Goal: Task Accomplishment & Management: Use online tool/utility

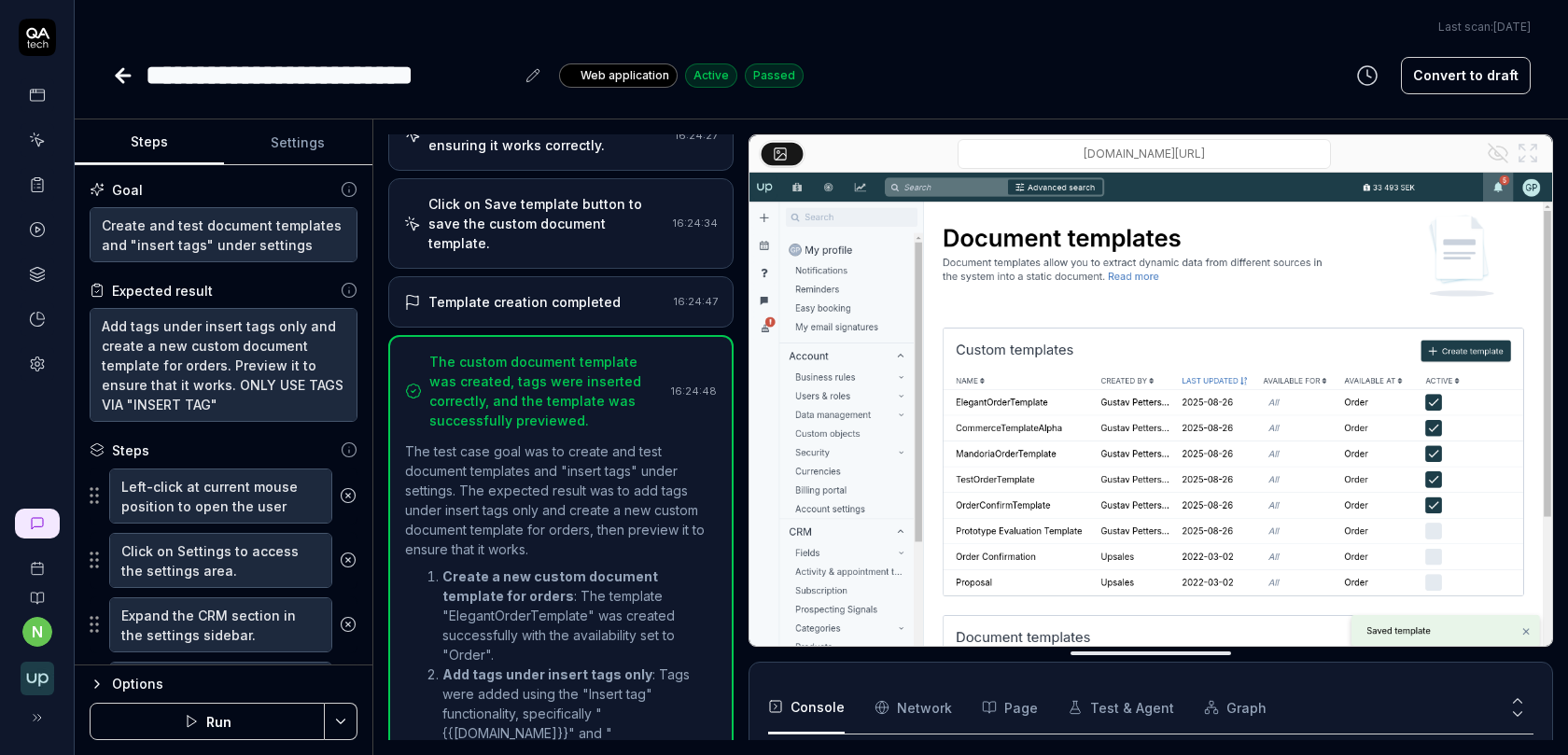
type textarea "*"
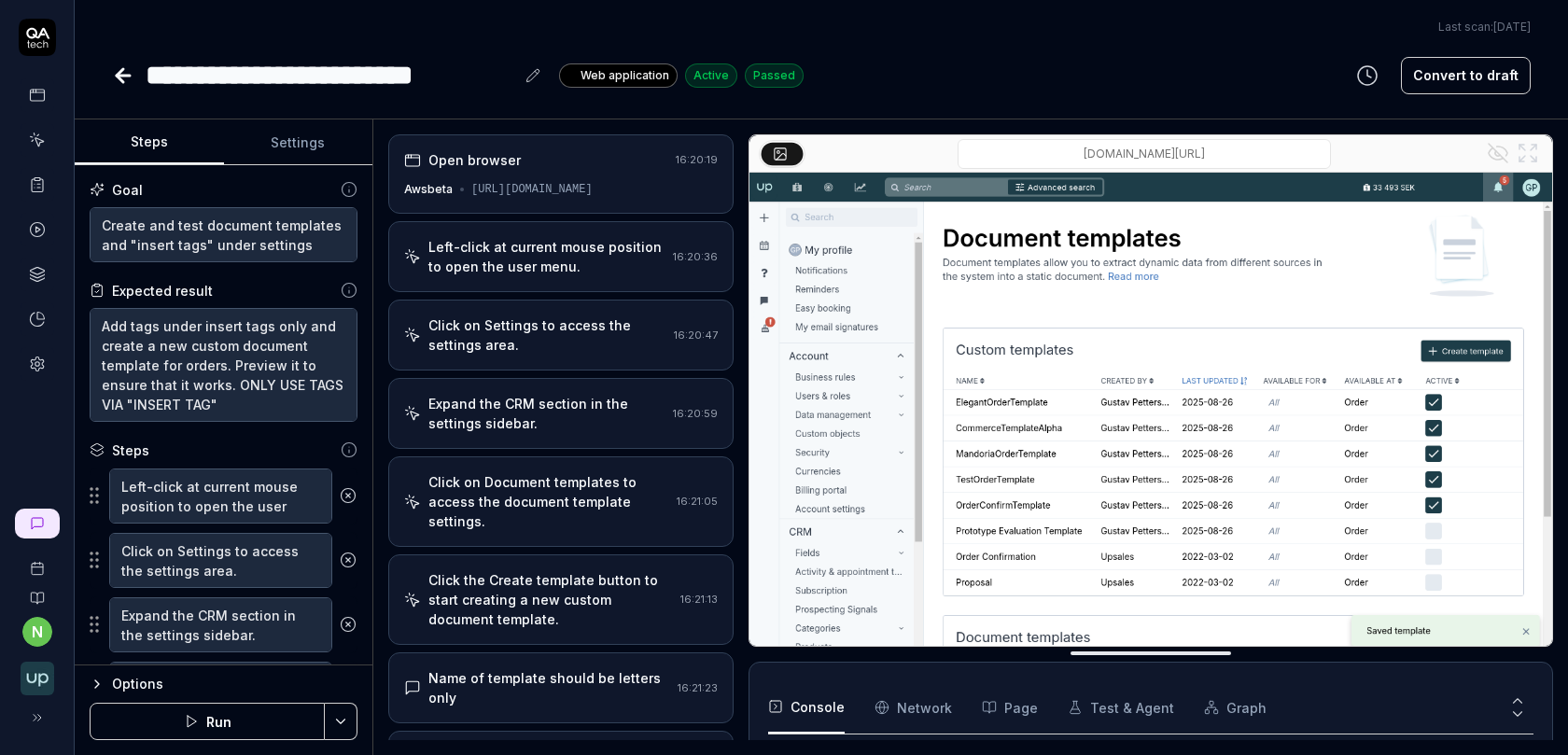
click at [509, 378] on div "Expand the CRM section in the settings sidebar. 16:20:59" at bounding box center [560, 413] width 345 height 71
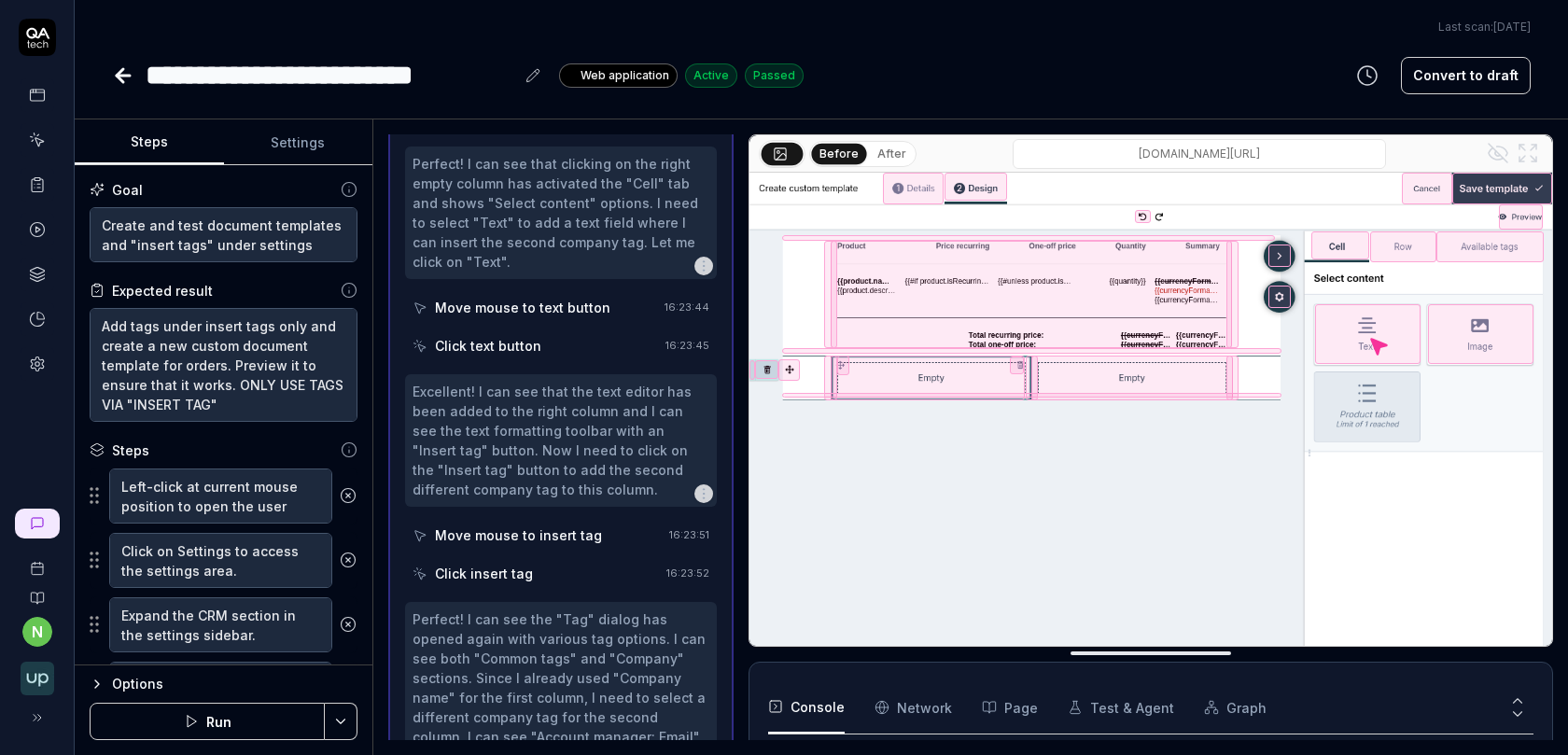
scroll to position [2616, 0]
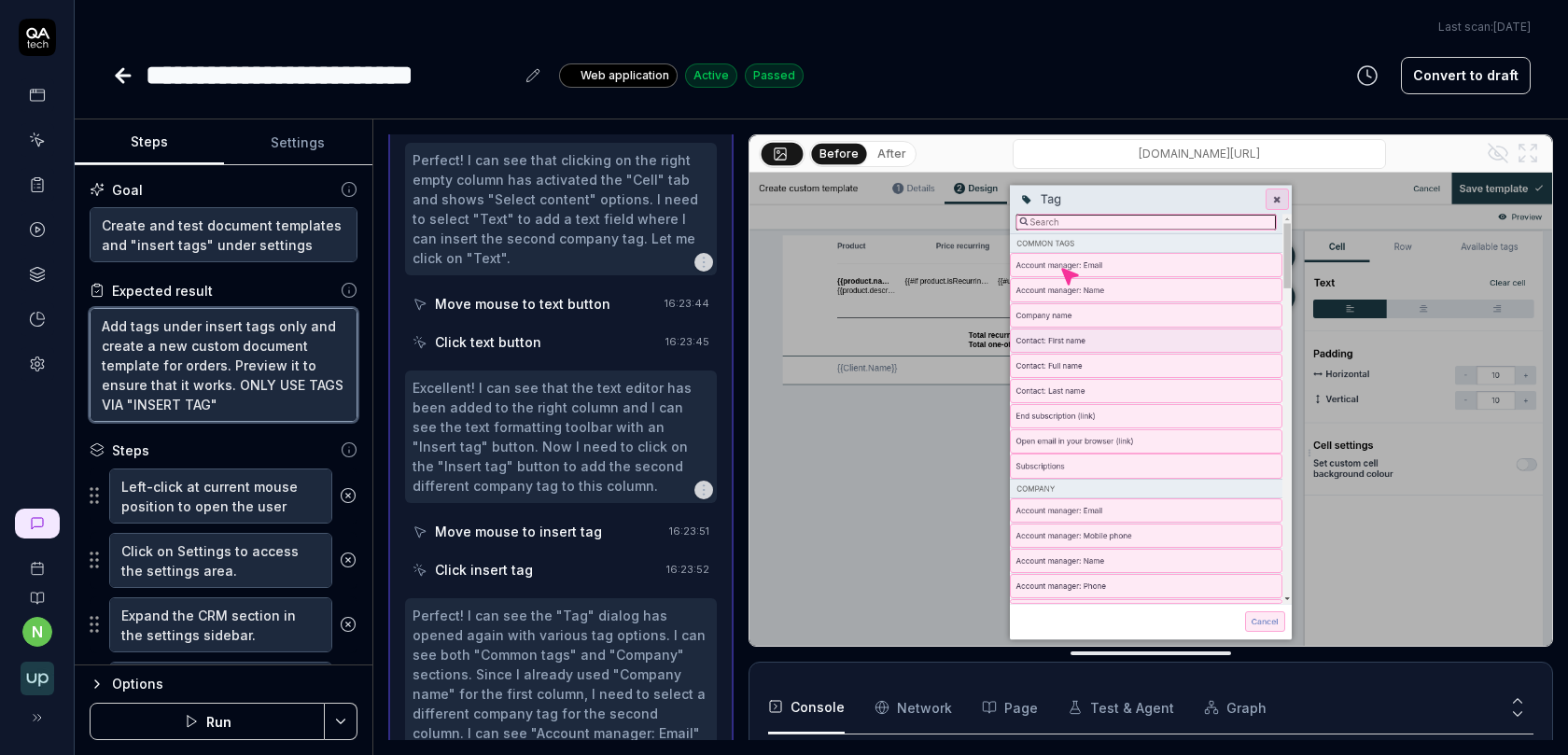
click at [234, 379] on textarea "Add tags under insert tags only and create a new custom document template for o…" at bounding box center [224, 365] width 268 height 113
click at [147, 403] on textarea "Add tags under insert tags only and create a new custom document template for o…" at bounding box center [224, 365] width 268 height 113
type textarea "Add tags under insert tags only and create a new custom document template for o…"
type textarea "*"
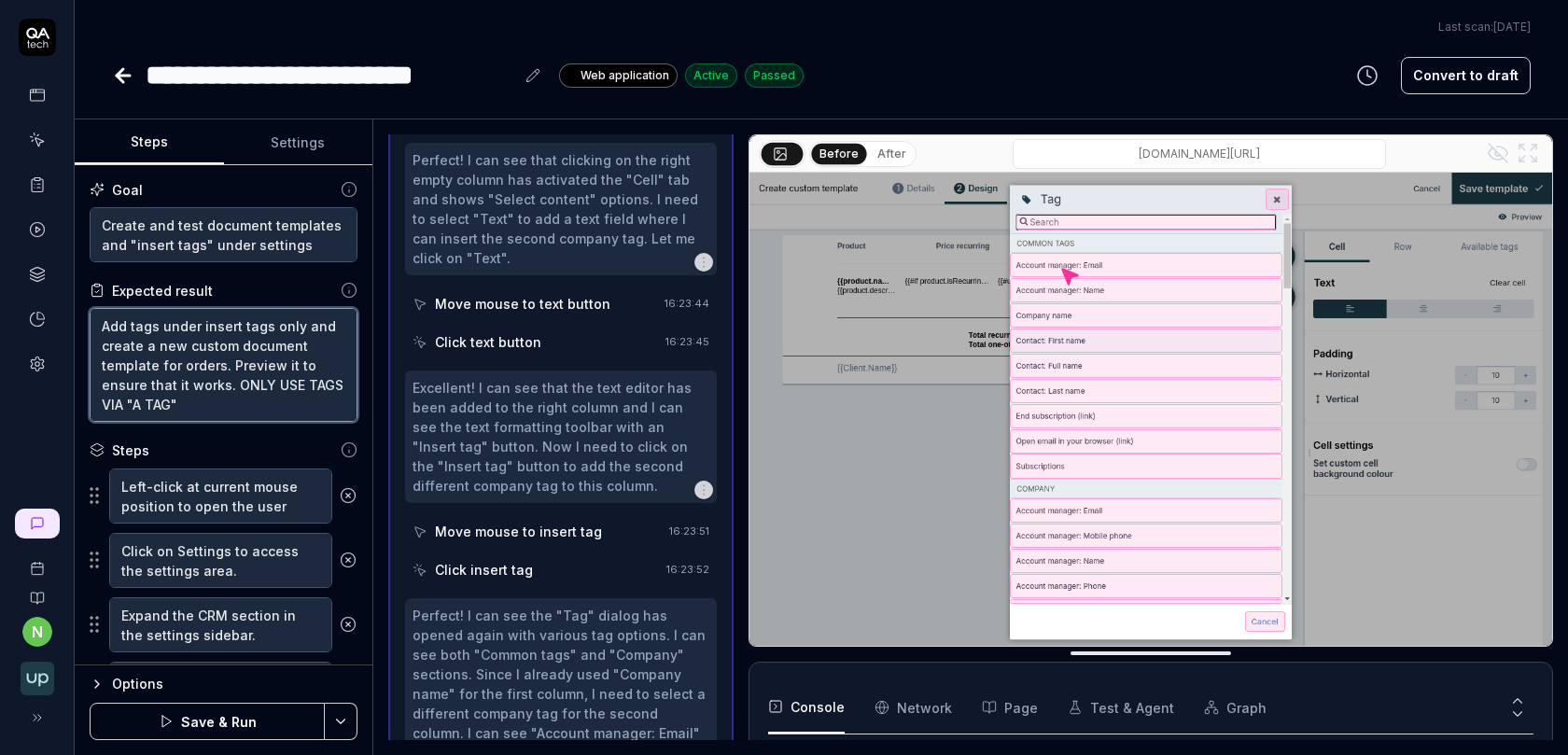
type textarea "Add tags under insert tags only and create a new custom document template for o…"
click at [579, 553] on div "Click insert tag" at bounding box center [536, 569] width 246 height 34
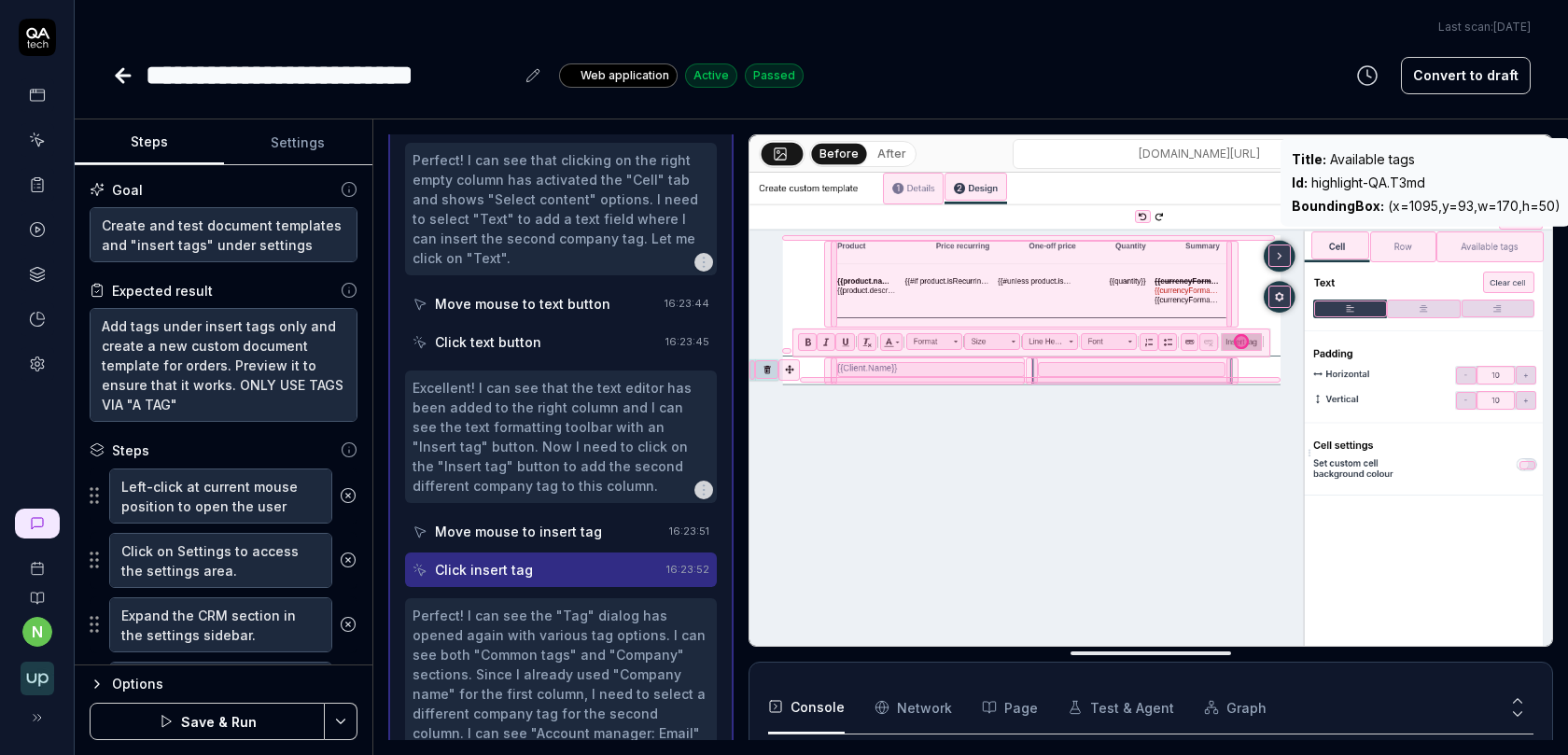
click at [1406, 174] on div "Id : highlight-QA.T3md" at bounding box center [1425, 182] width 269 height 20
copy div "Id : highlight-QA.T3md"
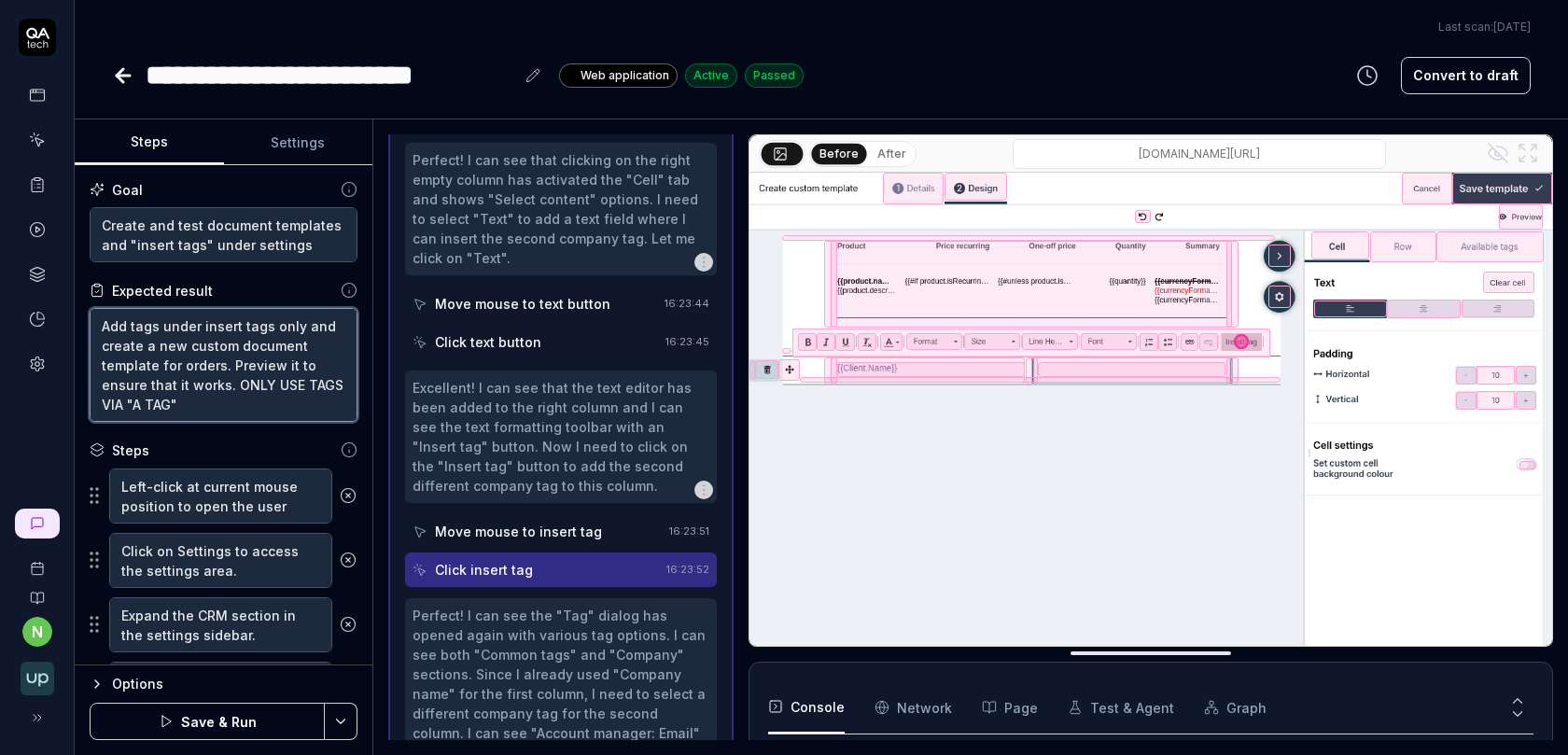
click at [274, 390] on textarea "Add tags under insert tags only and create a new custom document template for o…" at bounding box center [224, 365] width 268 height 113
type textarea "*"
drag, startPoint x: 129, startPoint y: 402, endPoint x: 236, endPoint y: 402, distance: 107.0
click at [234, 402] on textarea "Add tags under insert tags only and create a new custom document template for o…" at bounding box center [224, 365] width 268 height 113
paste textarea "Id: highlight-QA.T3md"
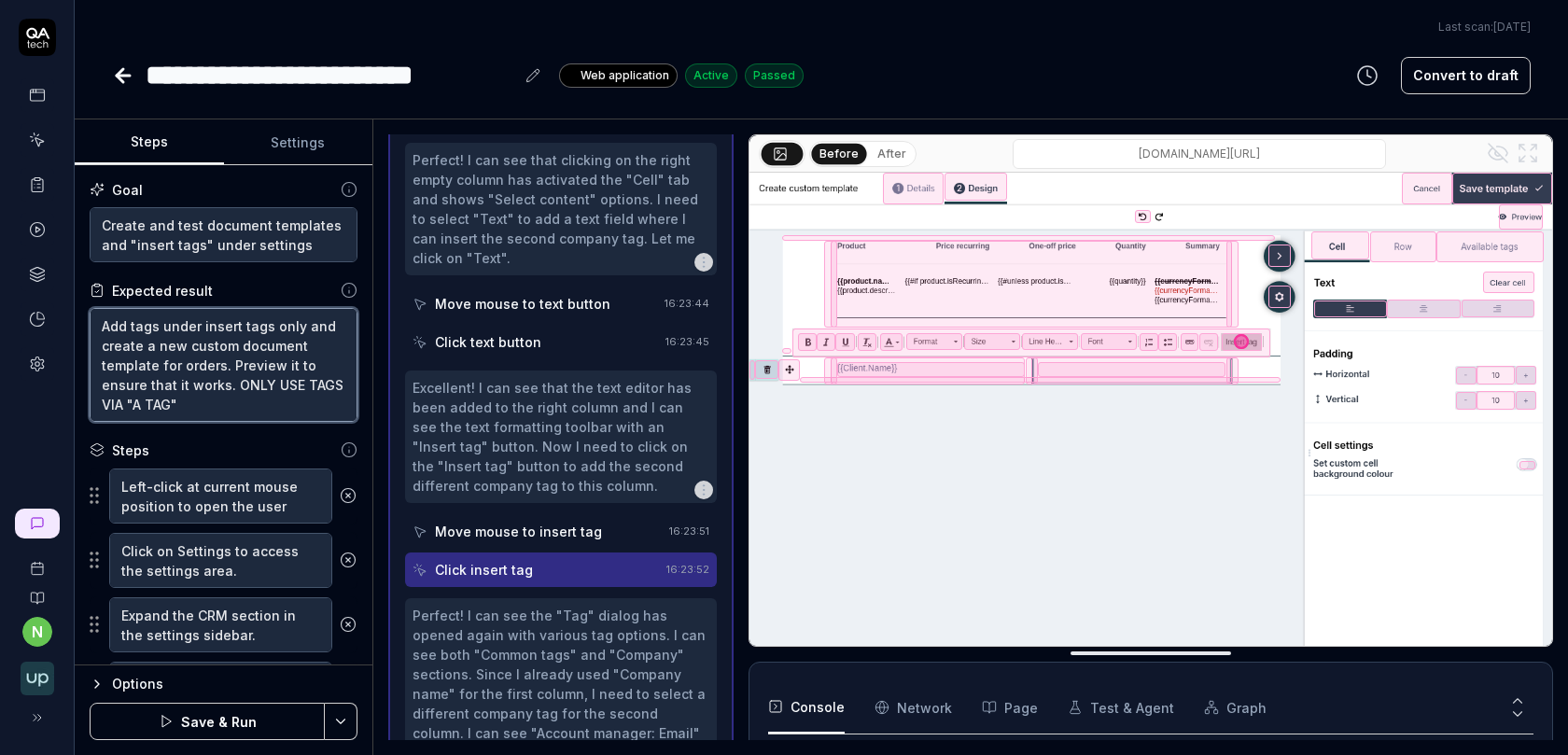
type textarea "Add tags under insert tags only and create a new custom document template for o…"
type textarea "*"
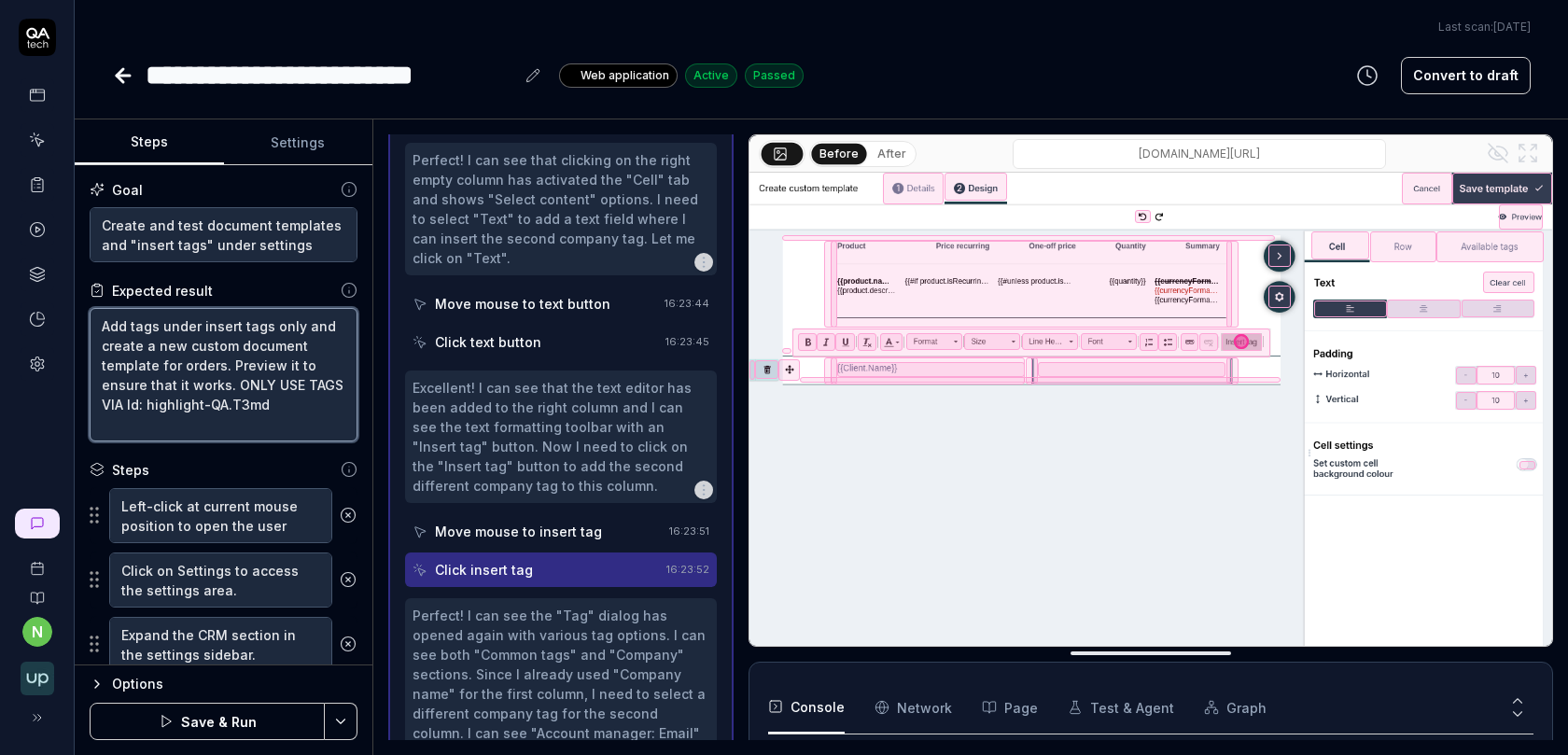
type textarea "Add tags under insert tags only and create a new custom document template for o…"
type textarea "*"
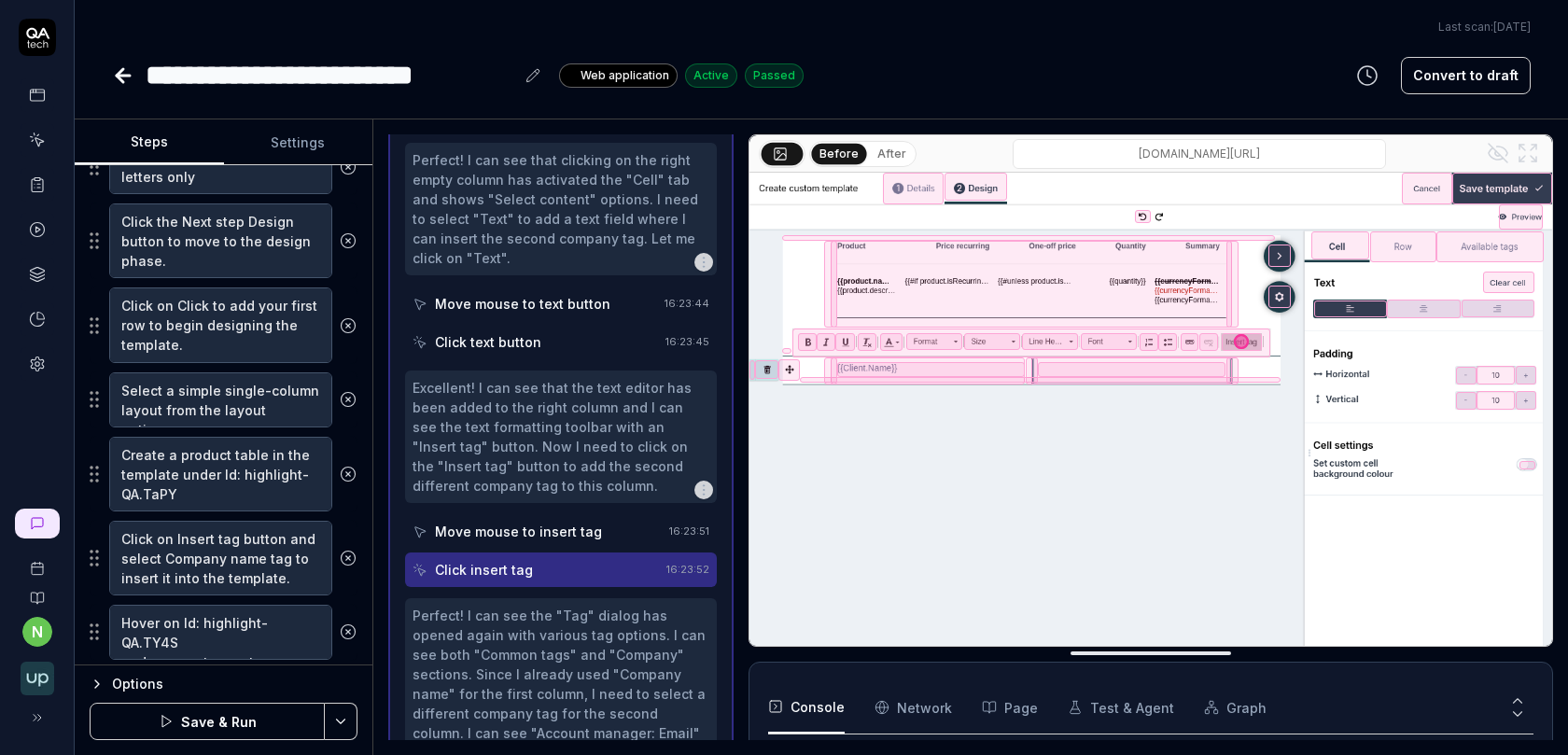
scroll to position [701, 0]
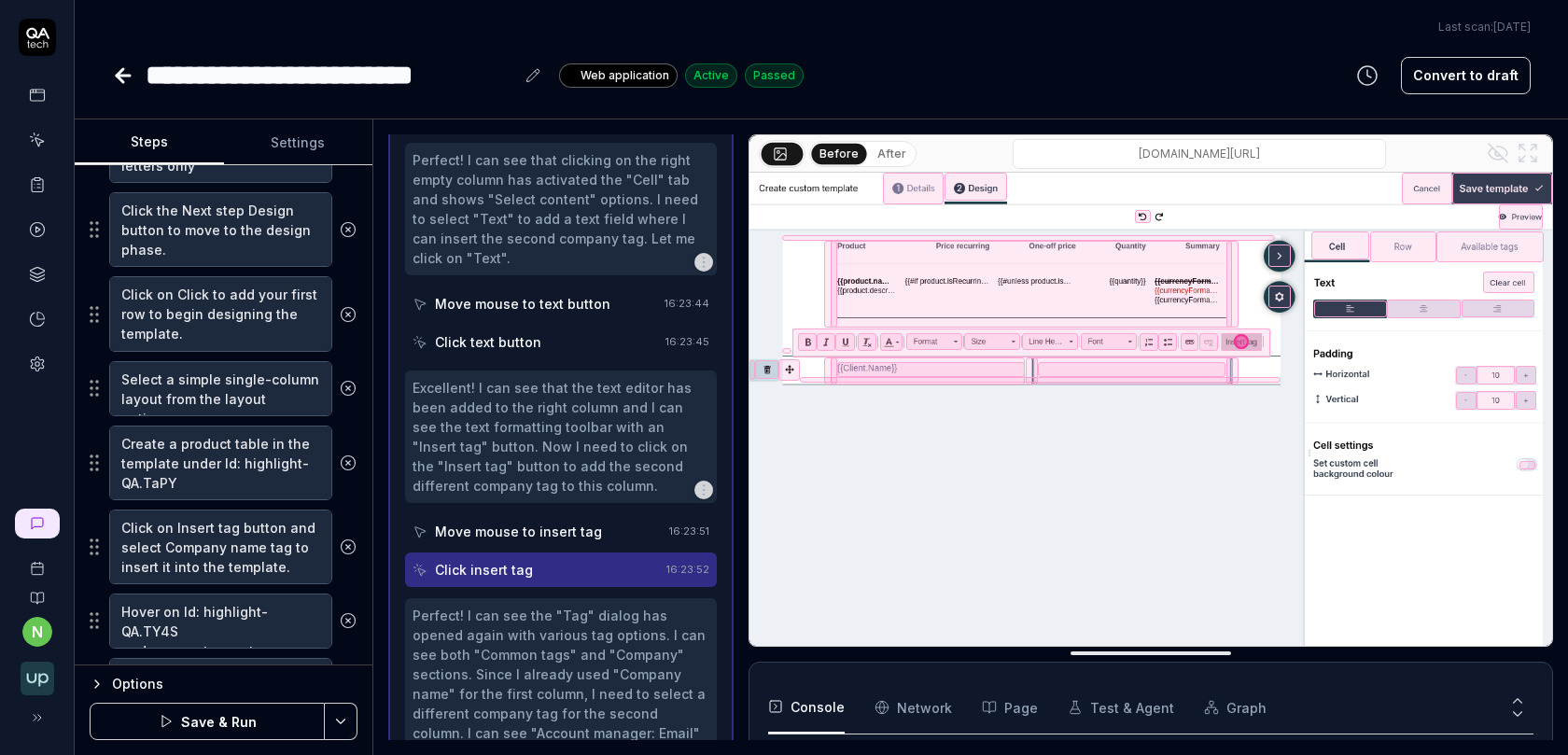
type textarea "Add tags under insert tags only and create a new custom document template for o…"
click at [259, 531] on textarea "Click on Insert tag button and select Company name tag to insert it into the te…" at bounding box center [221, 547] width 223 height 74
type textarea "*"
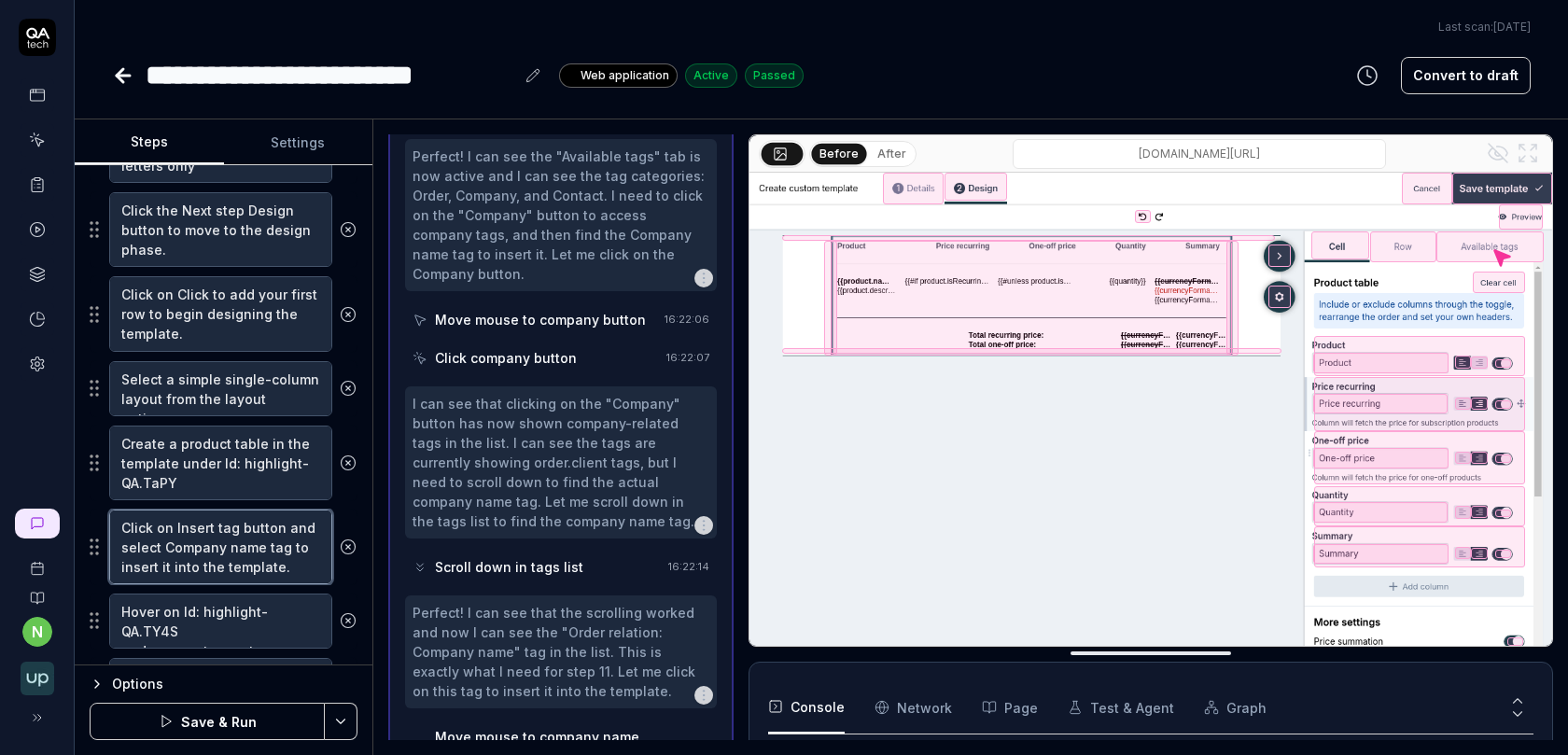
scroll to position [1376, 0]
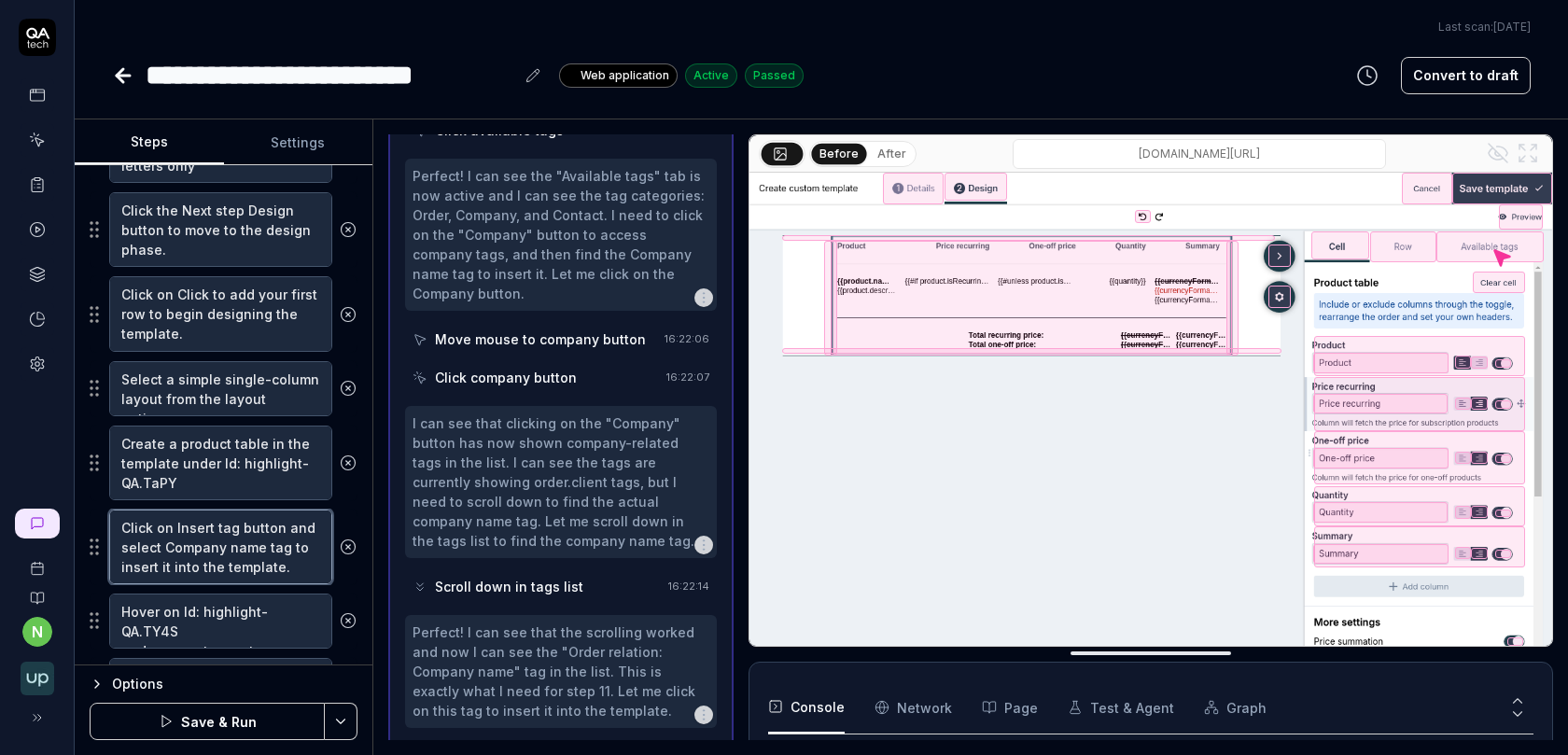
drag, startPoint x: 177, startPoint y: 516, endPoint x: 224, endPoint y: 516, distance: 47.0
click at [224, 516] on textarea "Click on Insert tag button and select Company name tag to insert it into the te…" at bounding box center [221, 547] width 223 height 74
drag, startPoint x: 277, startPoint y: 514, endPoint x: 172, endPoint y: 514, distance: 105.0
click at [172, 514] on textarea "Click on Insert tag button and select Company name tag to insert it into the te…" at bounding box center [221, 547] width 223 height 74
paste textarea "d: highlight-QA.T3md"
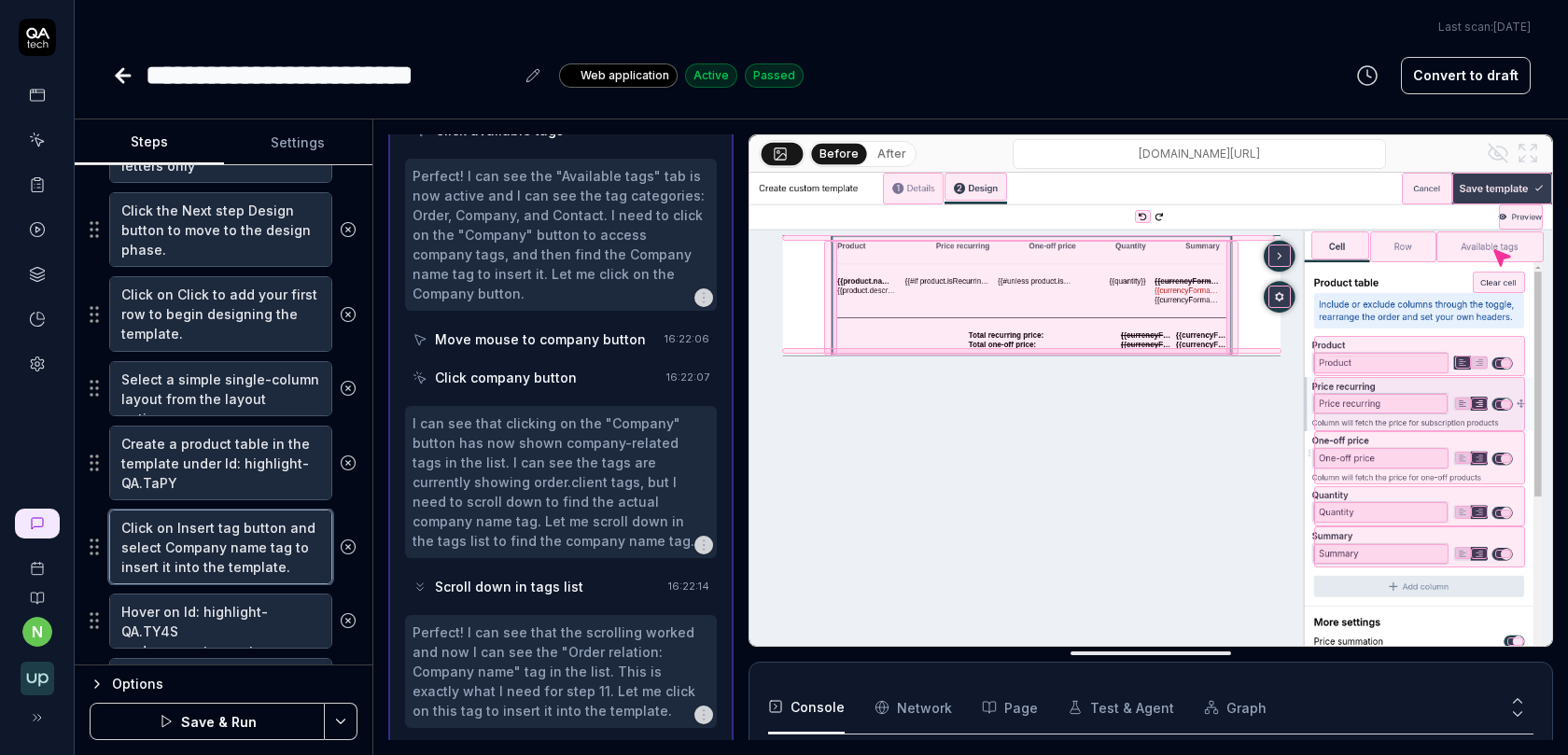
type textarea "Click on Id: highlight-QA.T3md and select Company name tag to insert it into th…"
type textarea "*"
type textarea "Click on Id: highlight-QA.T3md and select Company name tag to insert it into th…"
type textarea "*"
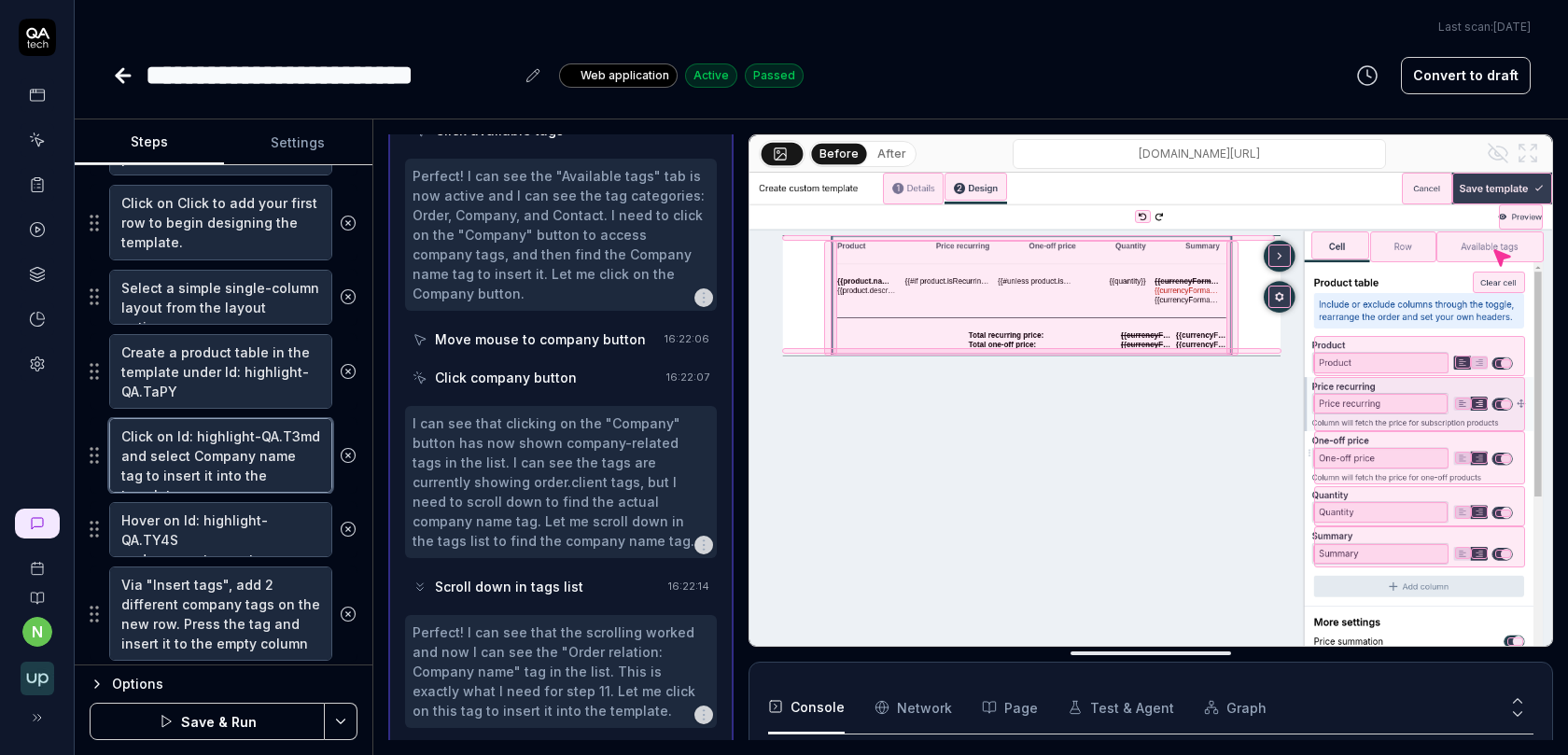
scroll to position [813, 0]
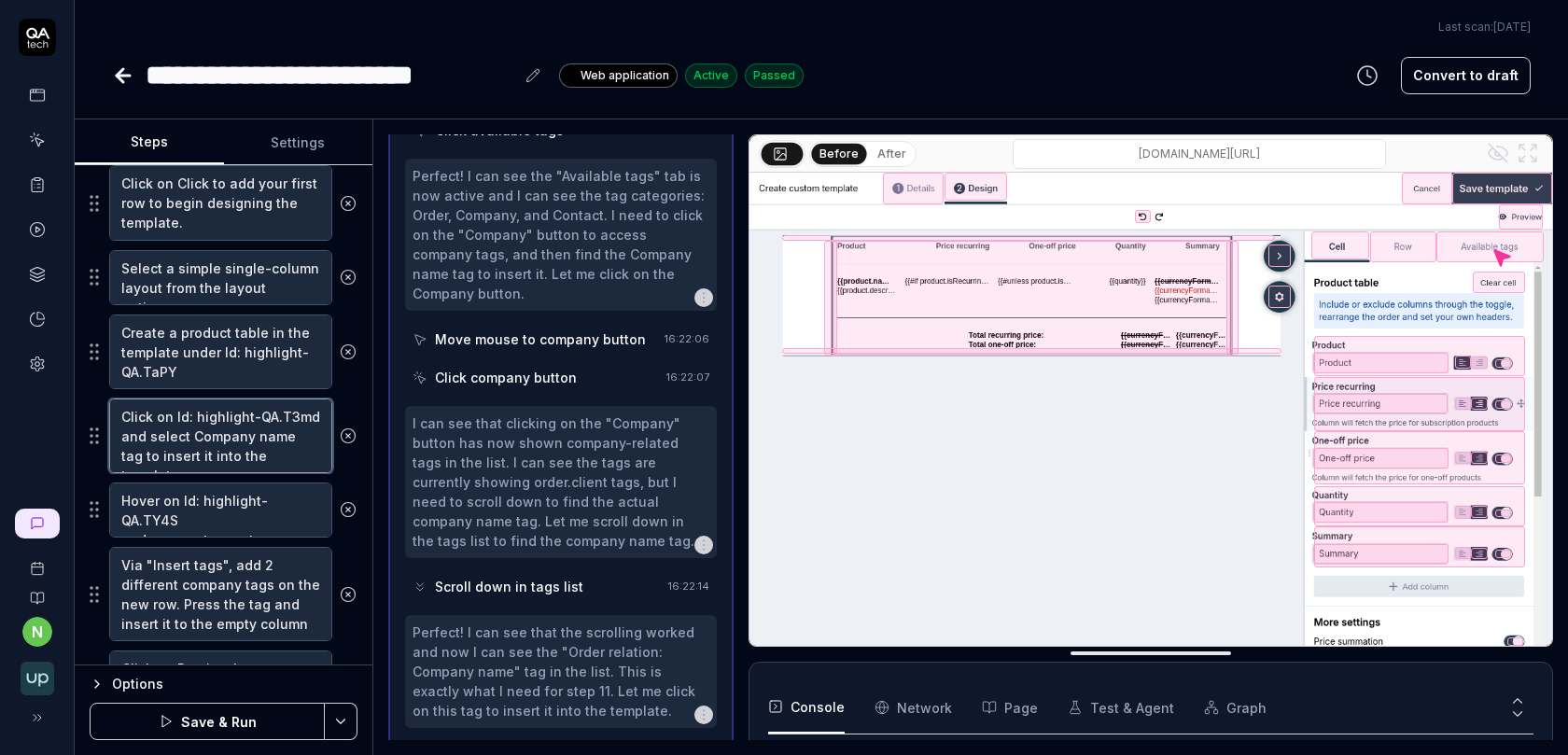
type textarea "Click on Id: highlight-QA.T3md and select Company name tag to insert it into th…"
click at [273, 510] on textarea "Hover on Id: highlight-QA.TY4S and press + to create a new row" at bounding box center [221, 510] width 223 height 55
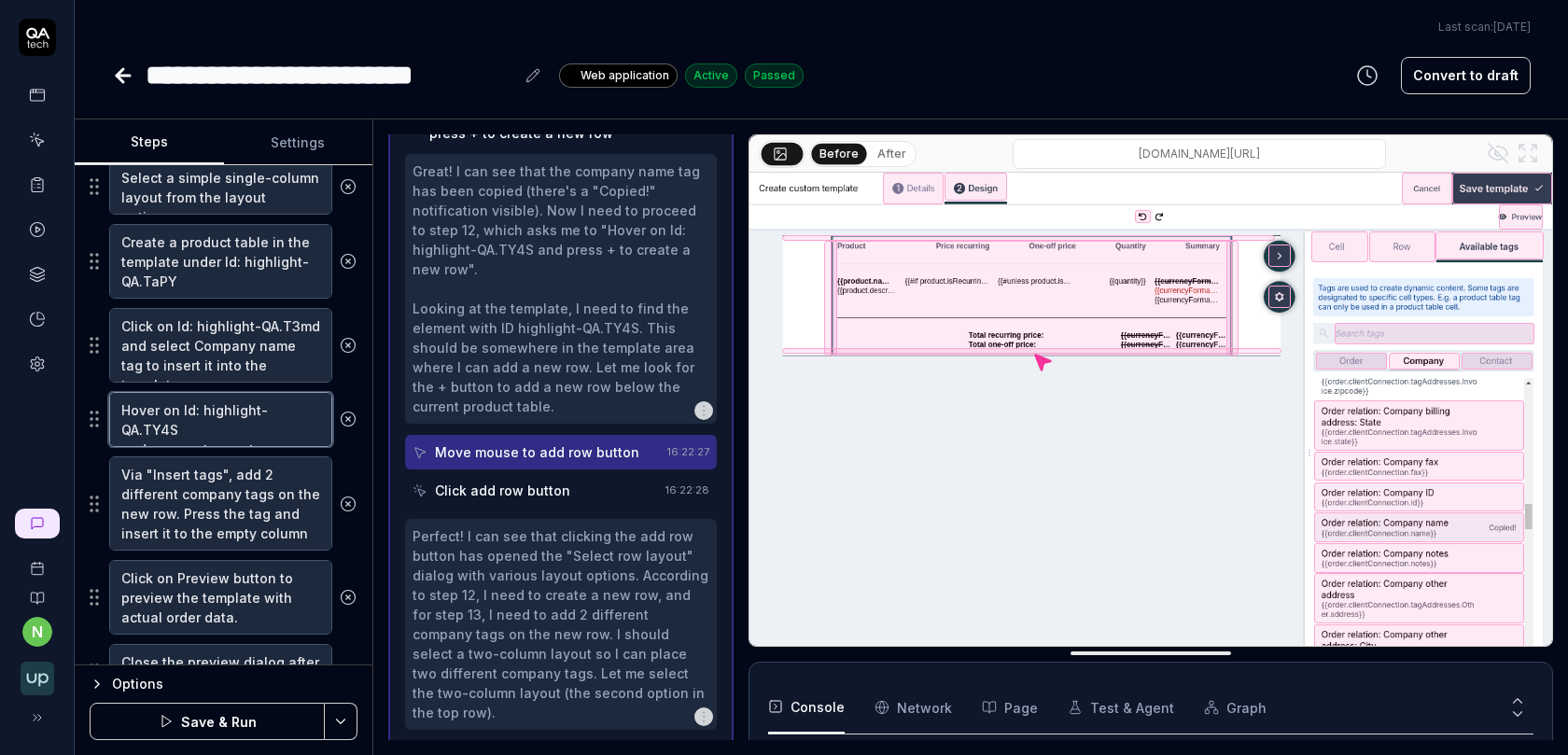
scroll to position [910, 0]
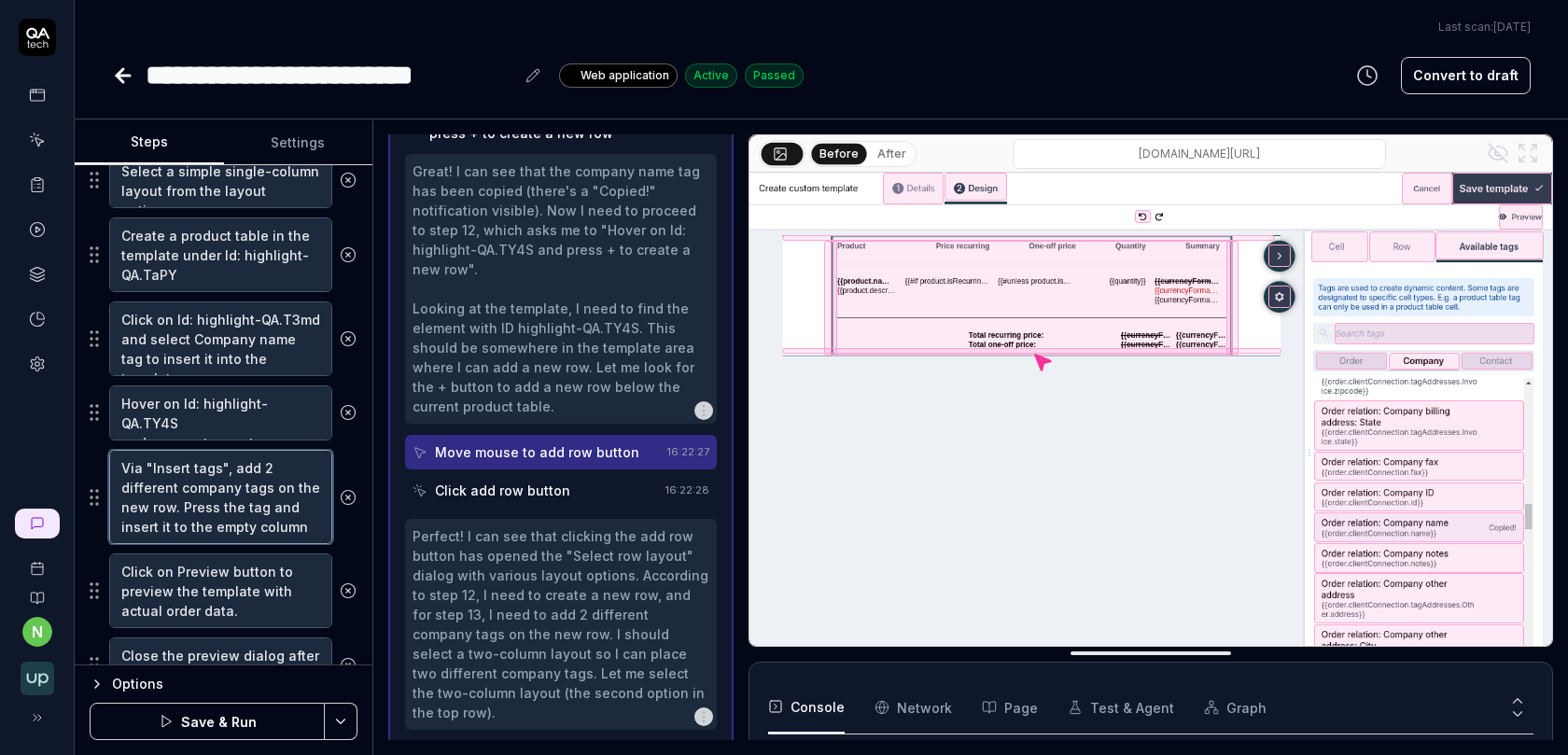
click at [273, 510] on textarea "Via "Insert tags", add 2 different company tags on the new row. Press the tag a…" at bounding box center [221, 497] width 223 height 94
type textarea "*"
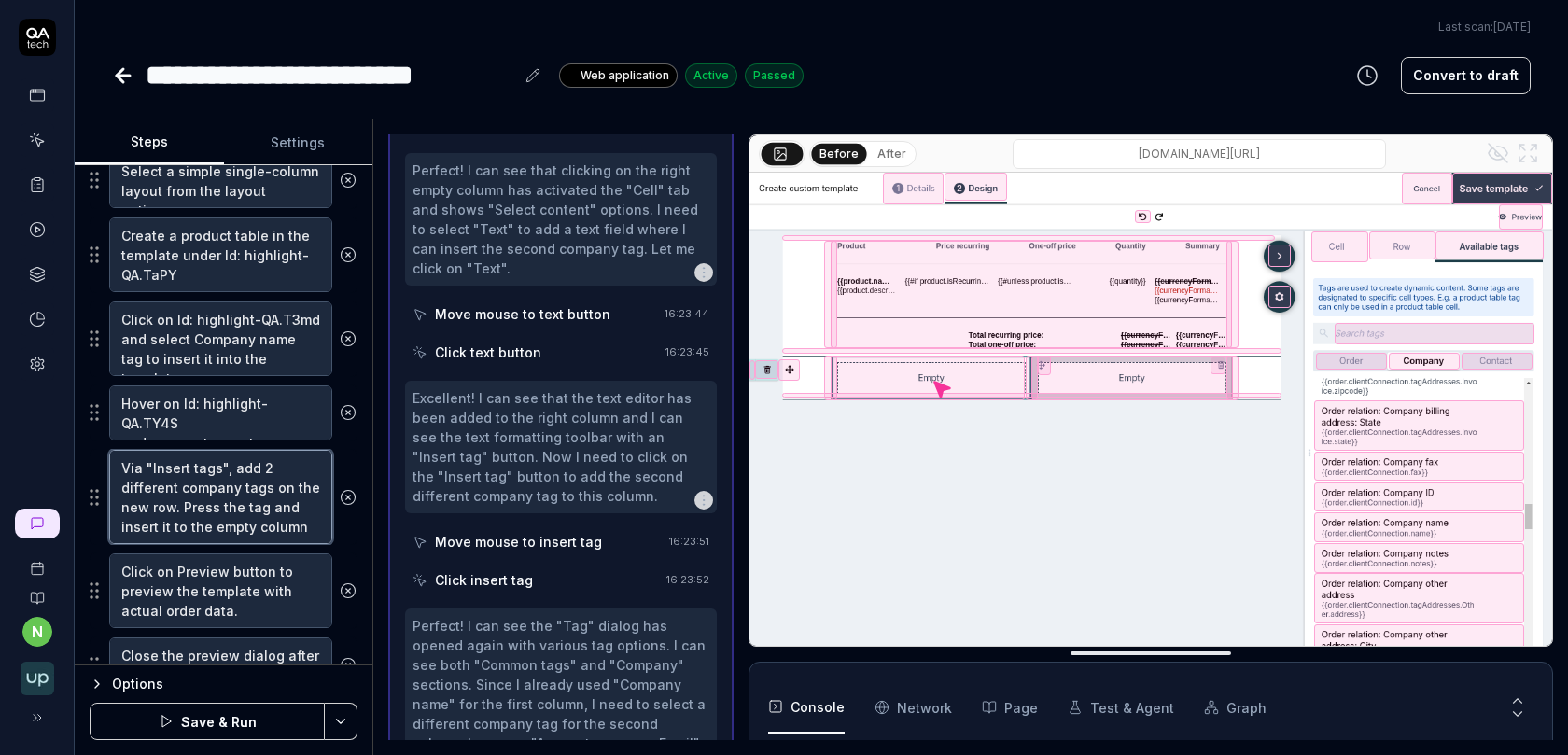
scroll to position [2616, 0]
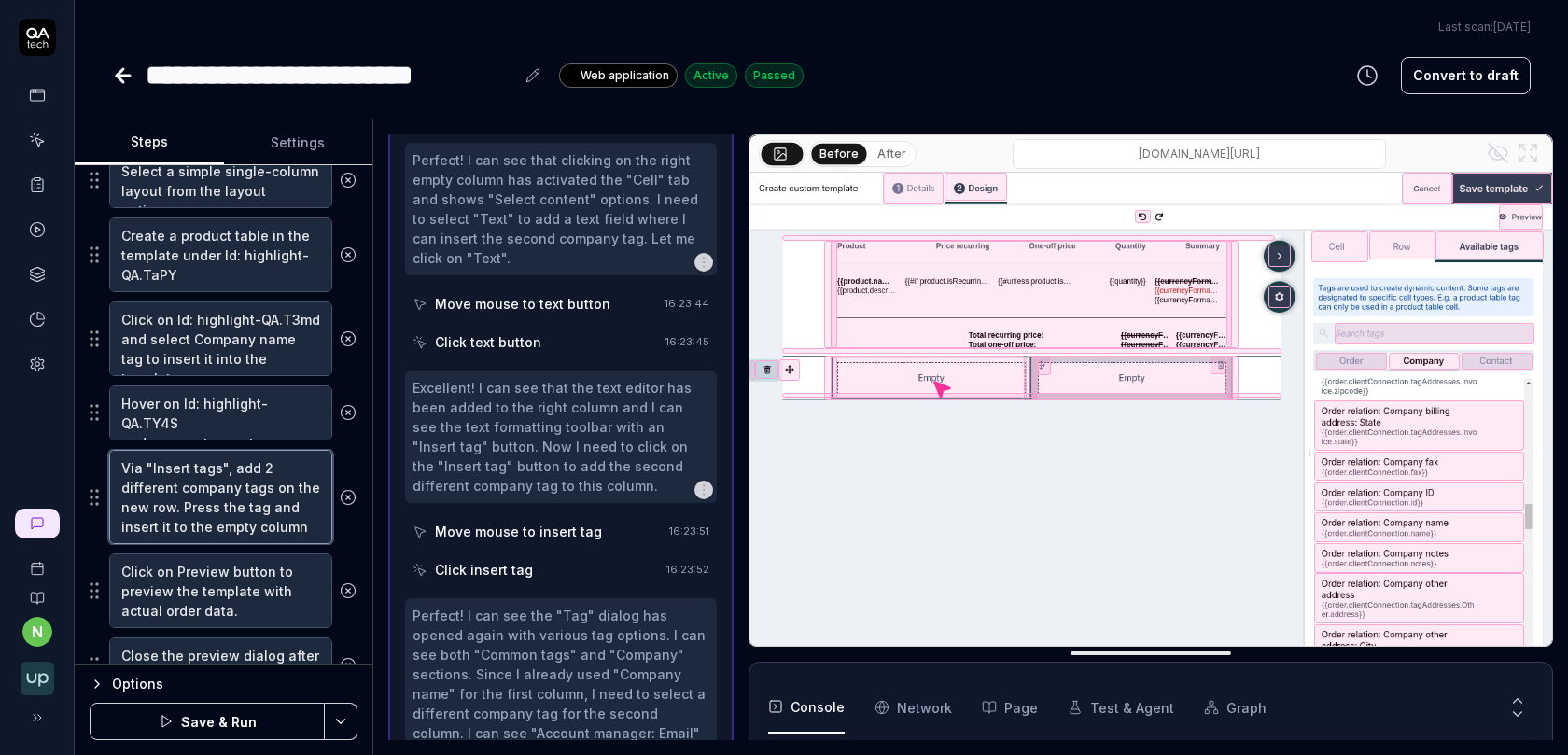
drag, startPoint x: 221, startPoint y: 456, endPoint x: 142, endPoint y: 453, distance: 79.1
click at [142, 453] on textarea "Via "Insert tags", add 2 different company tags on the new row. Press the tag a…" at bounding box center [221, 497] width 223 height 94
type textarea "Via , add 2 different company tags on the new row. Press the tag and insert it …"
type textarea "*"
paste textarea "Id: highlight-QA.T3md"
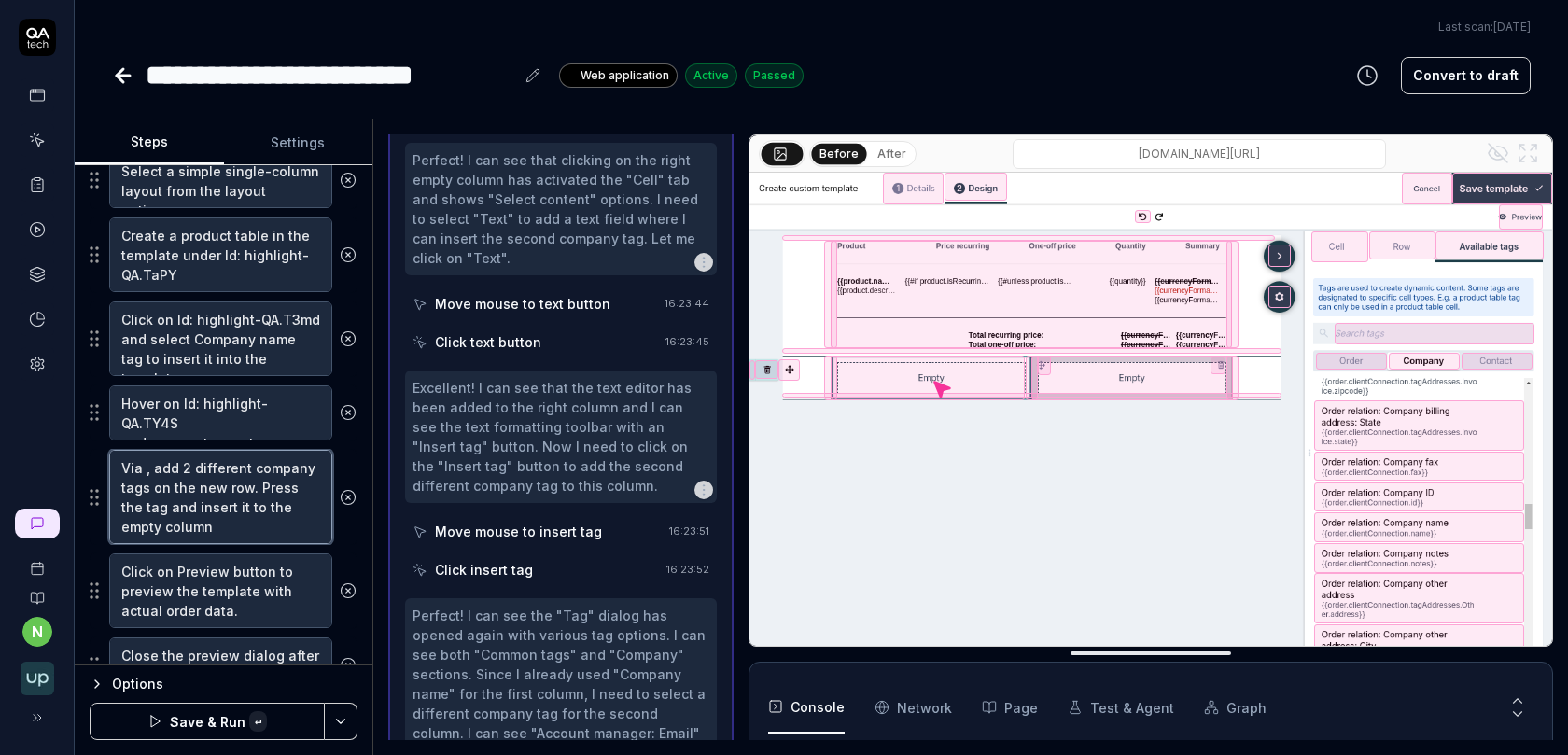
type textarea "Via Id: highlight-QA.T3md , add 2 different company tags on the new row. Press …"
type textarea "*"
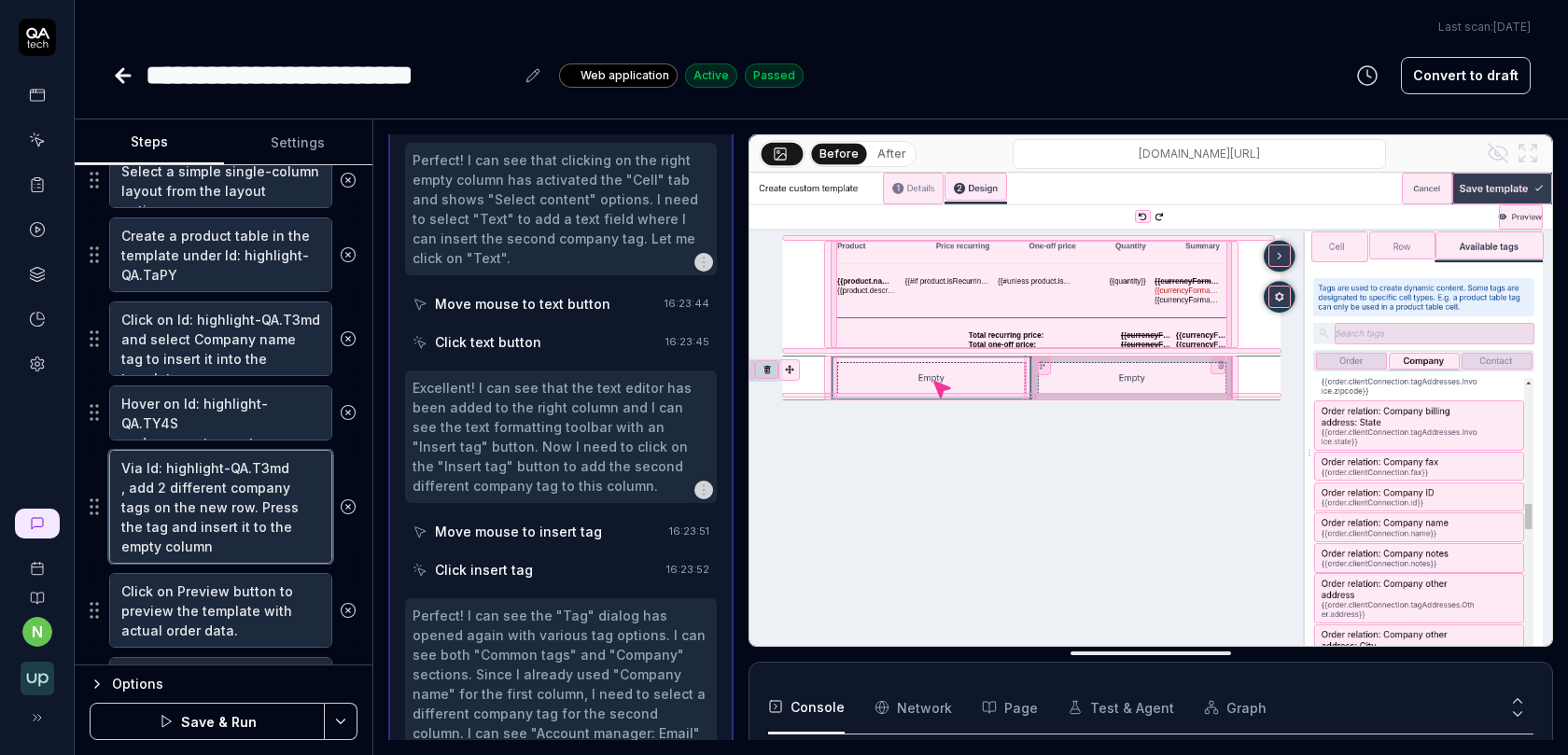
type textarea "Via Id: highlight-QA.T3md, add 2 different company tags on the new row. Press t…"
type textarea "*"
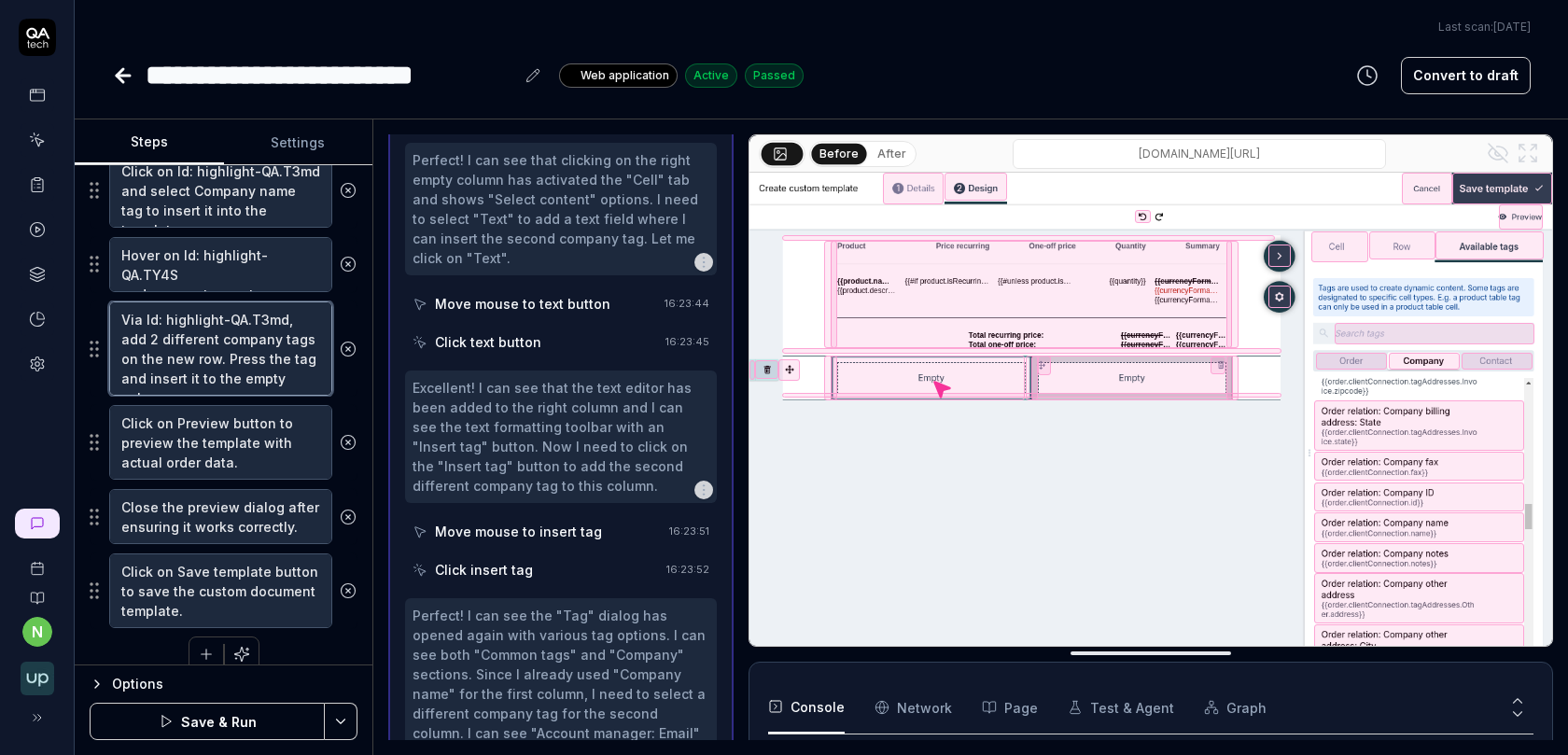
scroll to position [1064, 0]
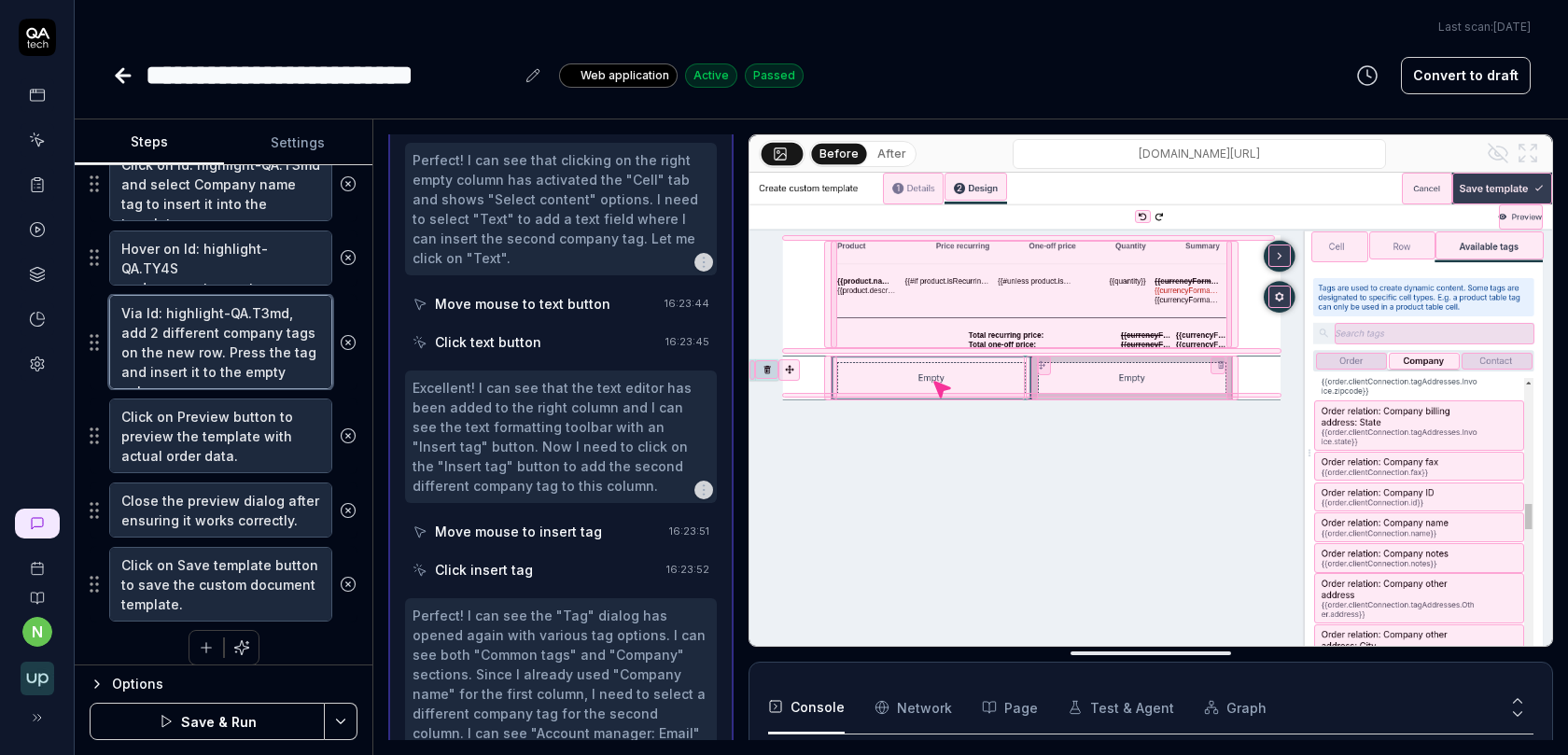
type textarea "Via Id: highlight-QA.T3md, add 2 different company tags on the new row. Press t…"
click at [220, 727] on button "Save & Run" at bounding box center [207, 721] width 235 height 37
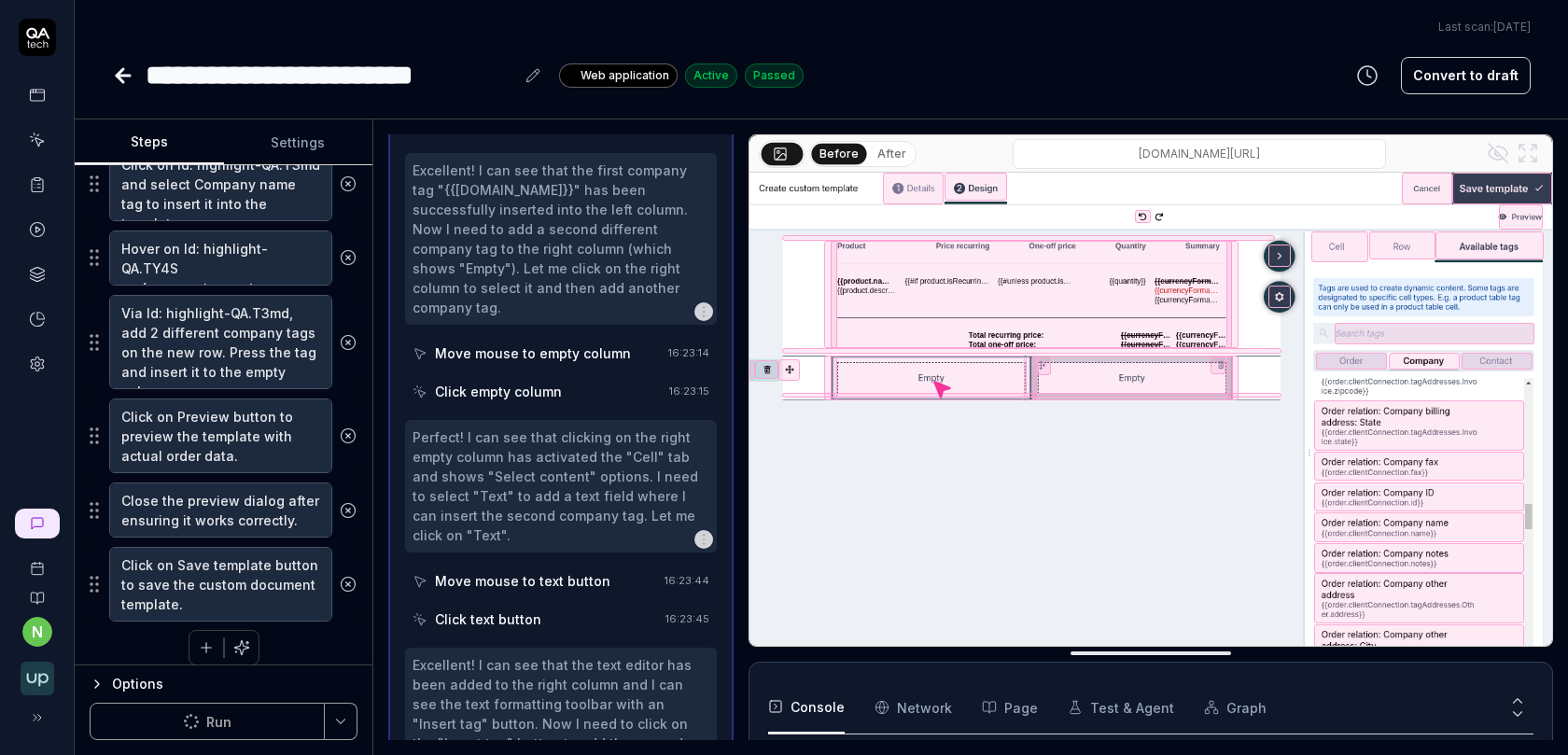
scroll to position [3024, 0]
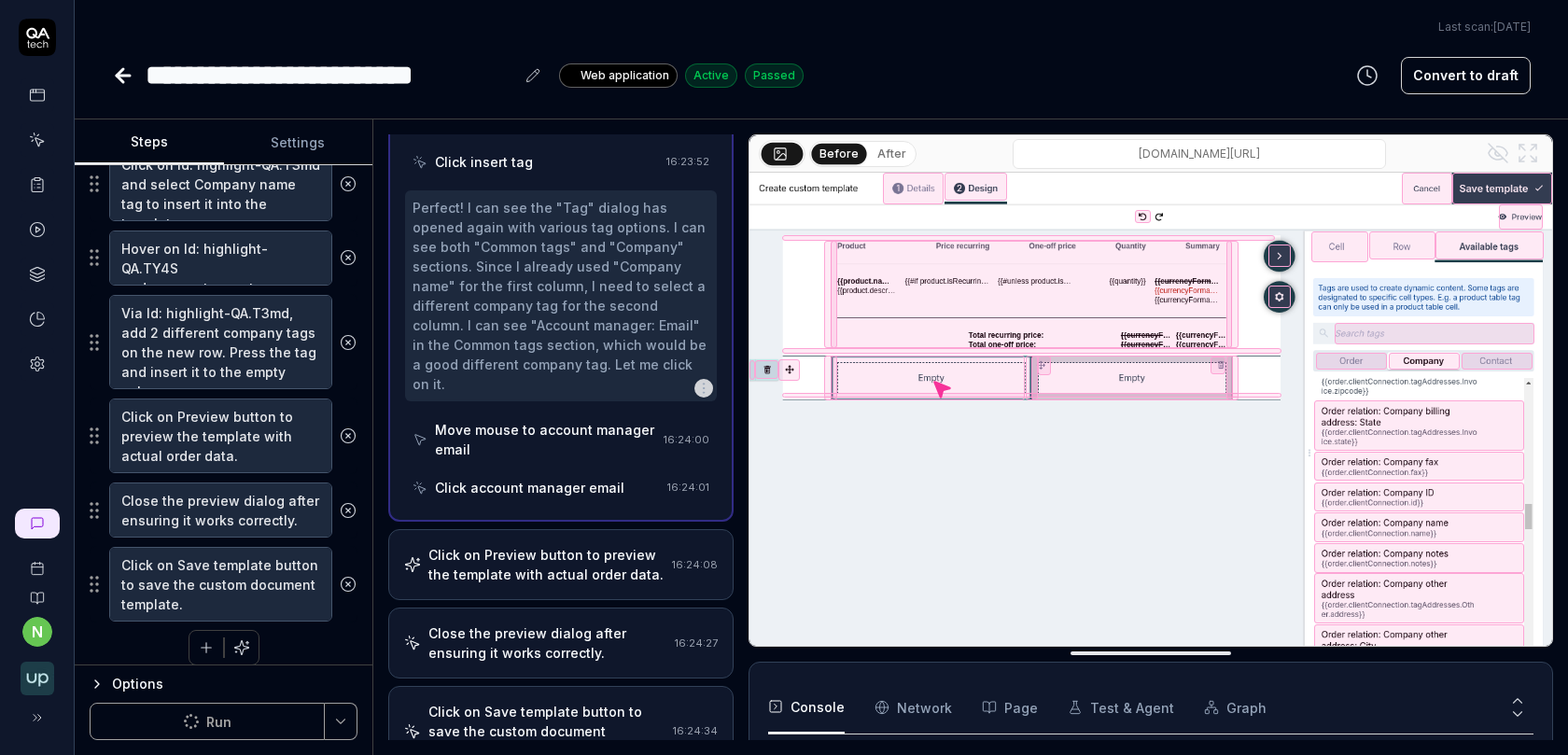
click at [560, 545] on div "Click on Preview button to preview the template with actual order data." at bounding box center [546, 564] width 236 height 39
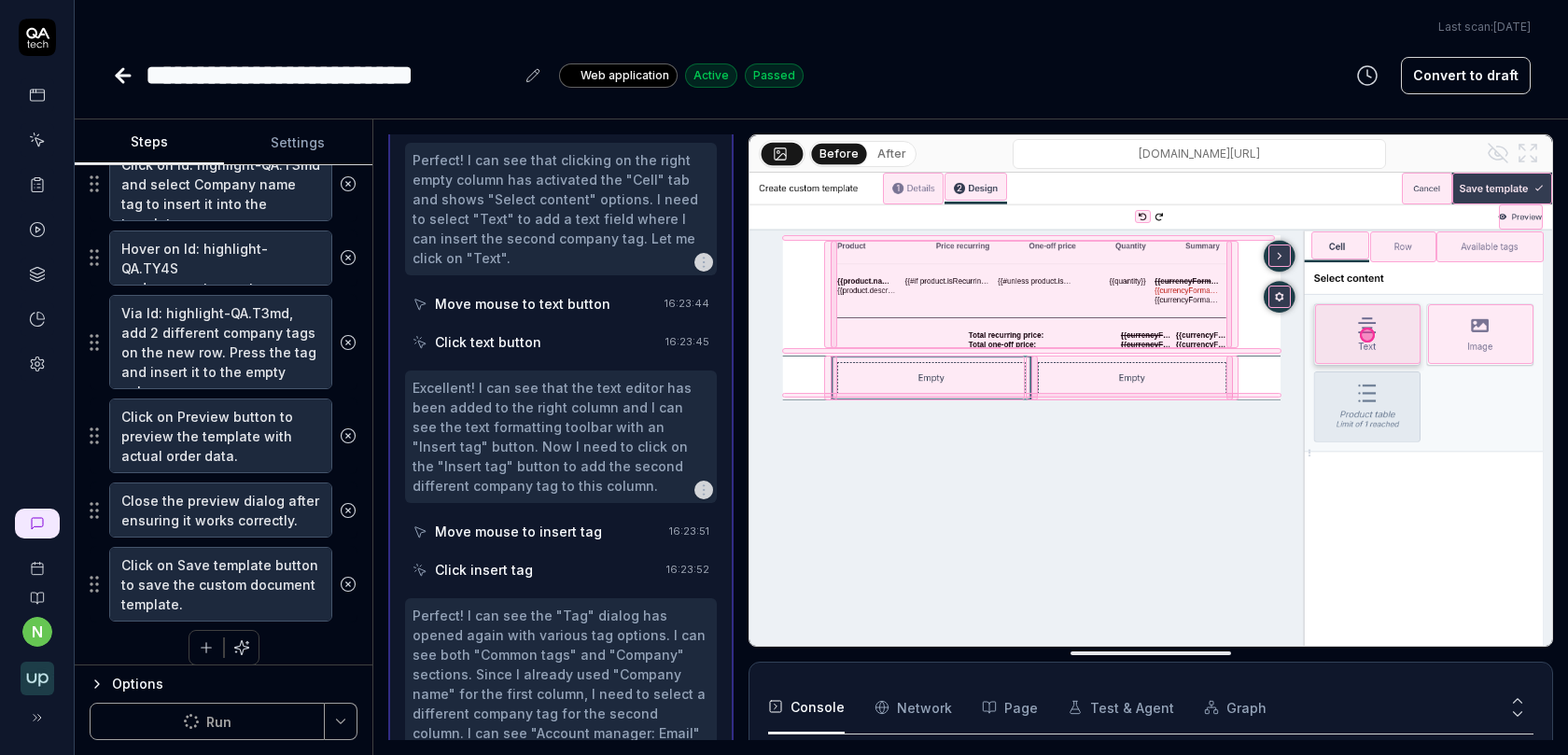
scroll to position [1018, 0]
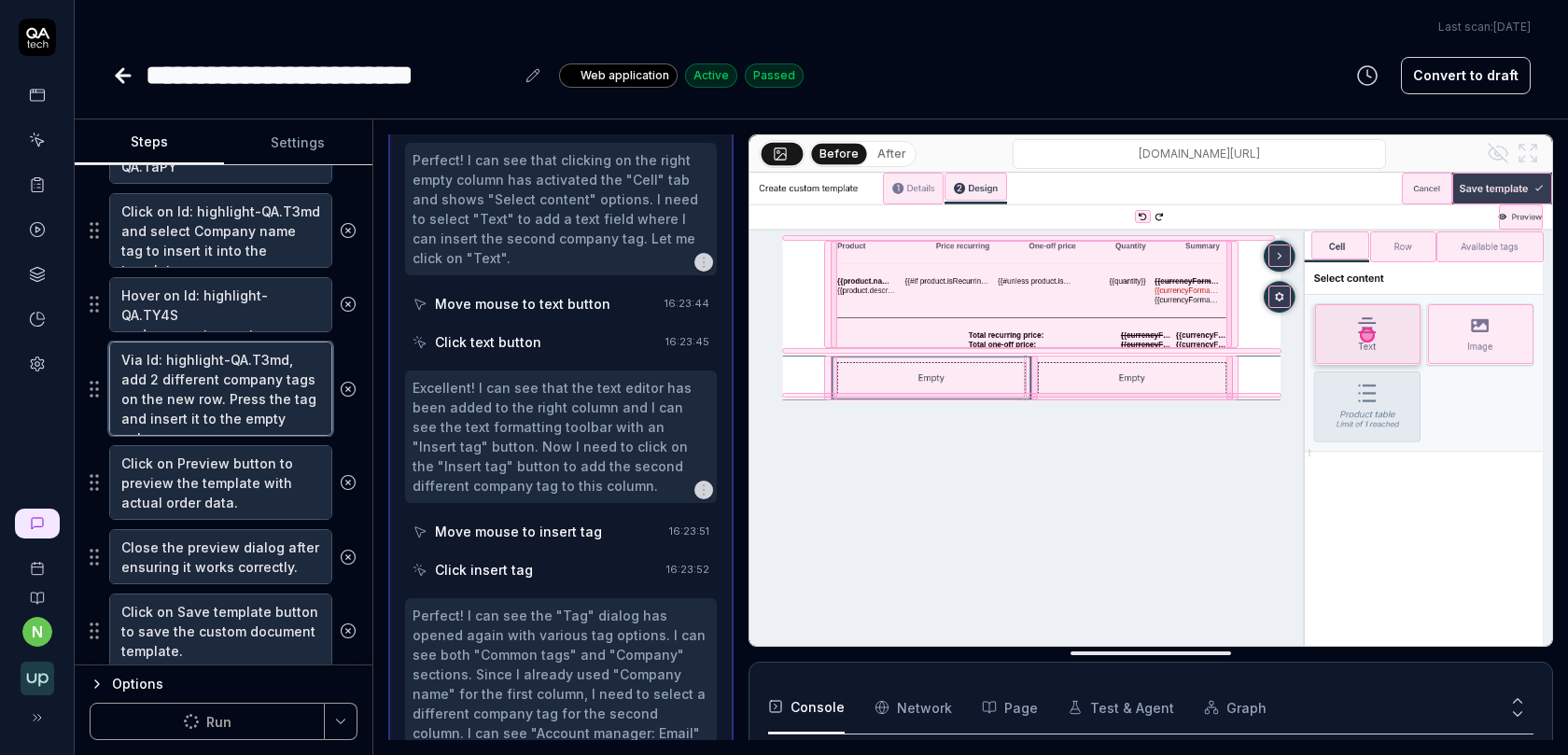
click at [213, 352] on textarea "Via Id: highlight-QA.T3md, add 2 different company tags on the new row. Press t…" at bounding box center [221, 388] width 223 height 94
click at [249, 200] on textarea "Click on Id: highlight-QA.T3md and select Company name tag to insert it into th…" at bounding box center [221, 230] width 223 height 74
click at [253, 299] on textarea "Hover on Id: highlight-QA.TY4S and press + to create a new row" at bounding box center [221, 304] width 223 height 55
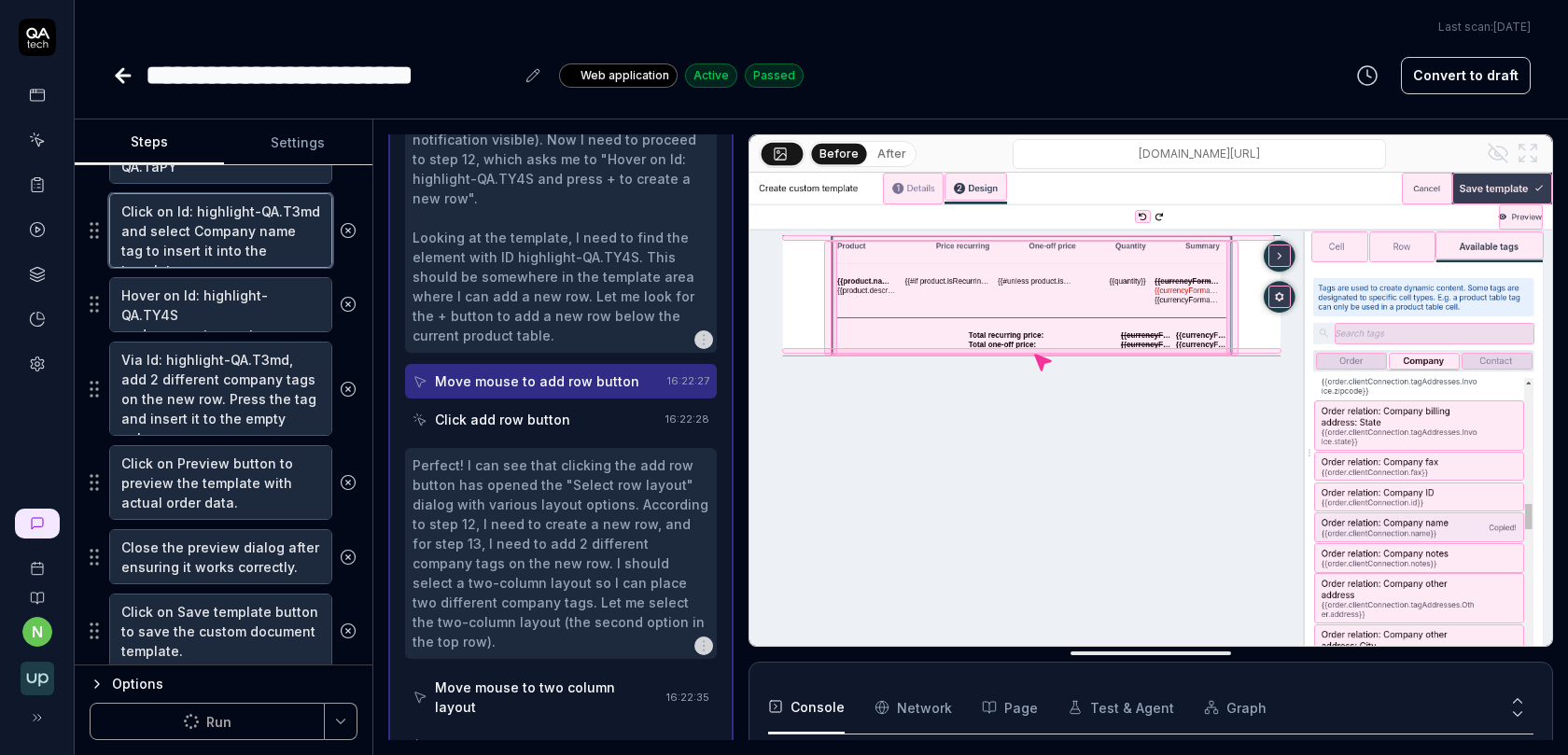
click at [253, 241] on textarea "Click on Id: highlight-QA.T3md and select Company name tag to insert it into th…" at bounding box center [221, 230] width 223 height 74
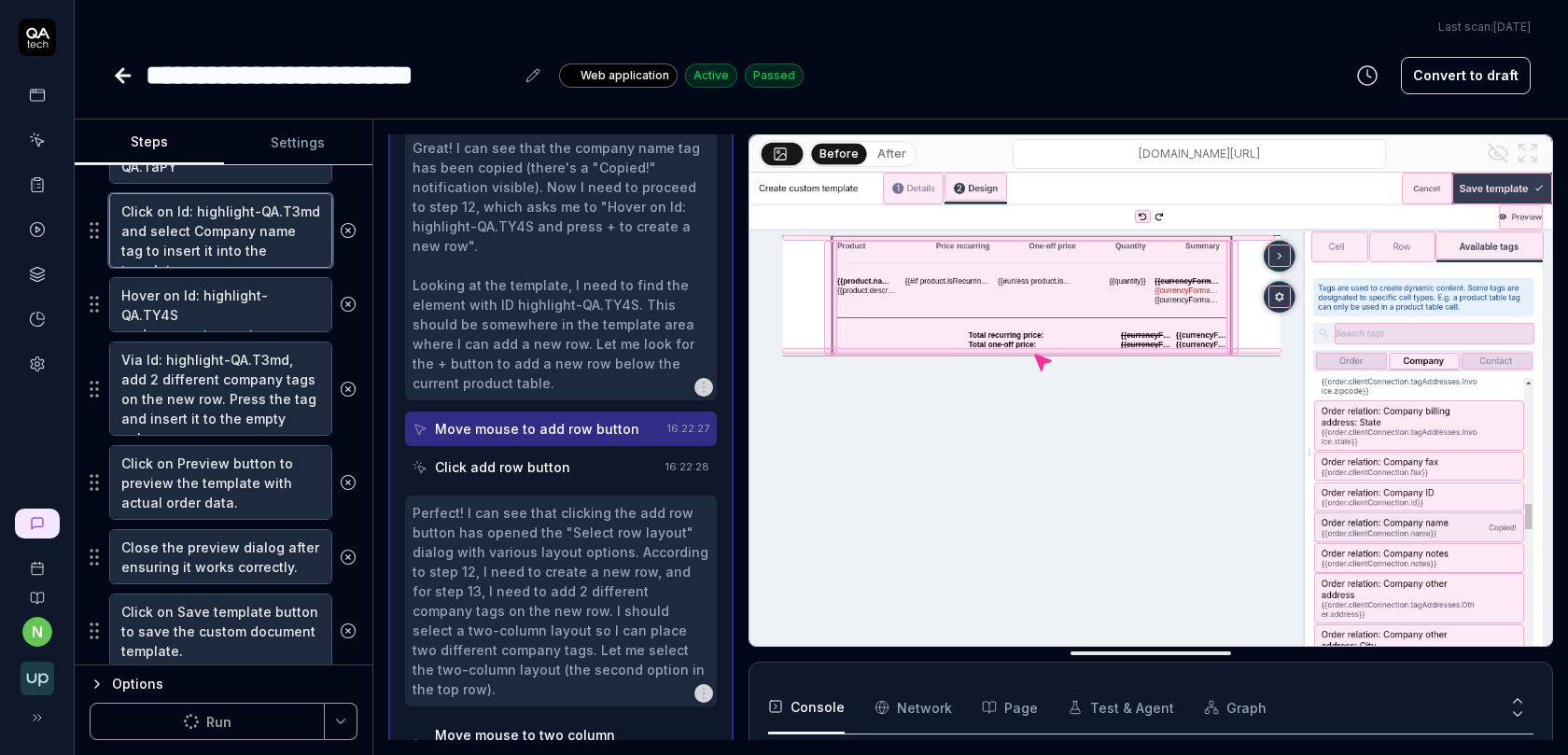
scroll to position [1075, 0]
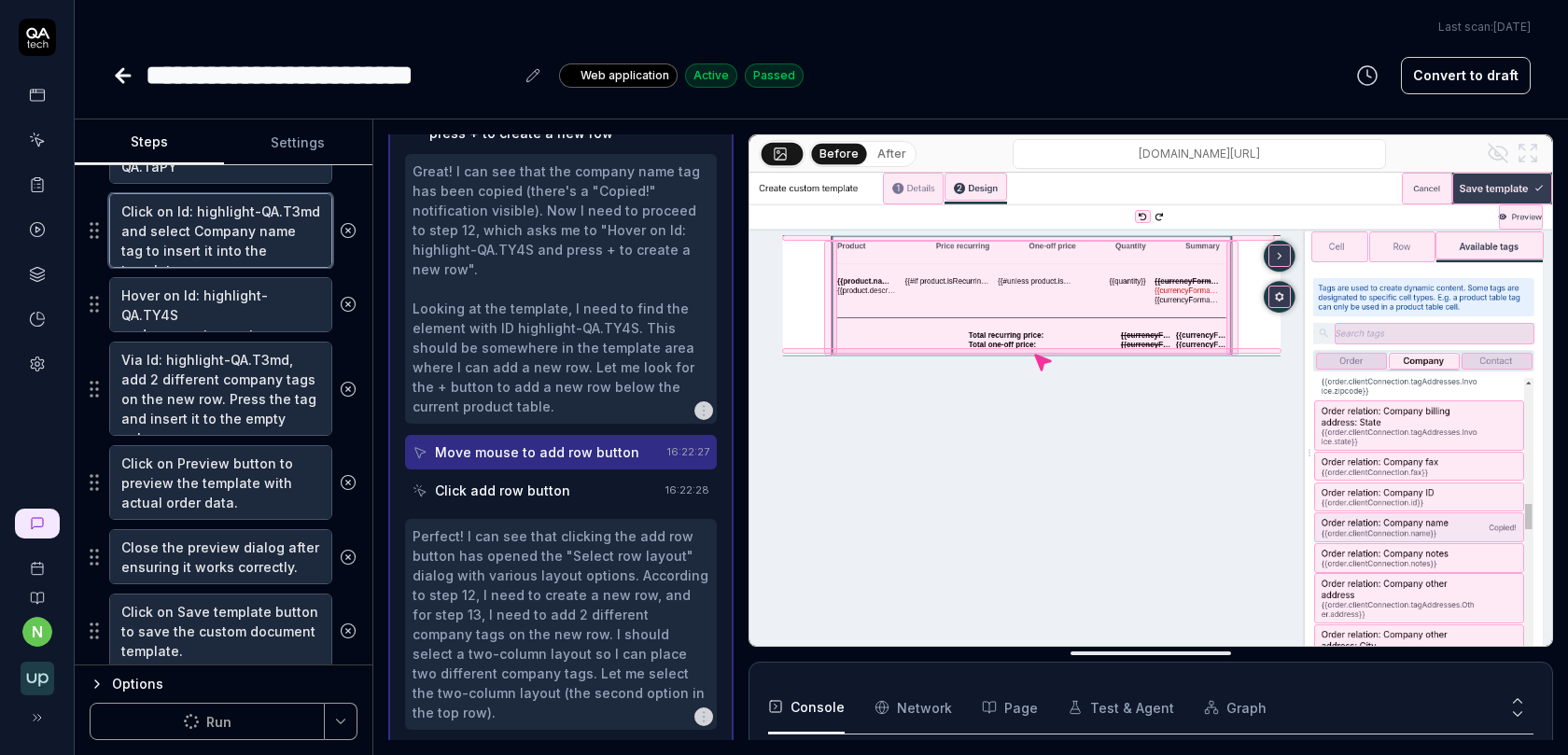
click at [252, 246] on textarea "Click on Id: highlight-QA.T3md and select Company name tag to insert it into th…" at bounding box center [221, 230] width 223 height 74
click at [252, 234] on textarea "Click on Id: highlight-QA.T3md and select Company name tag to insert it into th…" at bounding box center [221, 230] width 223 height 74
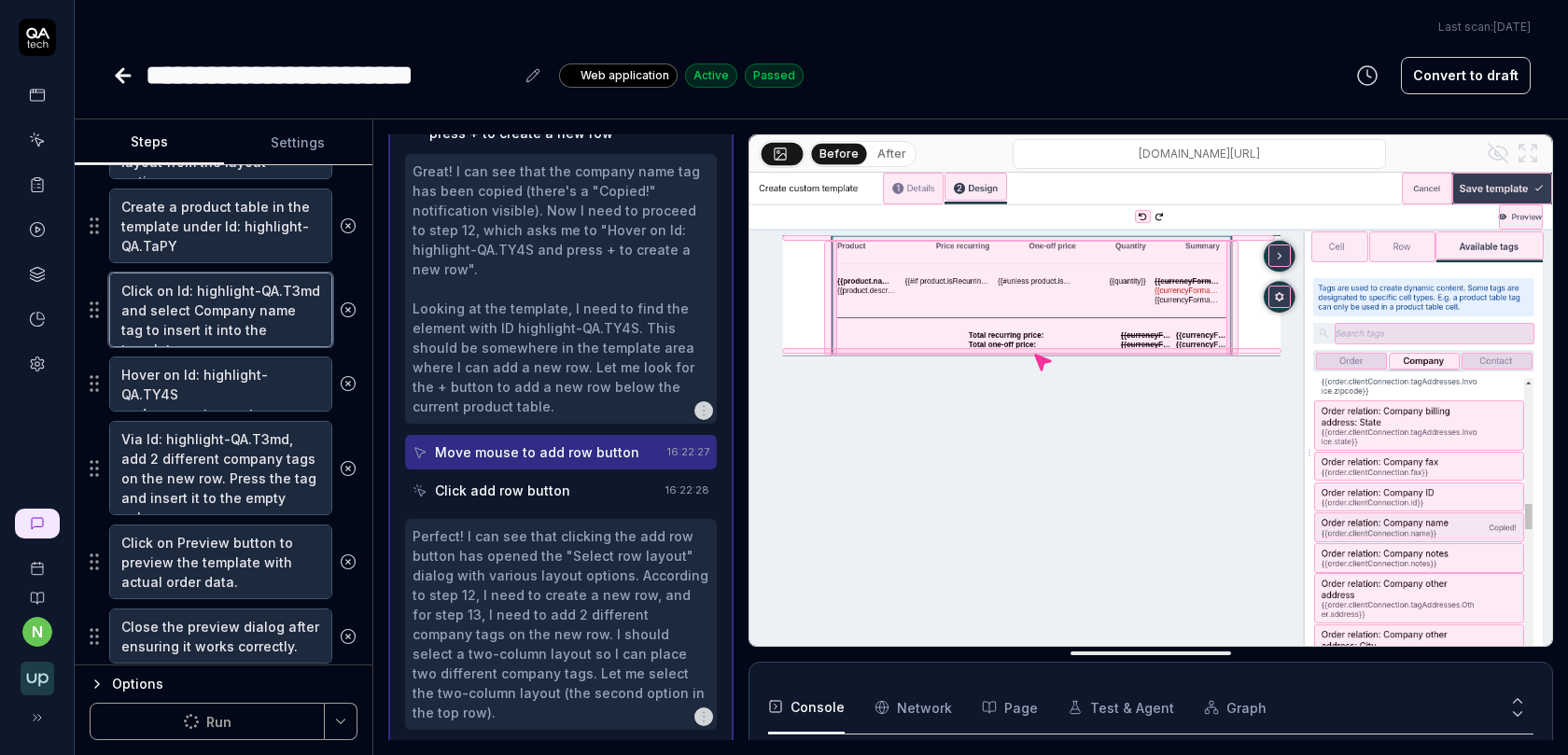
scroll to position [931, 0]
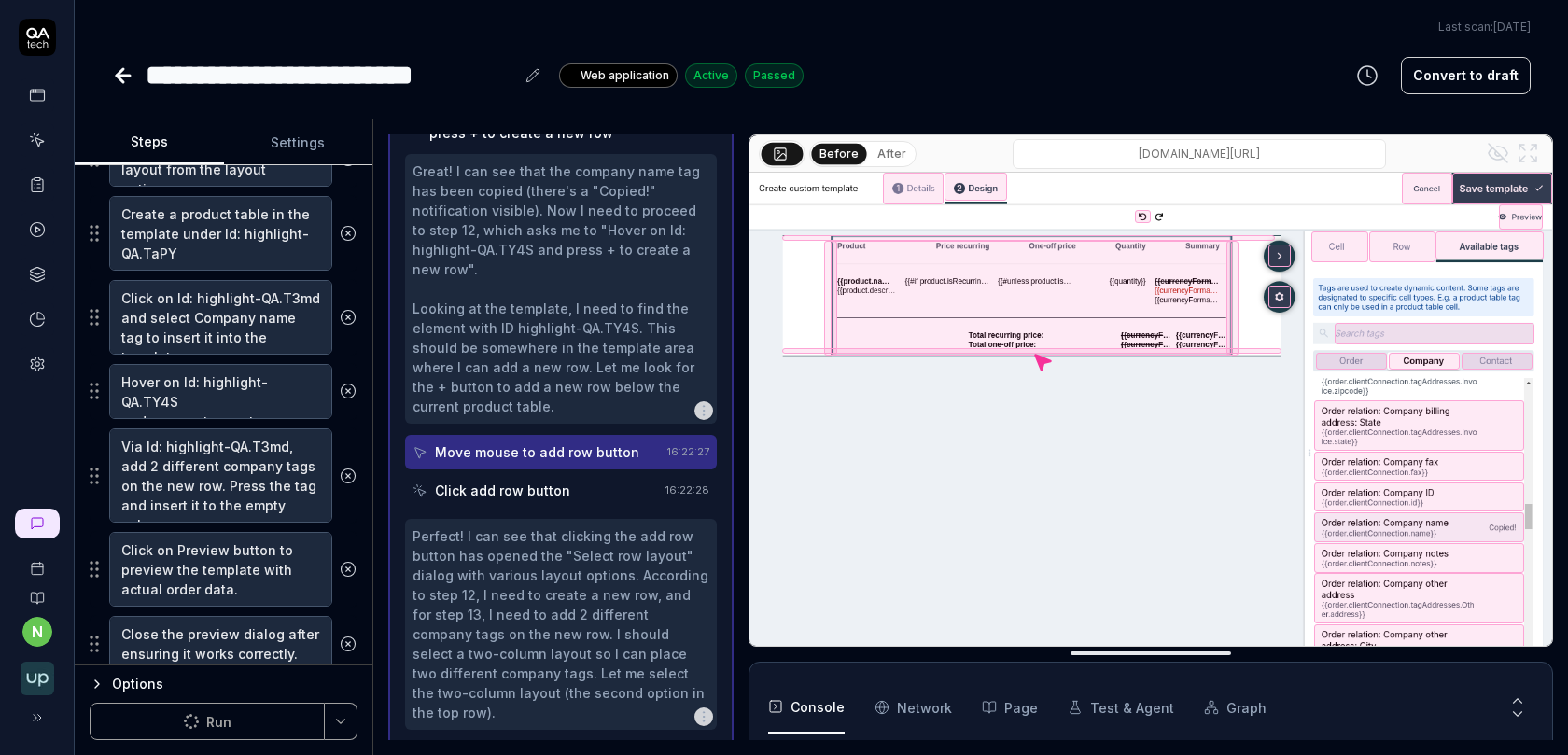
click at [346, 309] on icon at bounding box center [347, 317] width 17 height 17
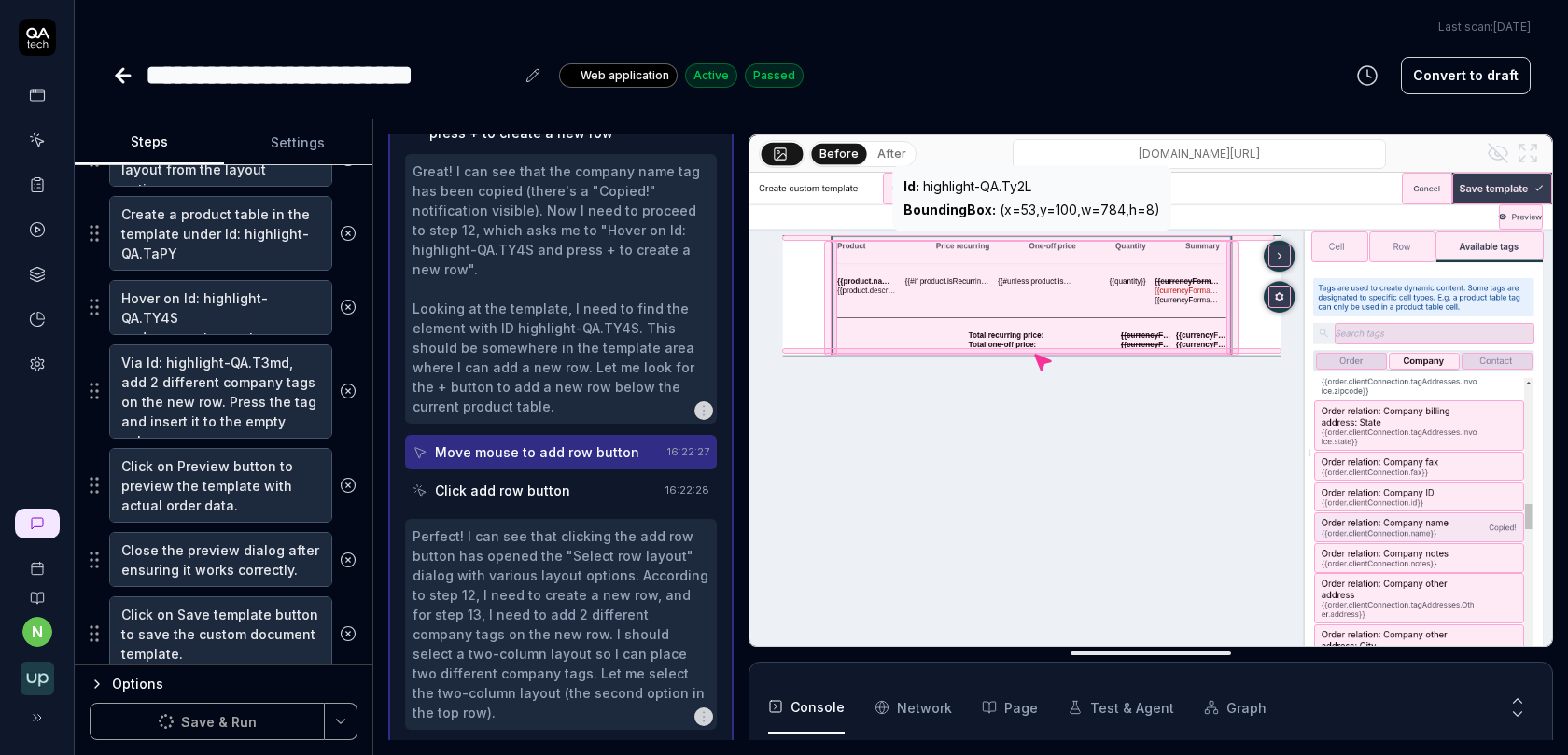
type textarea "*"
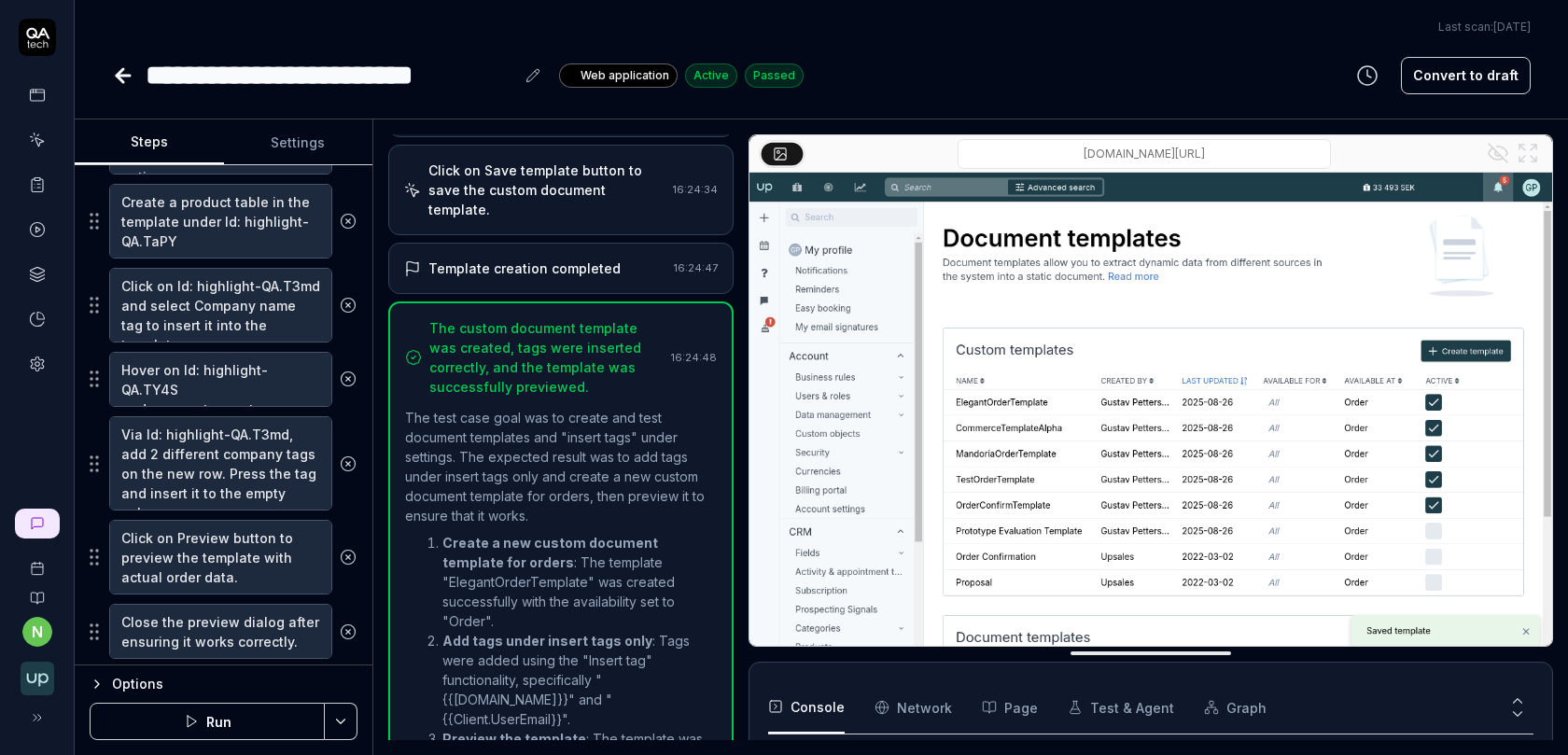
scroll to position [771, 0]
click at [349, 296] on icon at bounding box center [347, 304] width 17 height 17
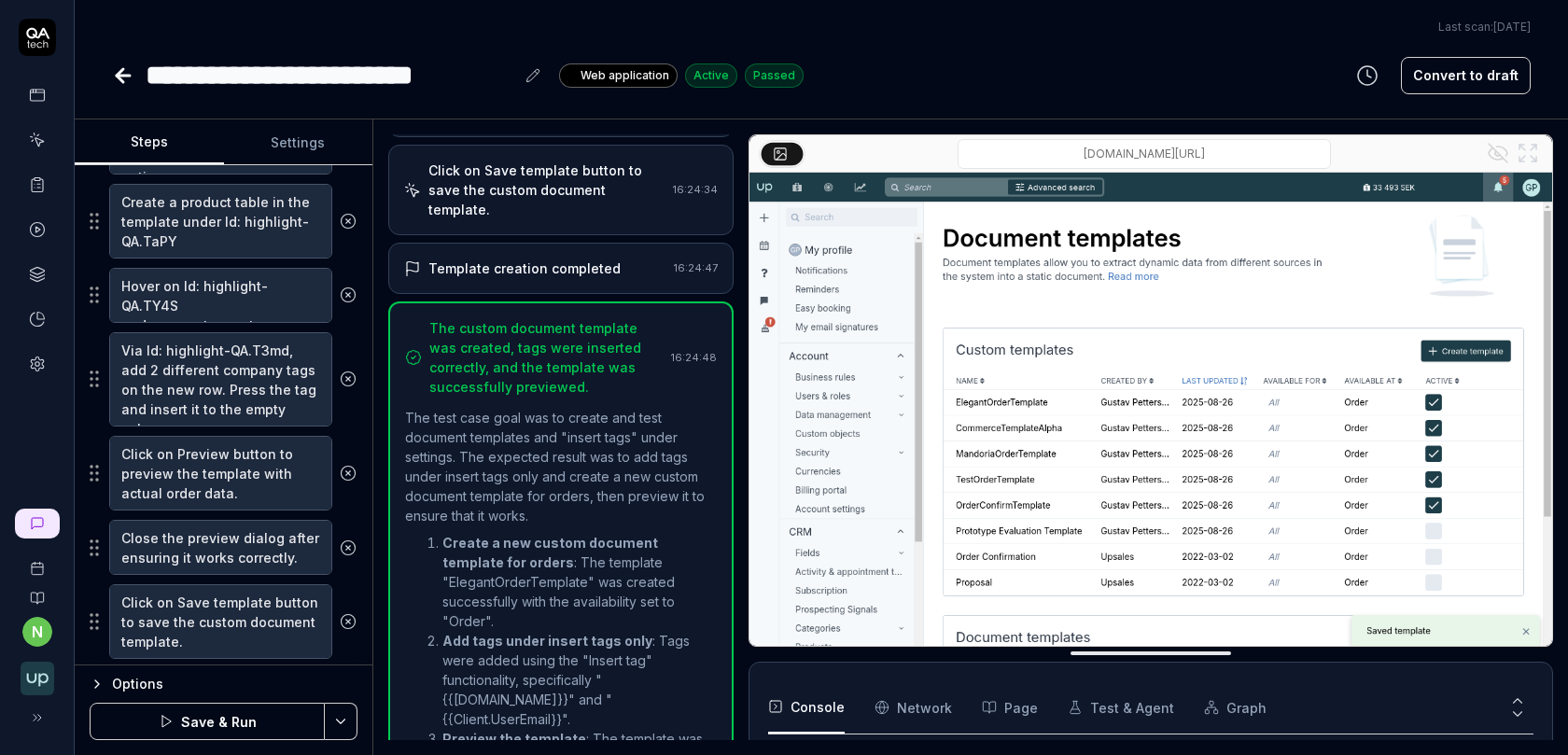
click at [219, 725] on button "Save & Run" at bounding box center [207, 721] width 235 height 37
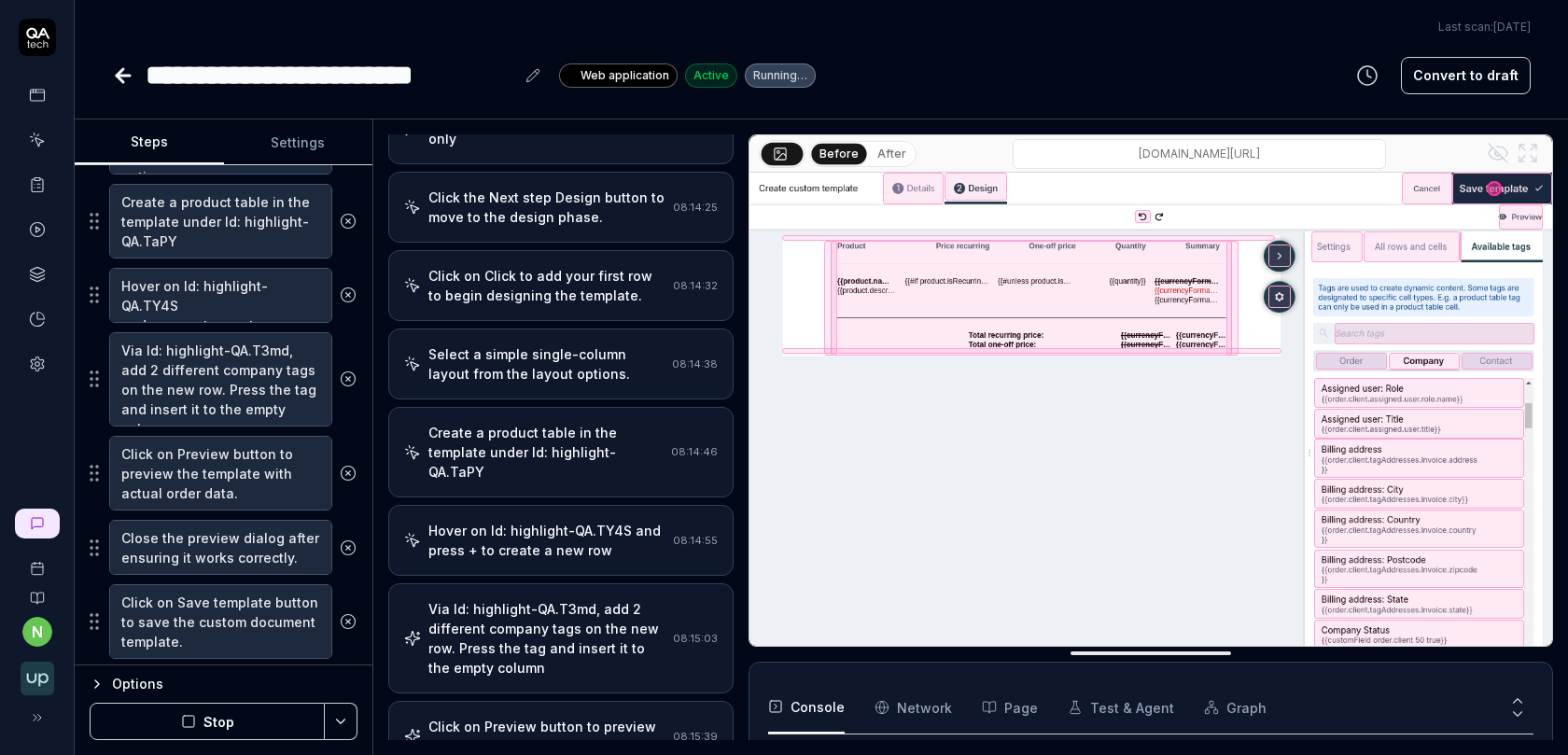
scroll to position [540, 0]
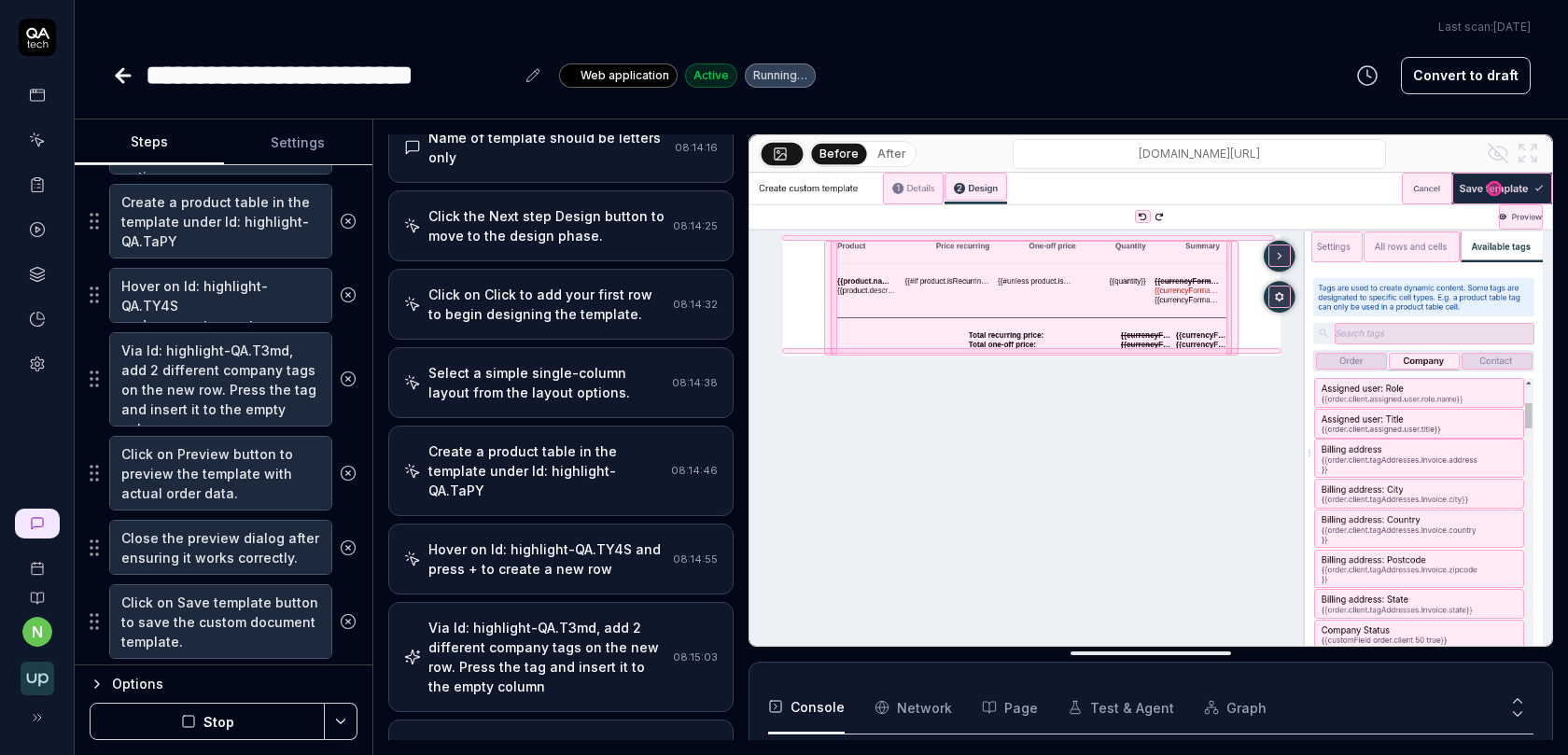
click at [555, 539] on div "Hover on Id: highlight-QA.TY4S and press + to create a new row" at bounding box center [547, 558] width 237 height 39
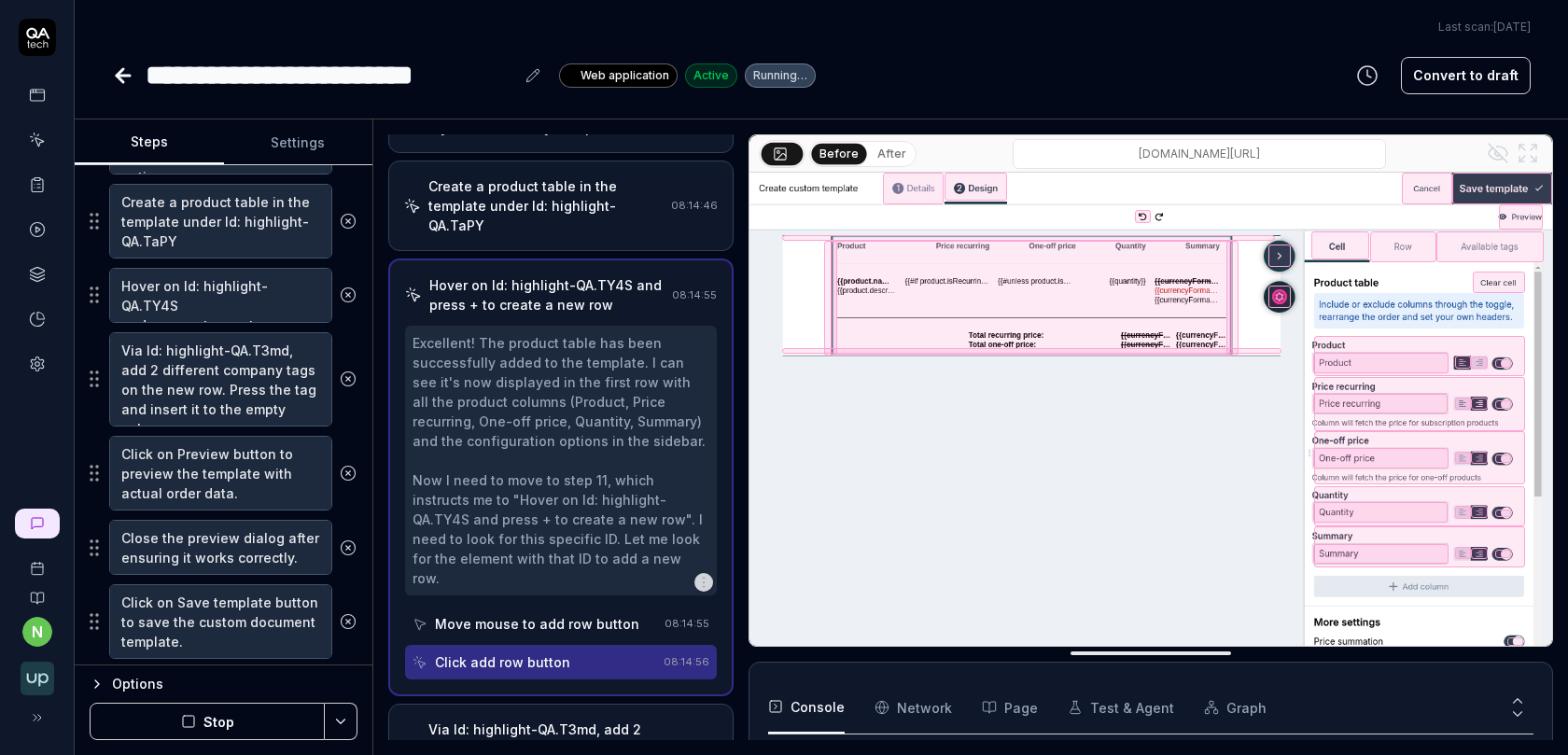
scroll to position [790, 0]
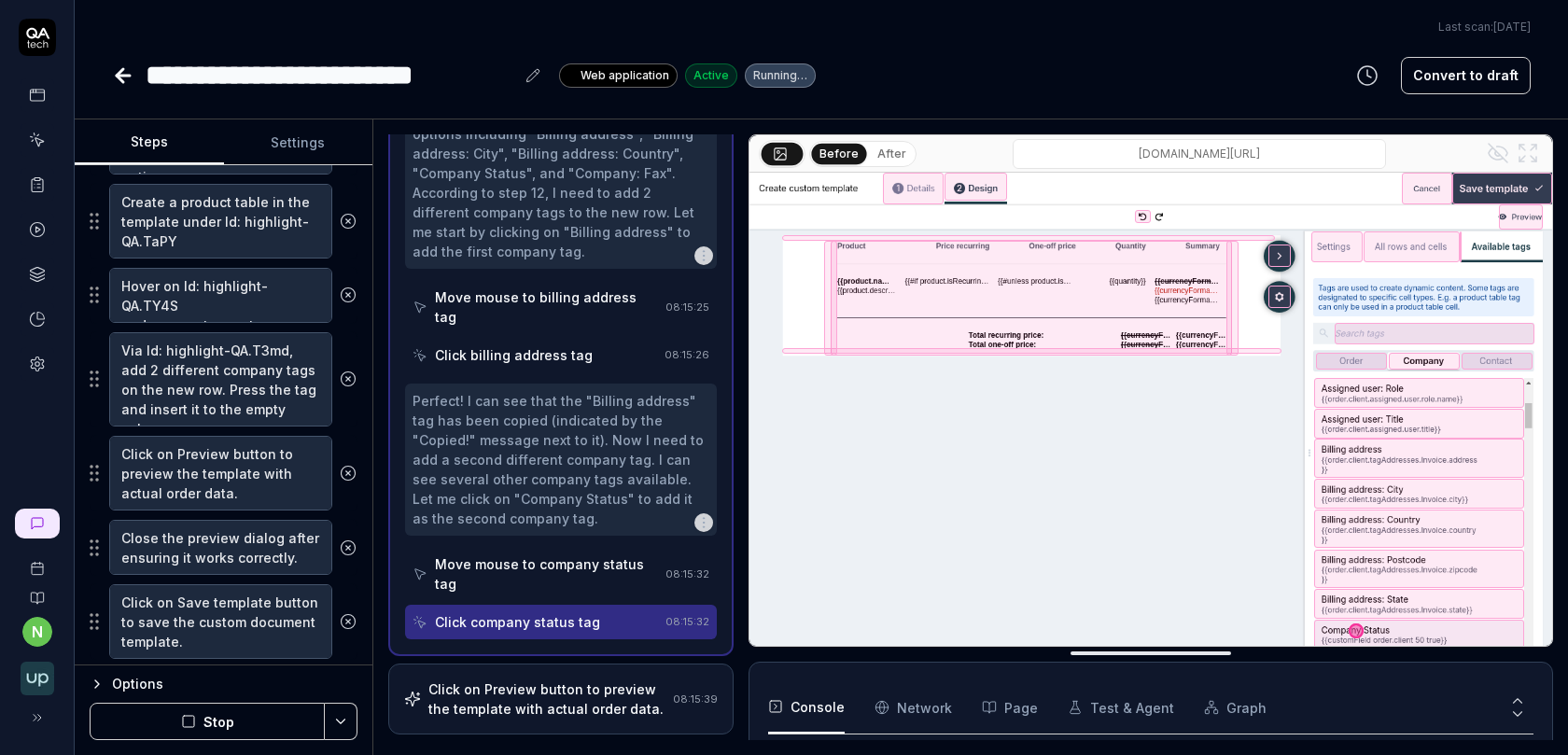
scroll to position [2108, 0]
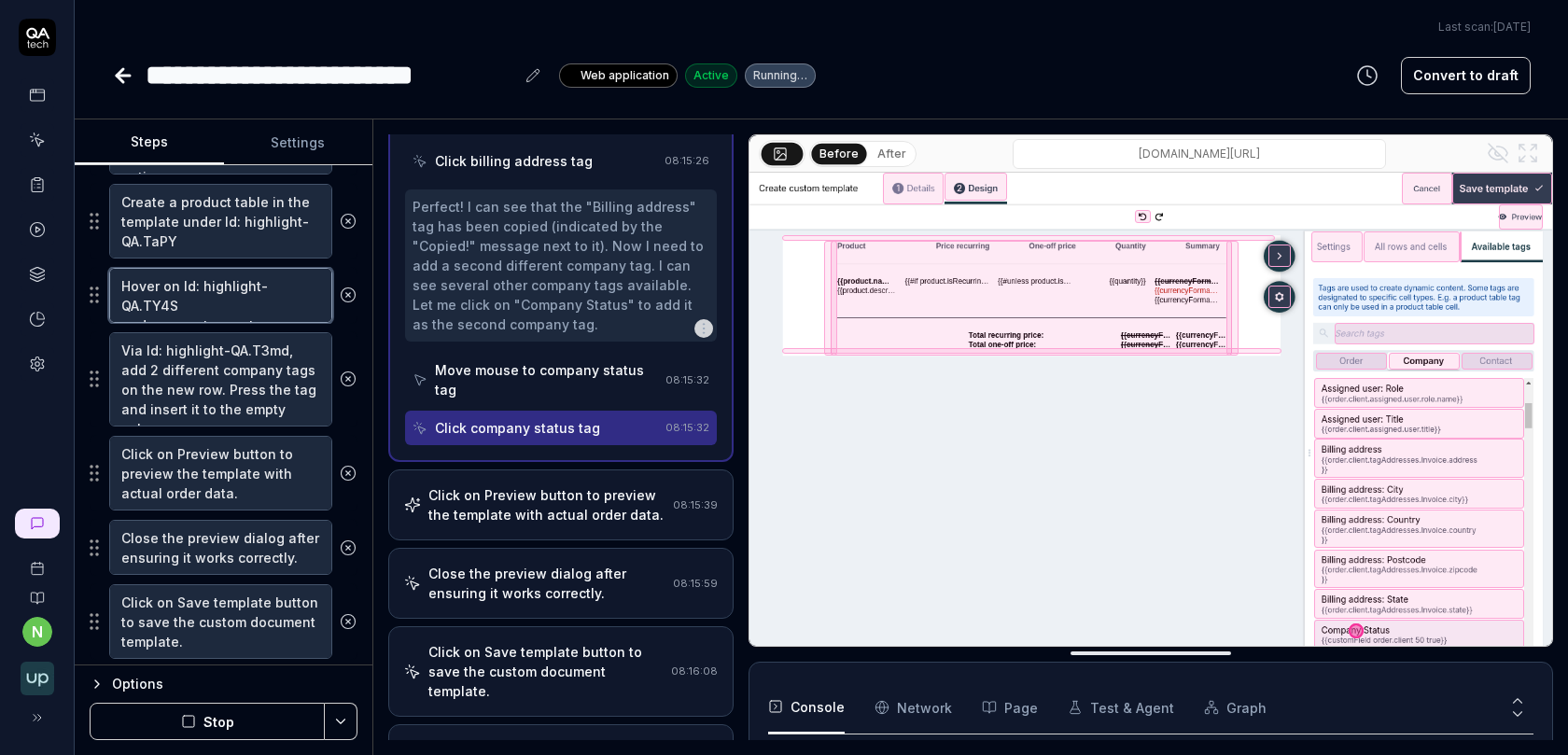
click at [179, 289] on textarea "Hover on Id: highlight-QA.TY4S and press + to create a new row" at bounding box center [221, 295] width 223 height 55
type textarea "*"
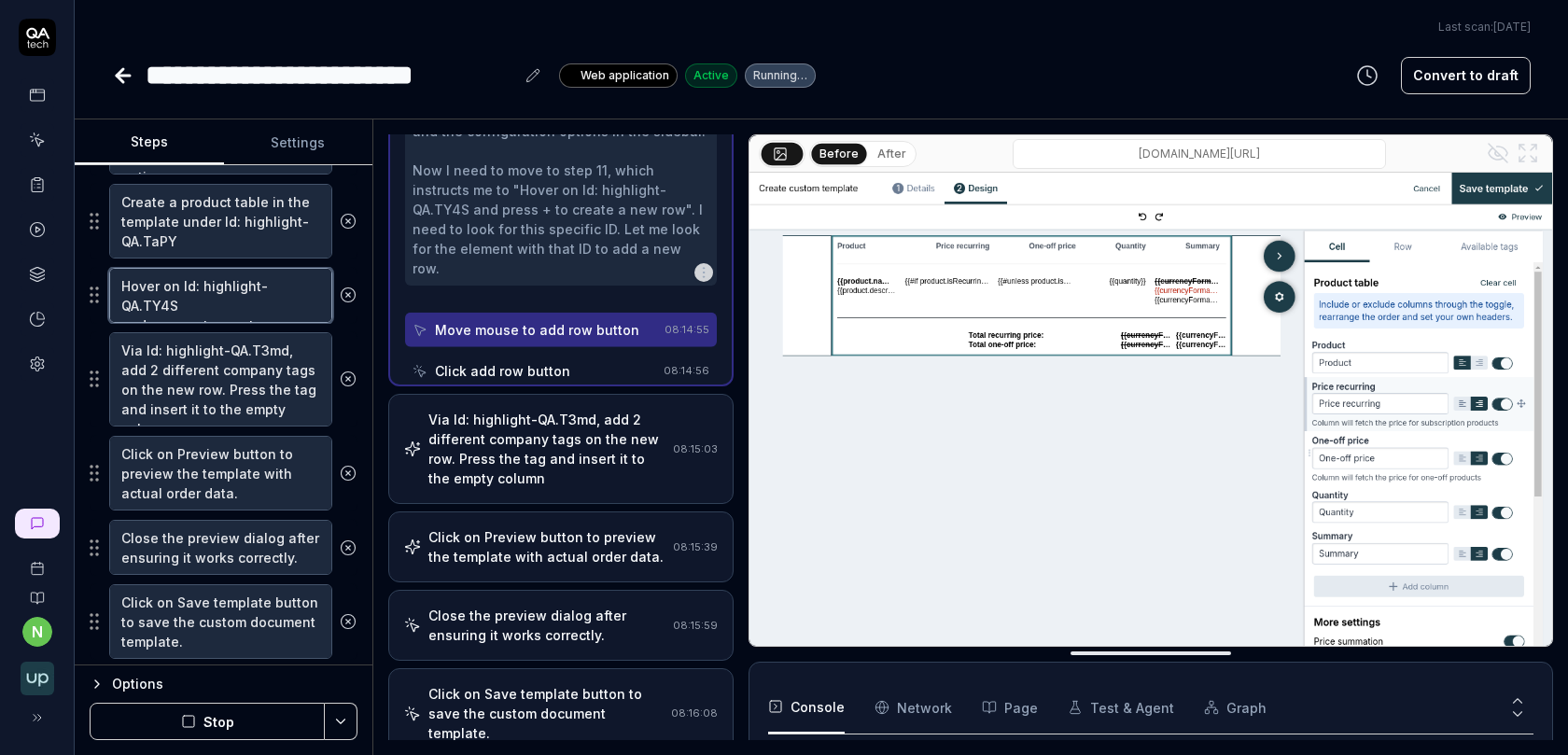
click at [179, 289] on textarea "Hover on Id: highlight-QA.TY4S and press + to create a new row" at bounding box center [221, 295] width 223 height 55
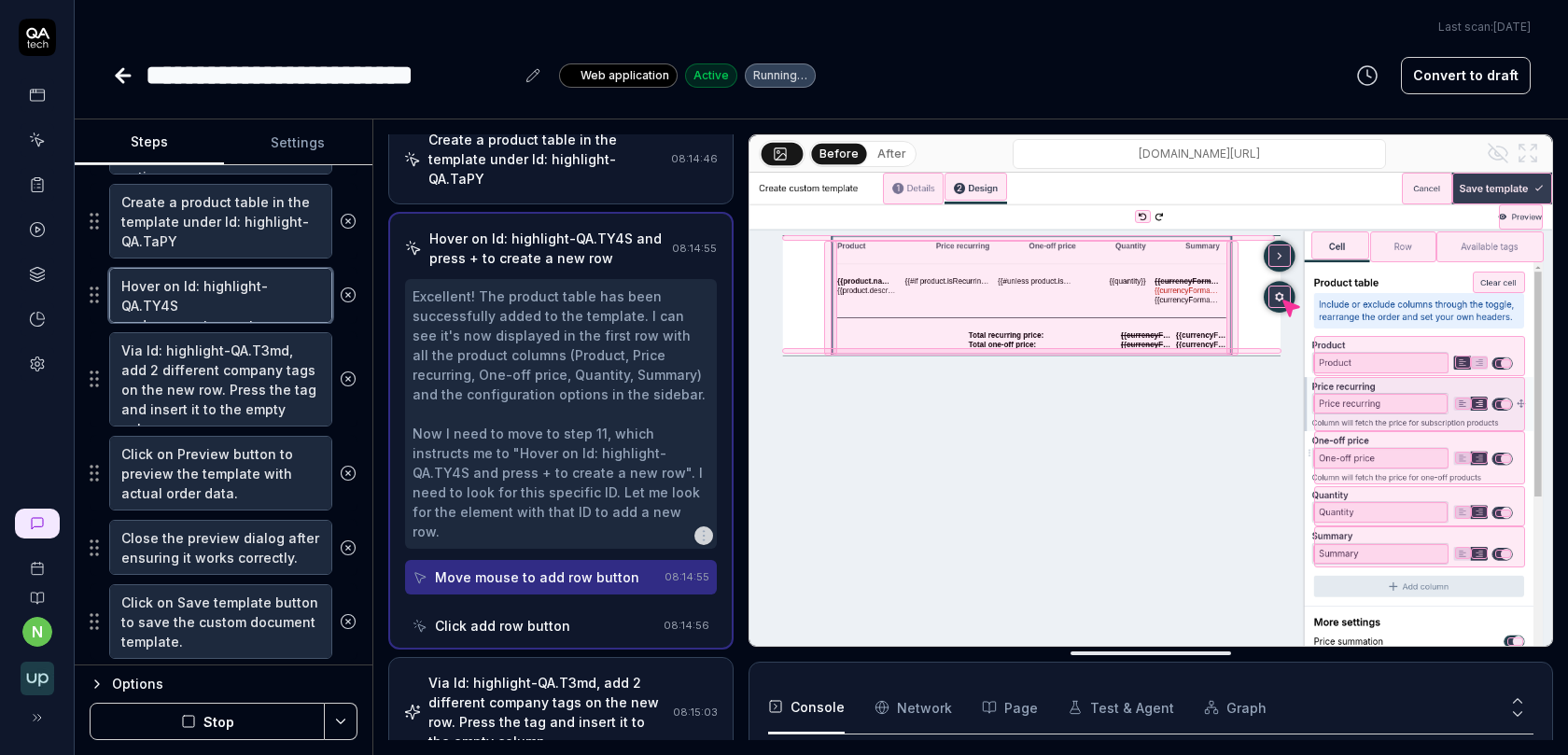
click at [179, 289] on textarea "Hover on Id: highlight-QA.TY4S and press + to create a new row" at bounding box center [221, 295] width 223 height 55
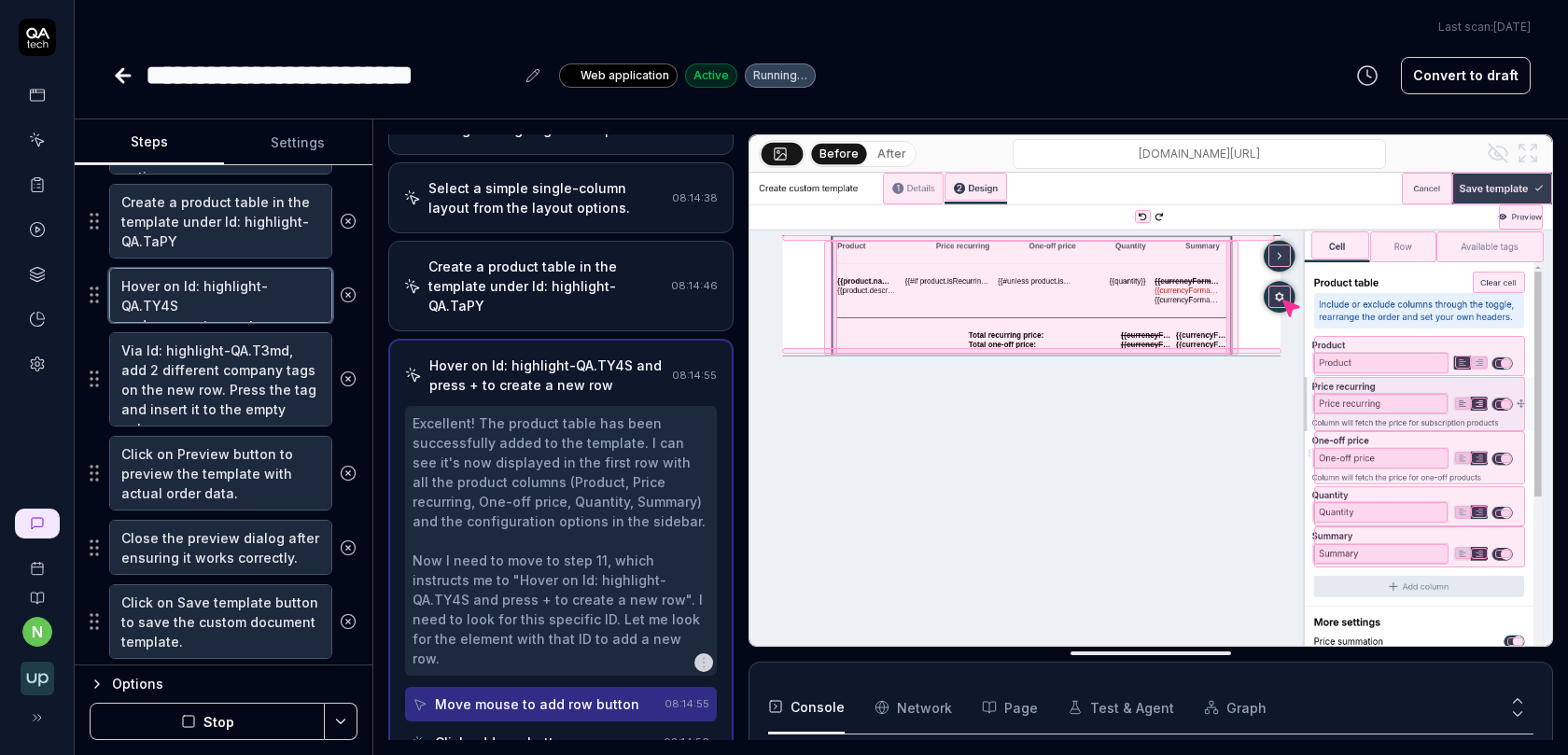
scroll to position [692, 0]
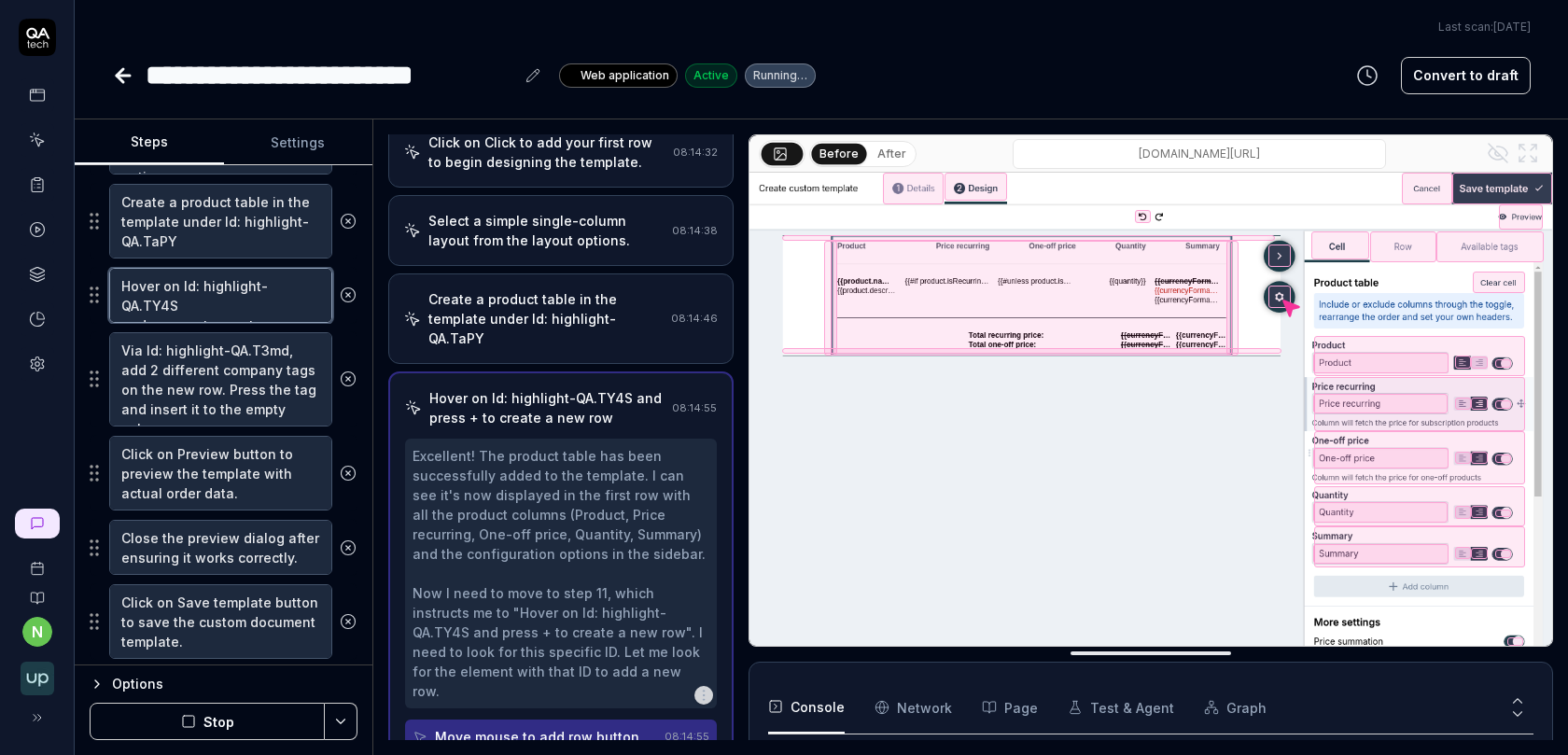
click at [179, 289] on textarea "Hover on Id: highlight-QA.TY4S and press + to create a new row" at bounding box center [221, 295] width 223 height 55
drag, startPoint x: 118, startPoint y: 271, endPoint x: 306, endPoint y: 310, distance: 192.0
click at [305, 309] on textarea "Hover on Id: highlight-QA.TY4S and press + to create a new row" at bounding box center [221, 295] width 223 height 55
click at [228, 302] on textarea "Hover on Id: highlight-QA.TY4S and press + to create a new row" at bounding box center [221, 295] width 223 height 55
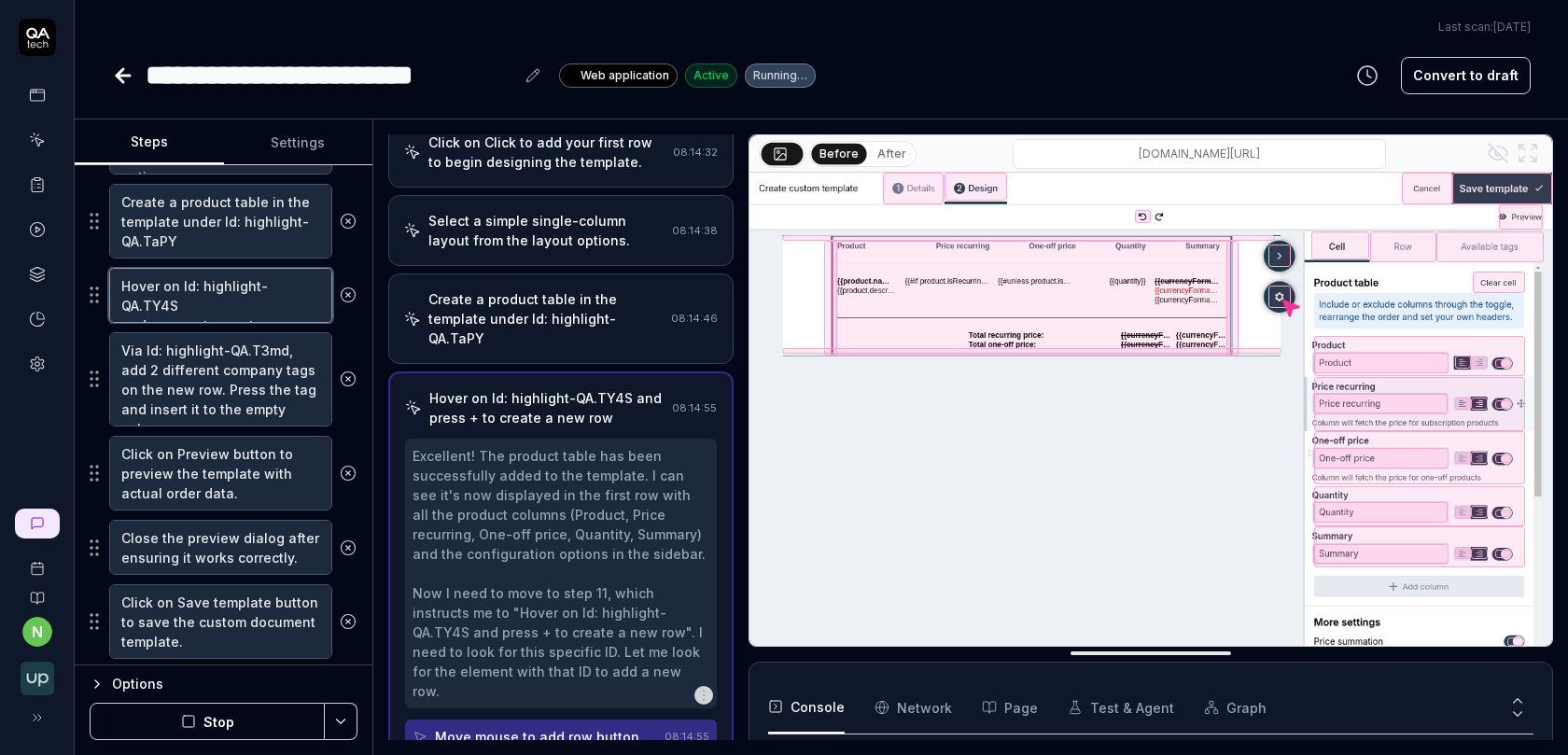
drag, startPoint x: 218, startPoint y: 300, endPoint x: 85, endPoint y: 240, distance: 145.9
click at [85, 240] on div "Goal Create and test document templates and "insert tags" under settings Expect…" at bounding box center [223, 415] width 297 height 500
type textarea "Create a new row"
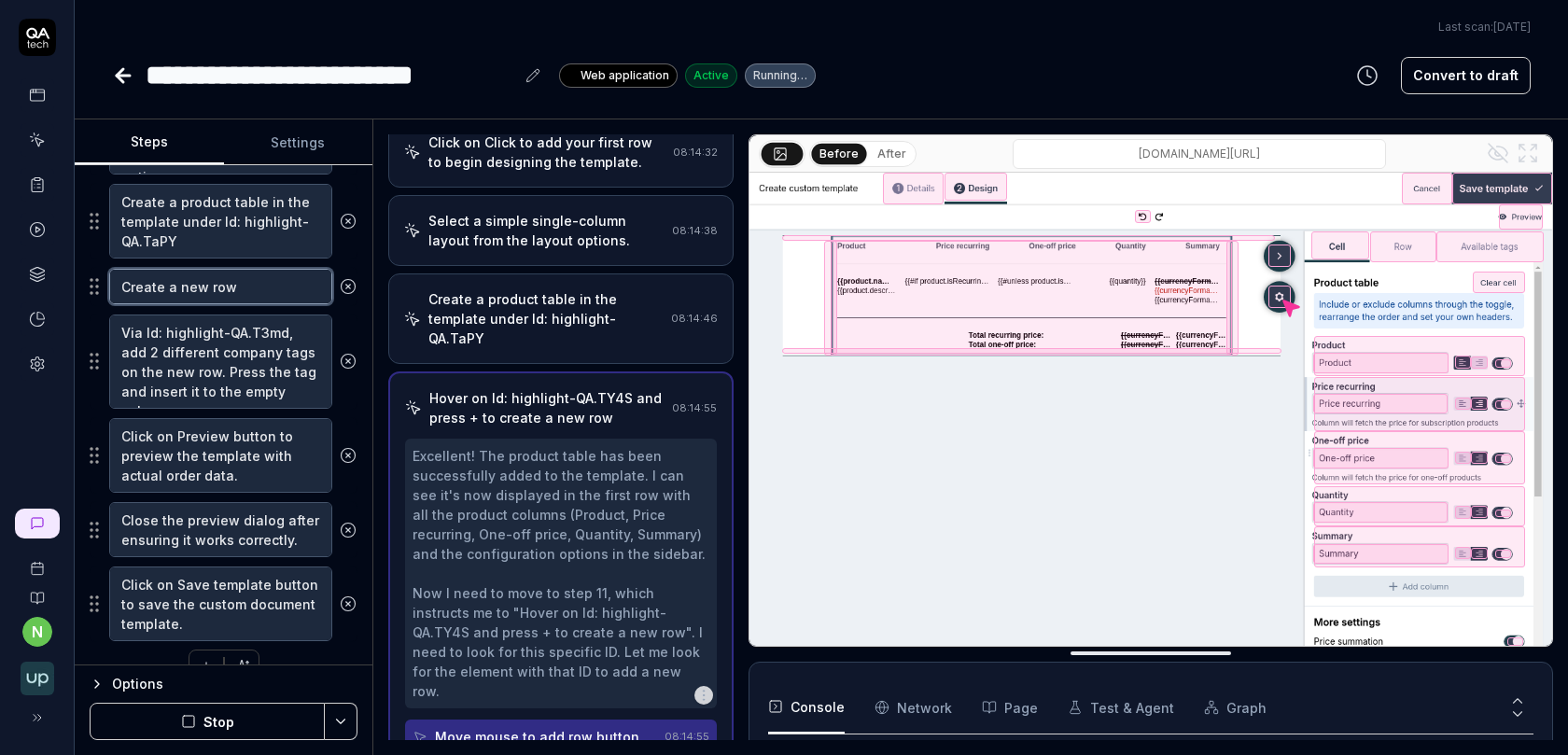
type textarea "*"
type textarea "Crreate a new row"
type textarea "*"
type textarea "Create a new row"
click at [266, 271] on textarea "Create a new row" at bounding box center [221, 287] width 223 height 35
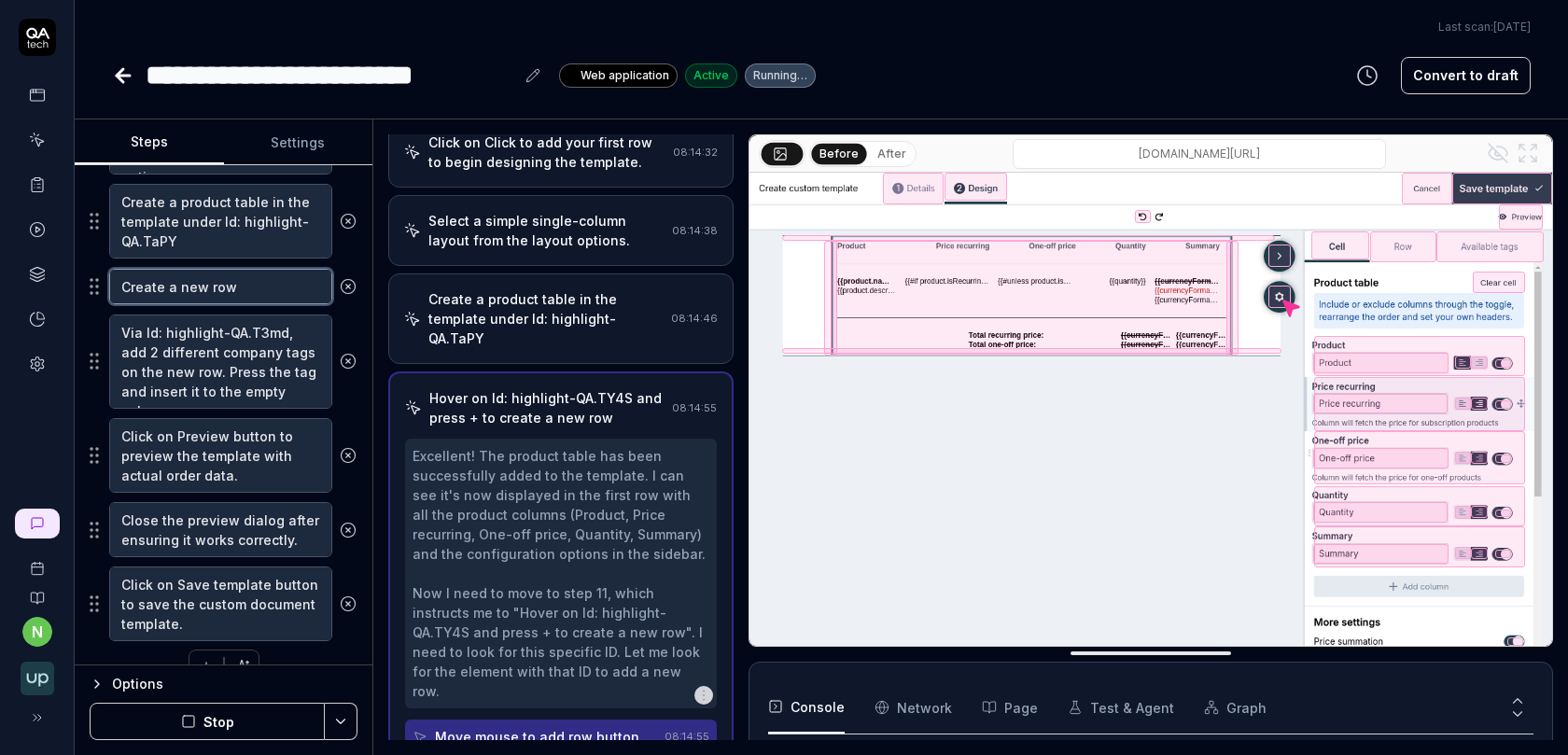
type textarea "*"
type textarea "Create a new row"
type textarea "*"
type textarea "Create a new row i"
type textarea "*"
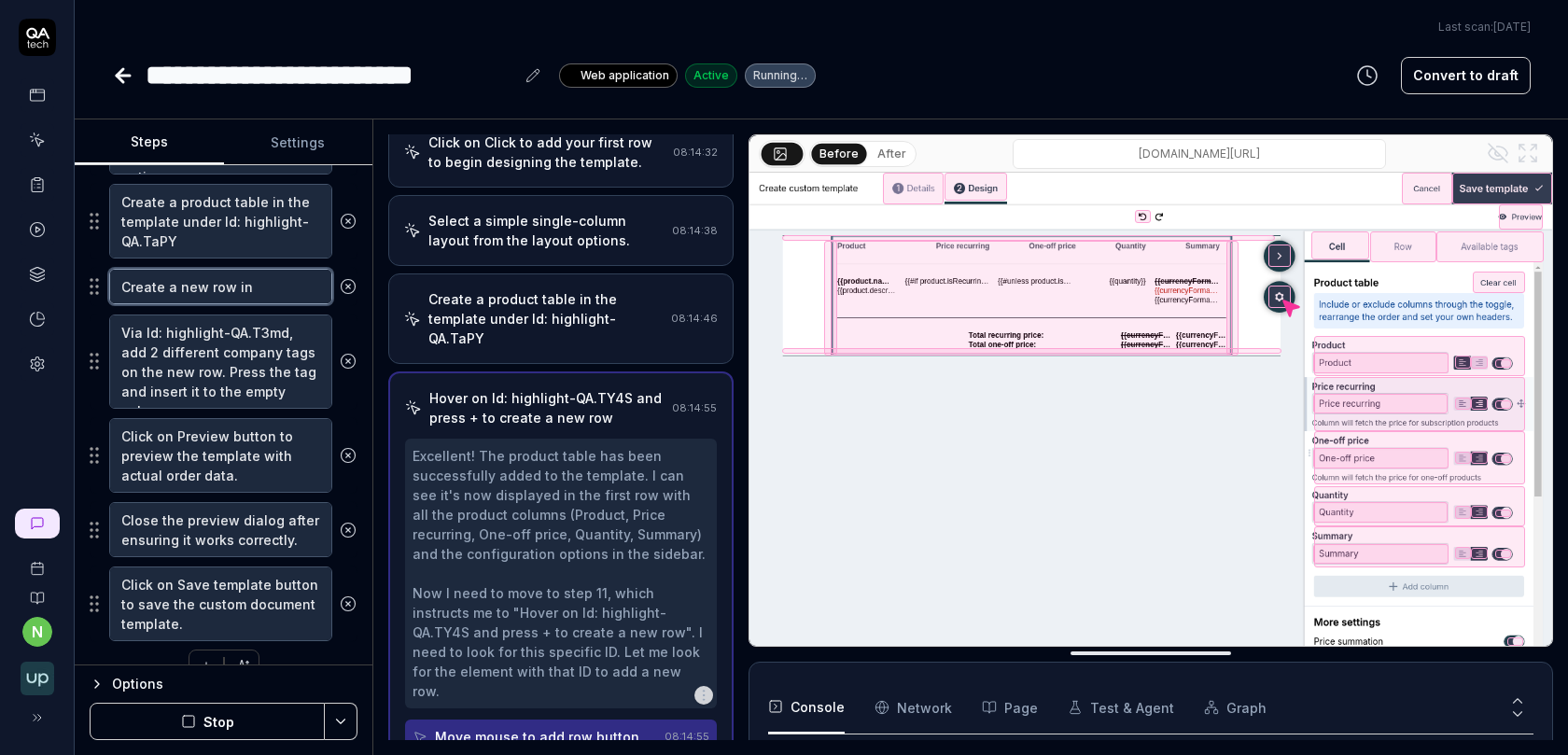
type textarea "Create a new row in"
type textarea "*"
type textarea "Create a new row in t"
type textarea "*"
type textarea "Create a new row in the"
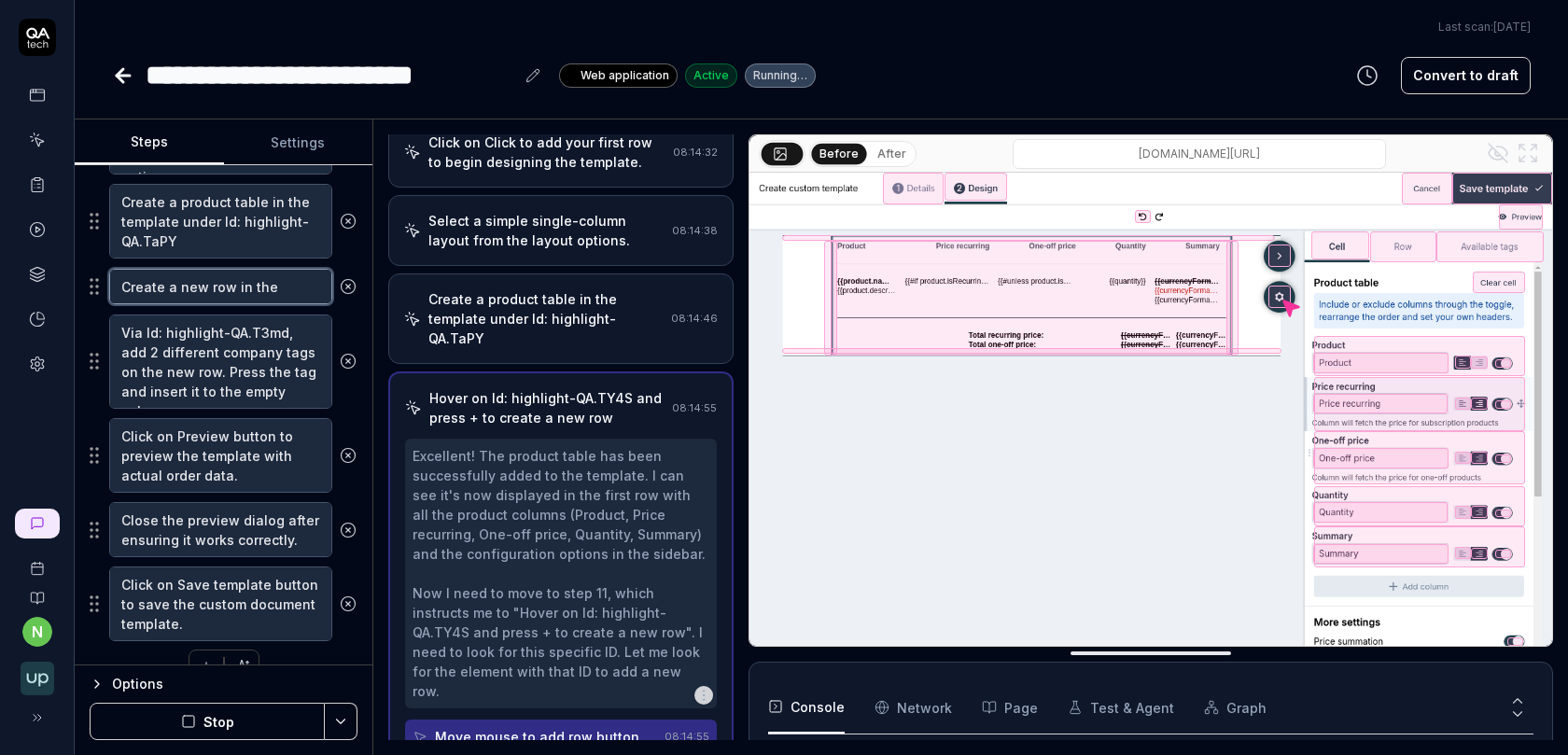
type textarea "*"
type textarea "Create a new row in the"
type textarea "*"
type textarea "Create a new row in the t"
type textarea "*"
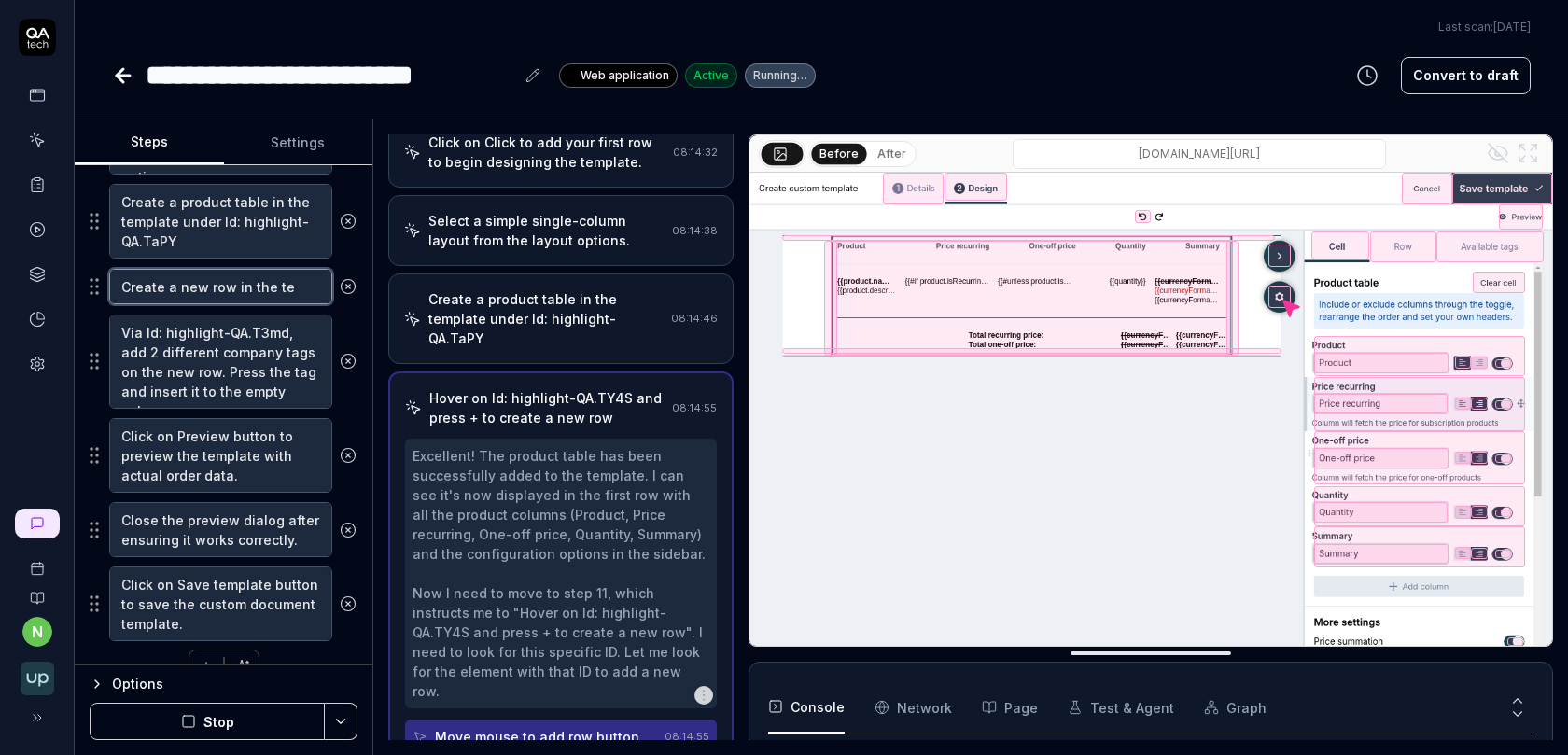
type textarea "Create a new row in the tem"
type textarea "*"
type textarea "Create a new row in the temp"
type textarea "*"
type textarea "Create a new row in the templ"
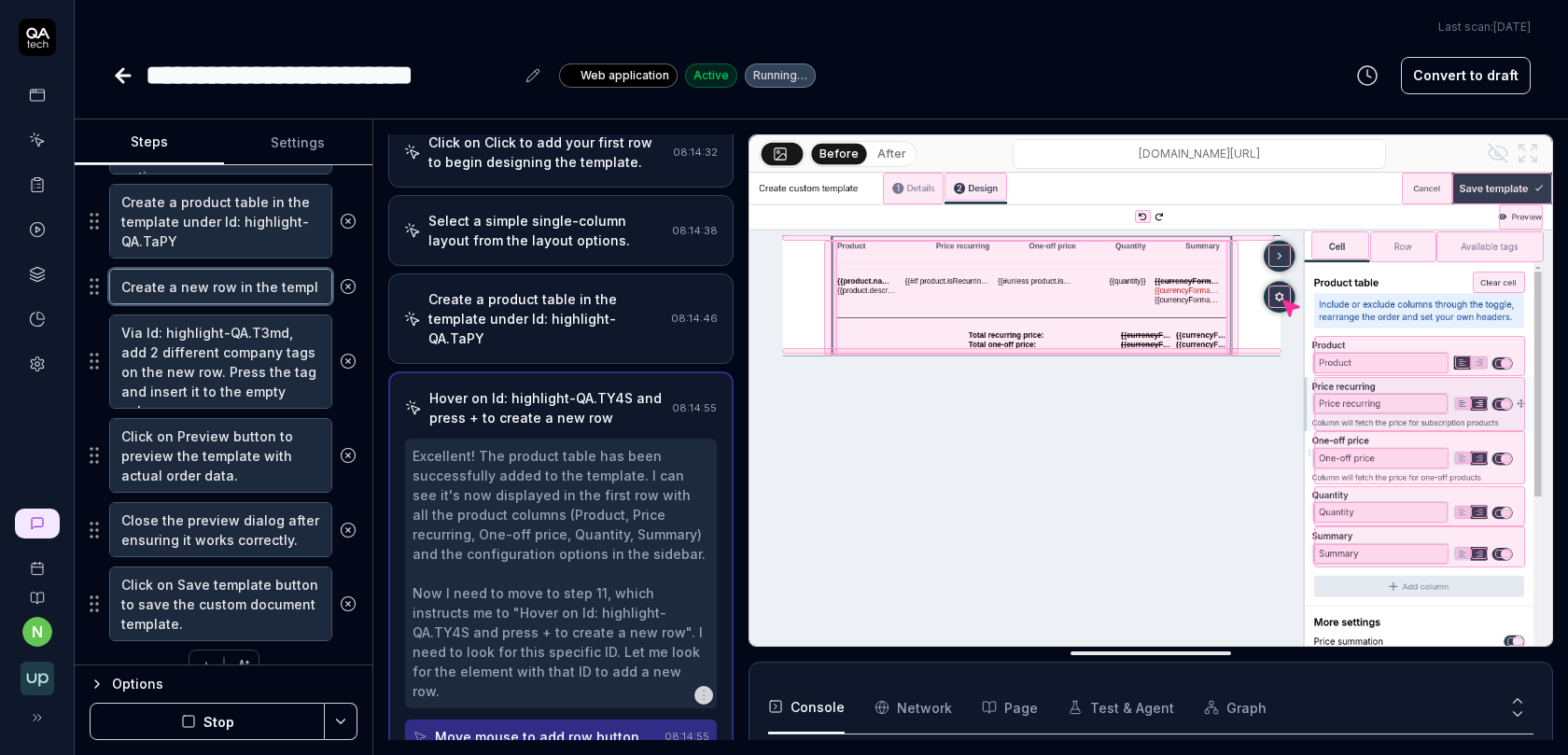
type textarea "*"
type textarea "Create a new row in the templa"
type textarea "*"
type textarea "Create a new row in the templat"
type textarea "*"
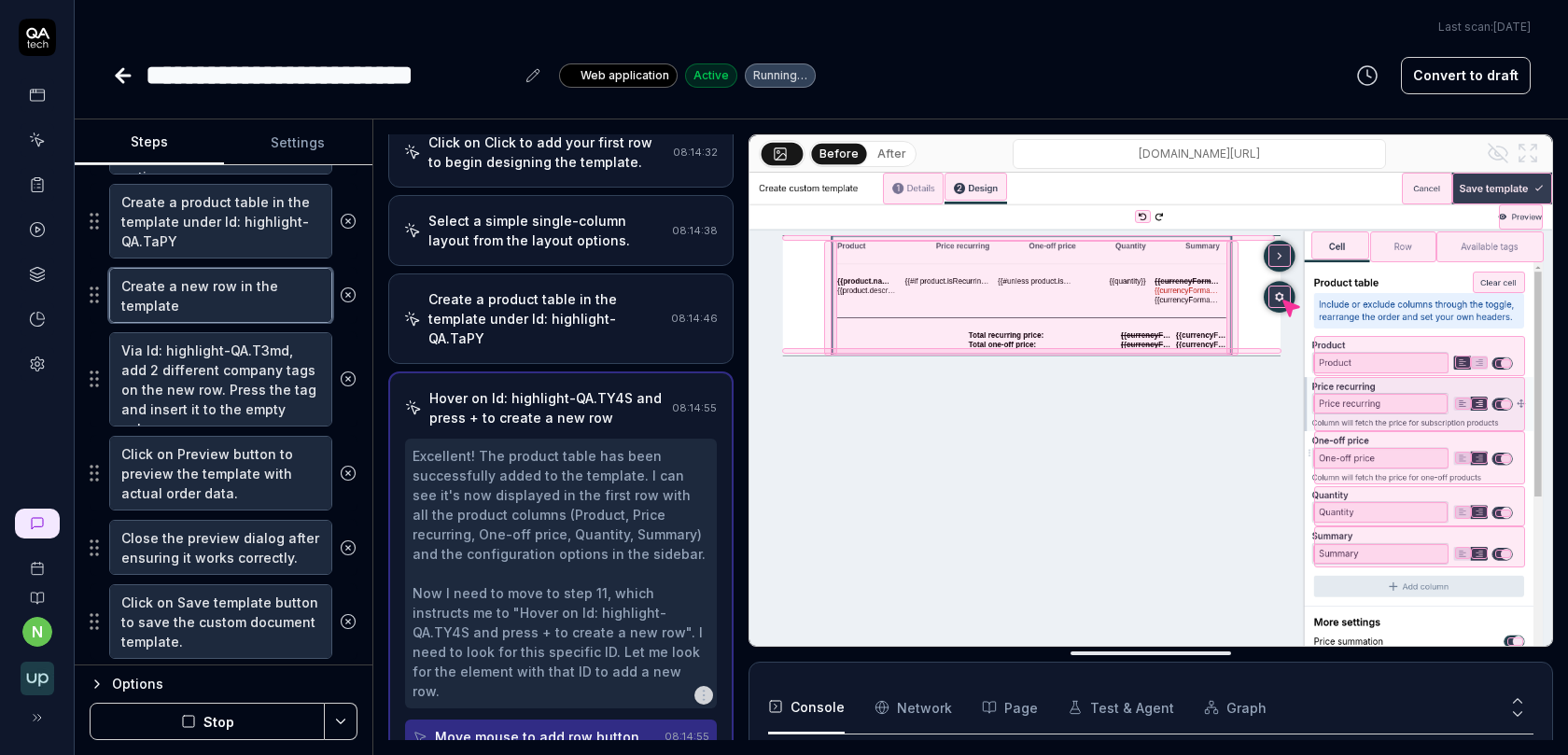
type textarea "Create a new row in the template"
type textarea "*"
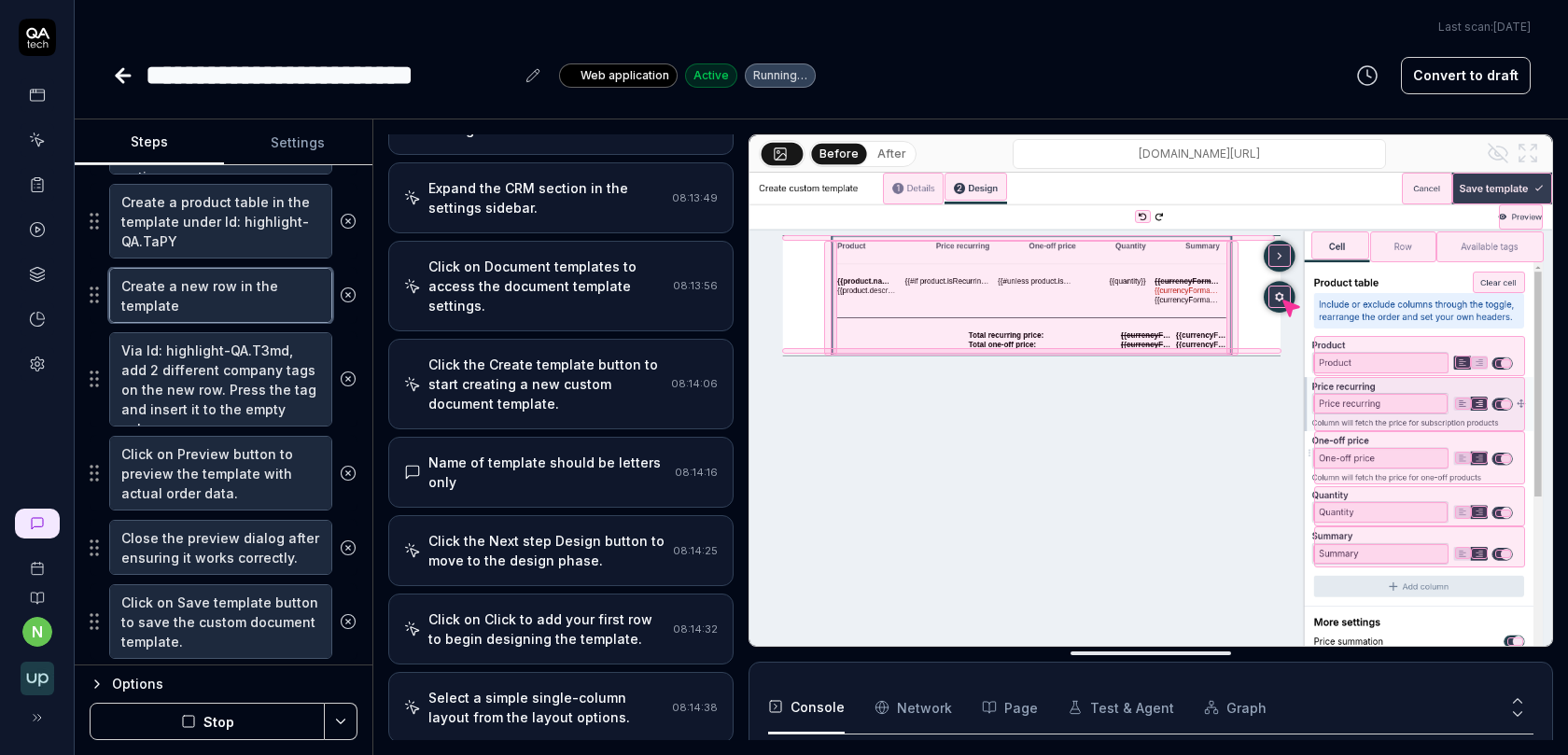
type textarea "Create a new row in the template"
click at [582, 355] on div "Click the Create template button to start creating a new custom document templa…" at bounding box center [546, 384] width 235 height 59
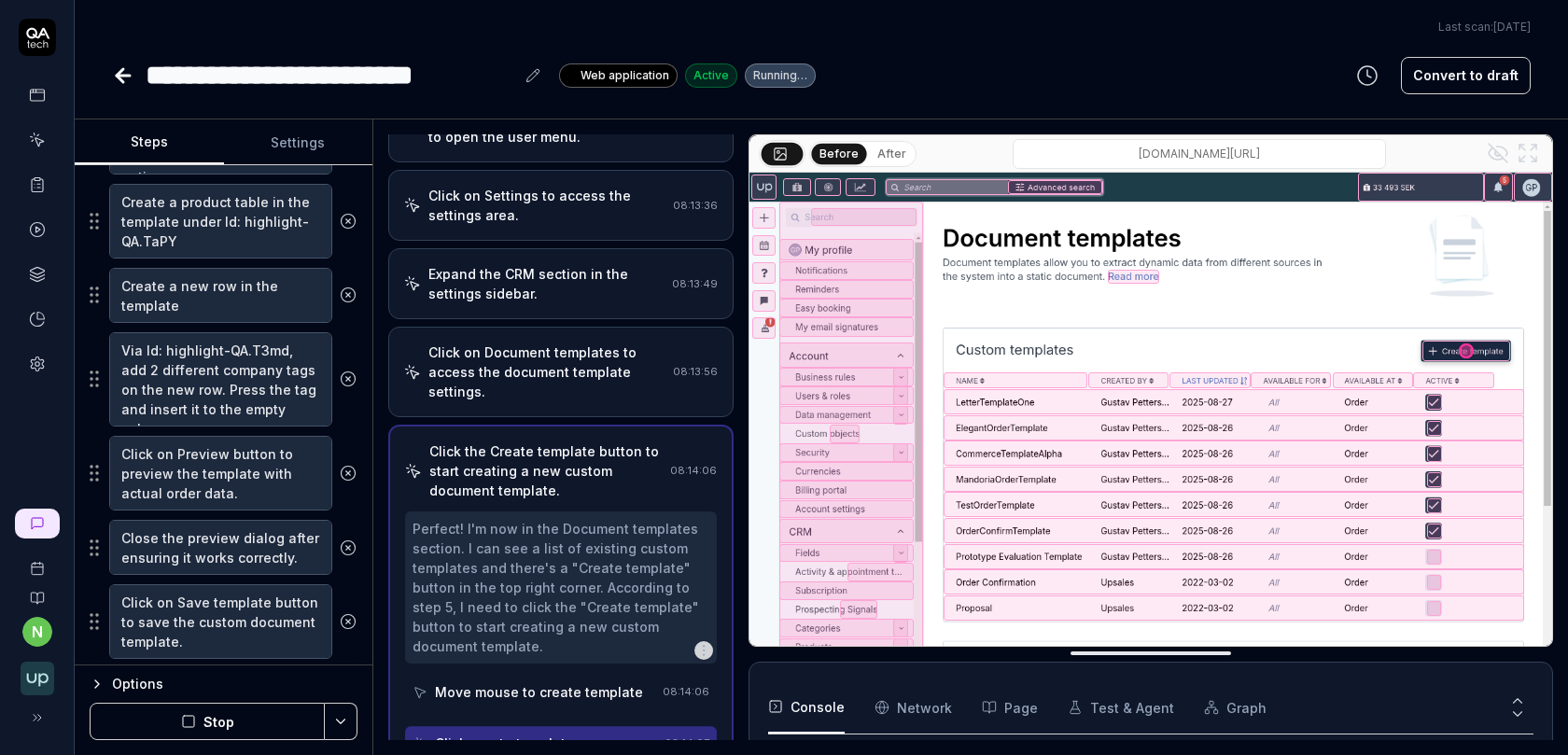
scroll to position [129, 0]
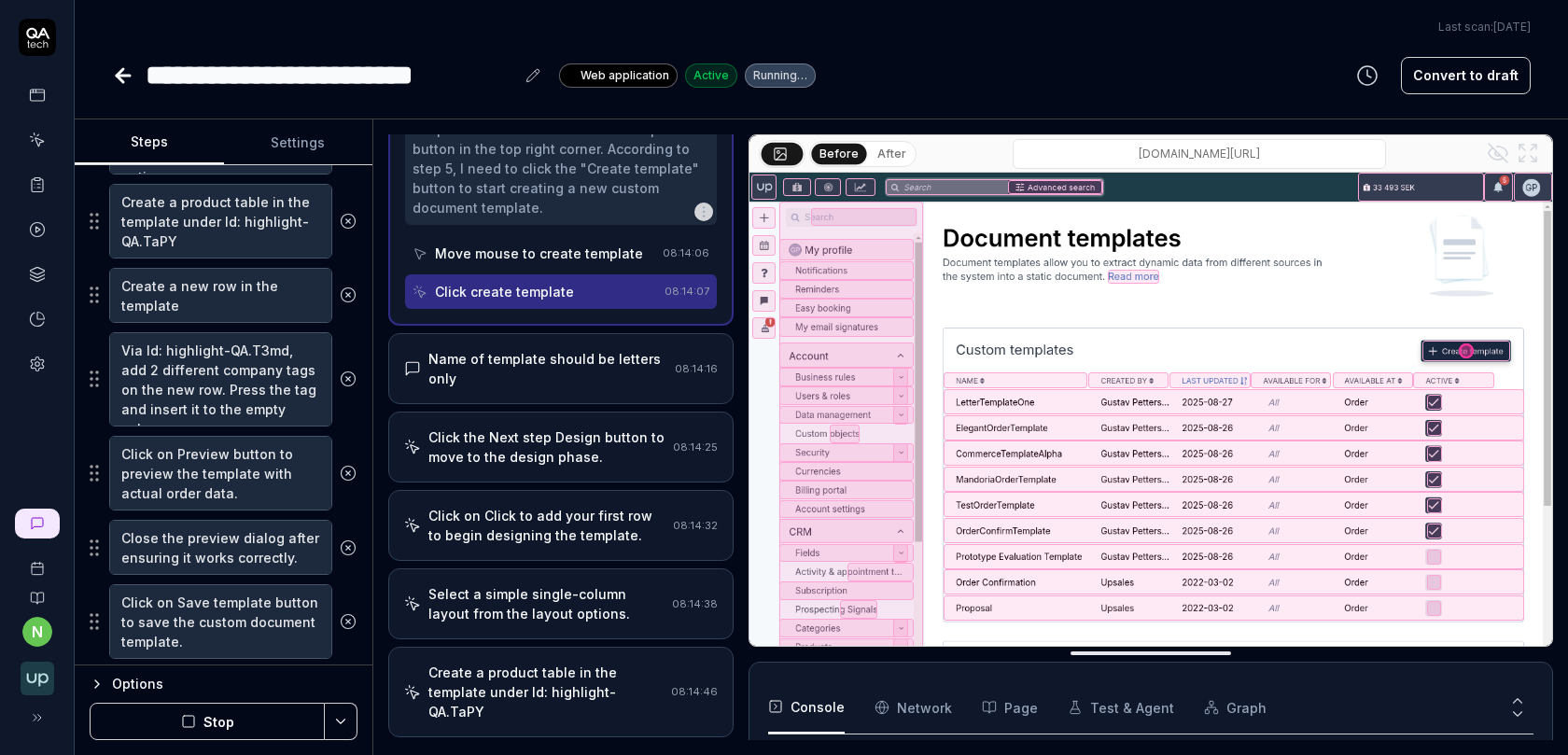
click at [587, 440] on div "Click the Next step Design button to move to the design phase. 08:14:25" at bounding box center [560, 447] width 345 height 71
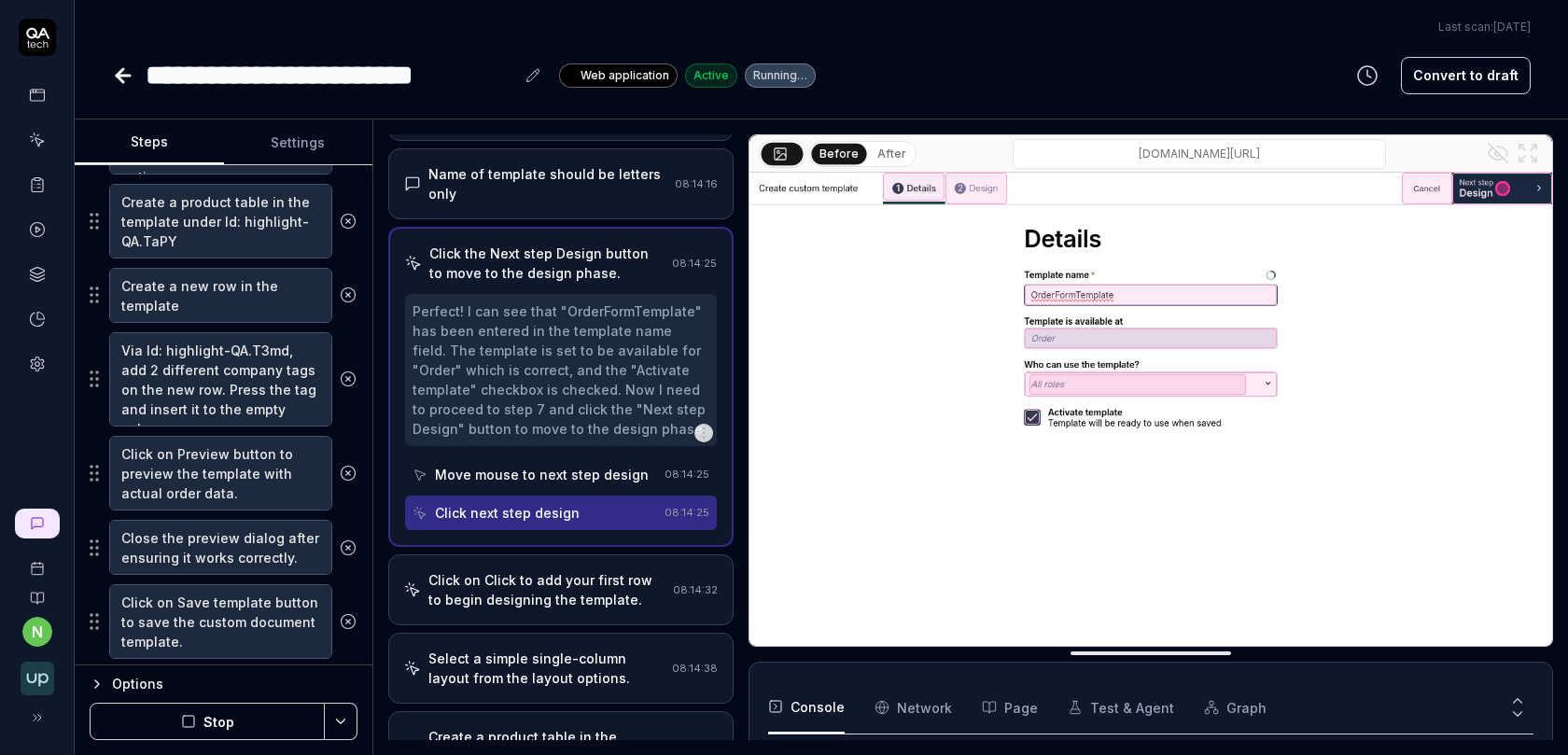
click at [562, 575] on div "Click on Click to add your first row to begin designing the template." at bounding box center [547, 590] width 237 height 39
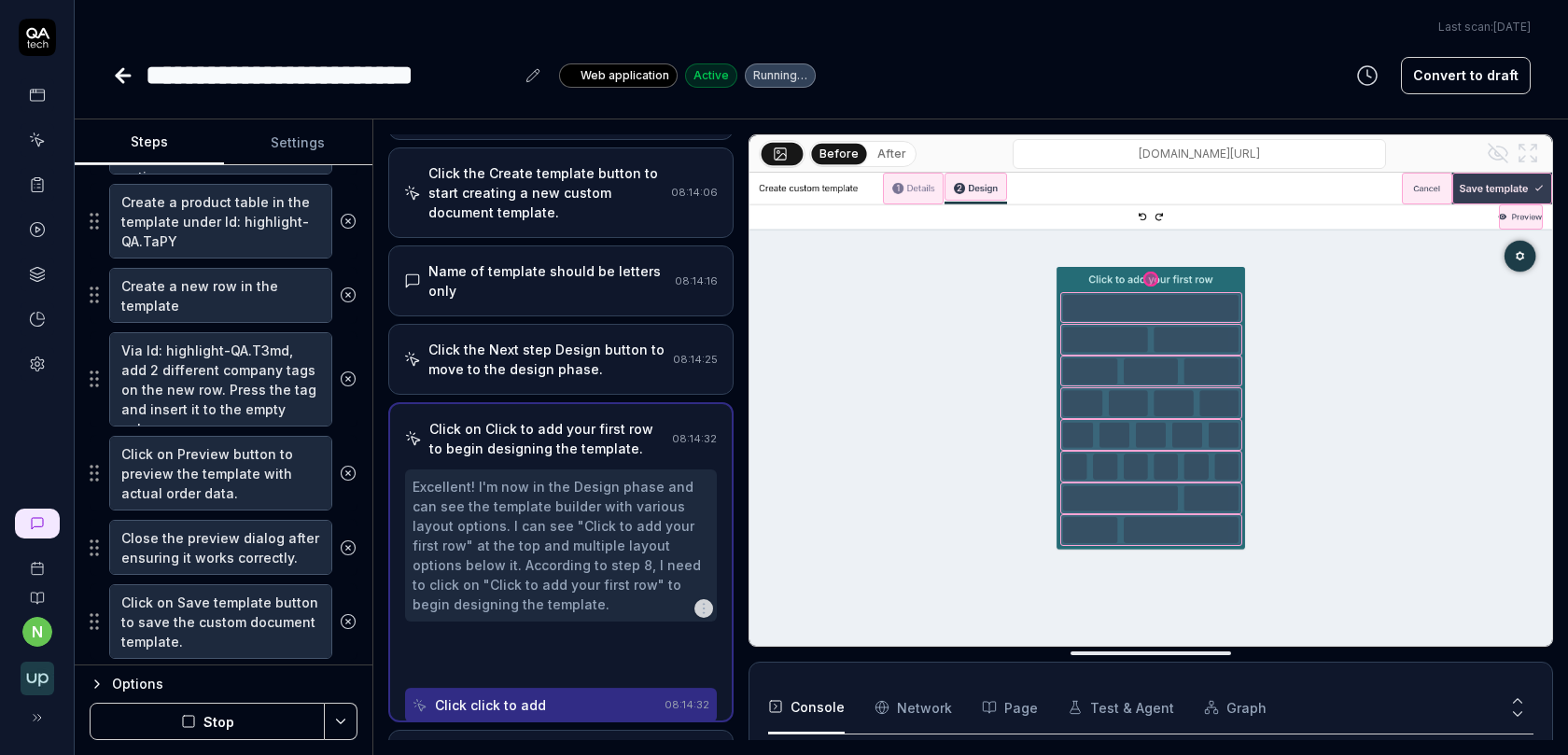
scroll to position [361, 0]
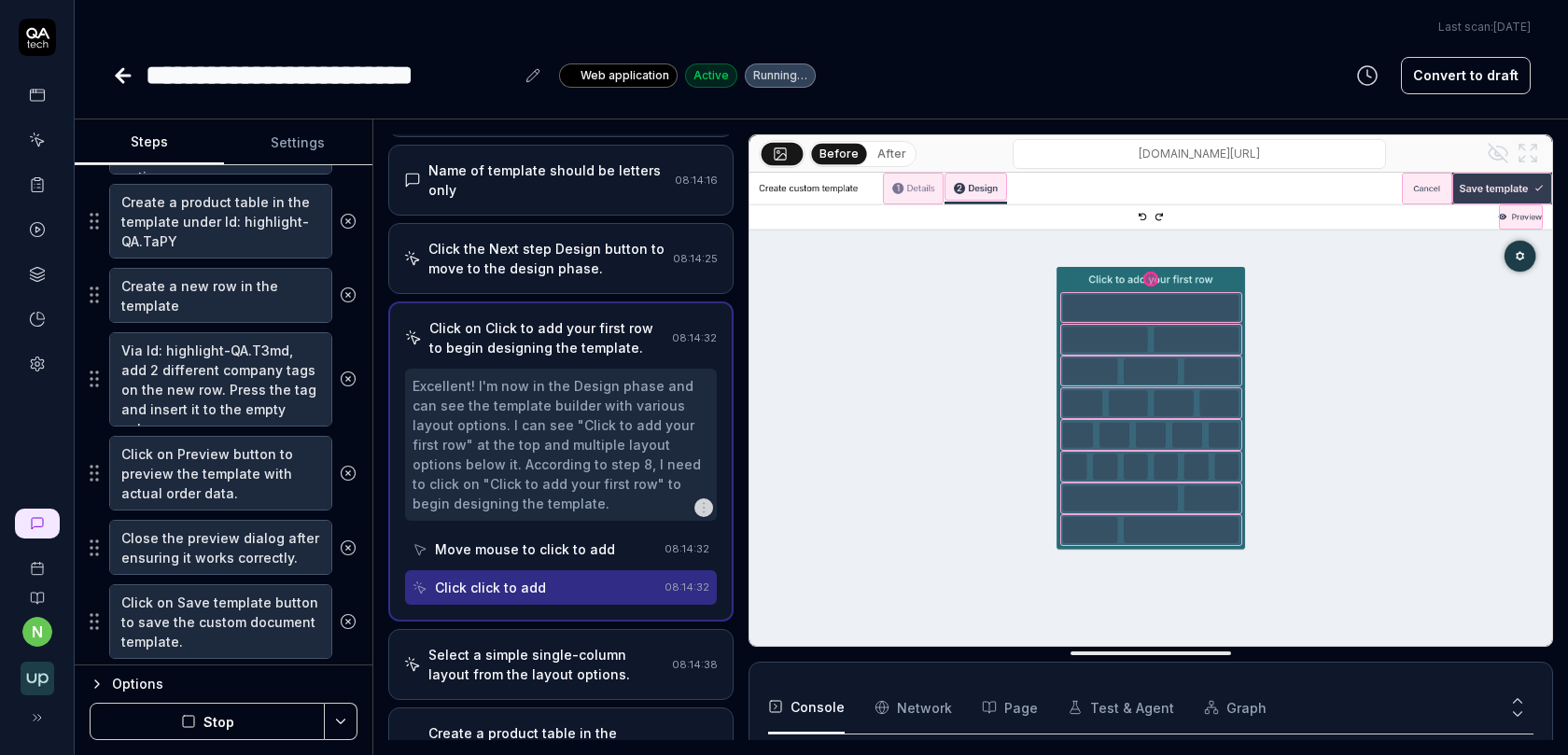
click at [592, 644] on div "Select a simple single-column layout from the layout options." at bounding box center [546, 664] width 236 height 39
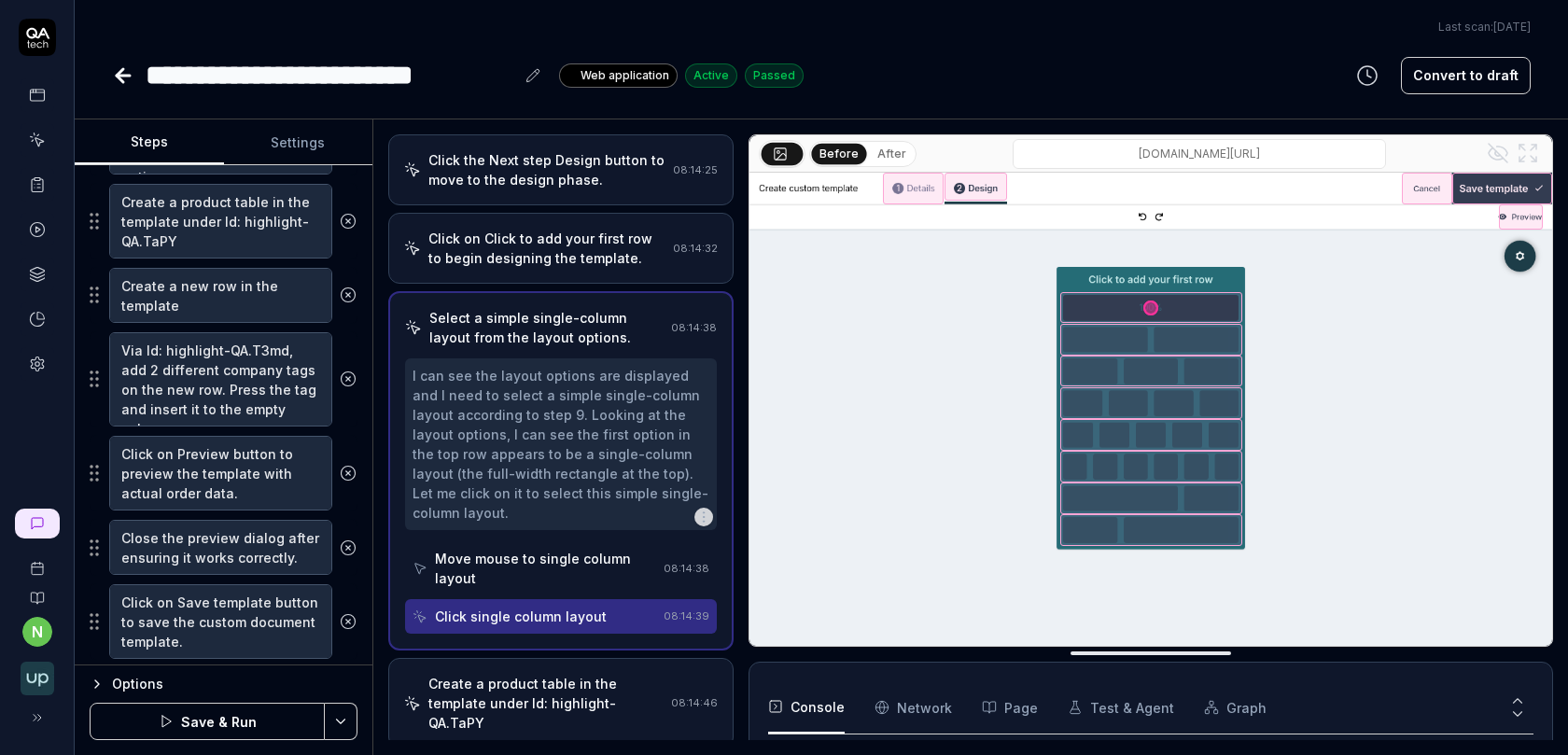
scroll to position [720, 0]
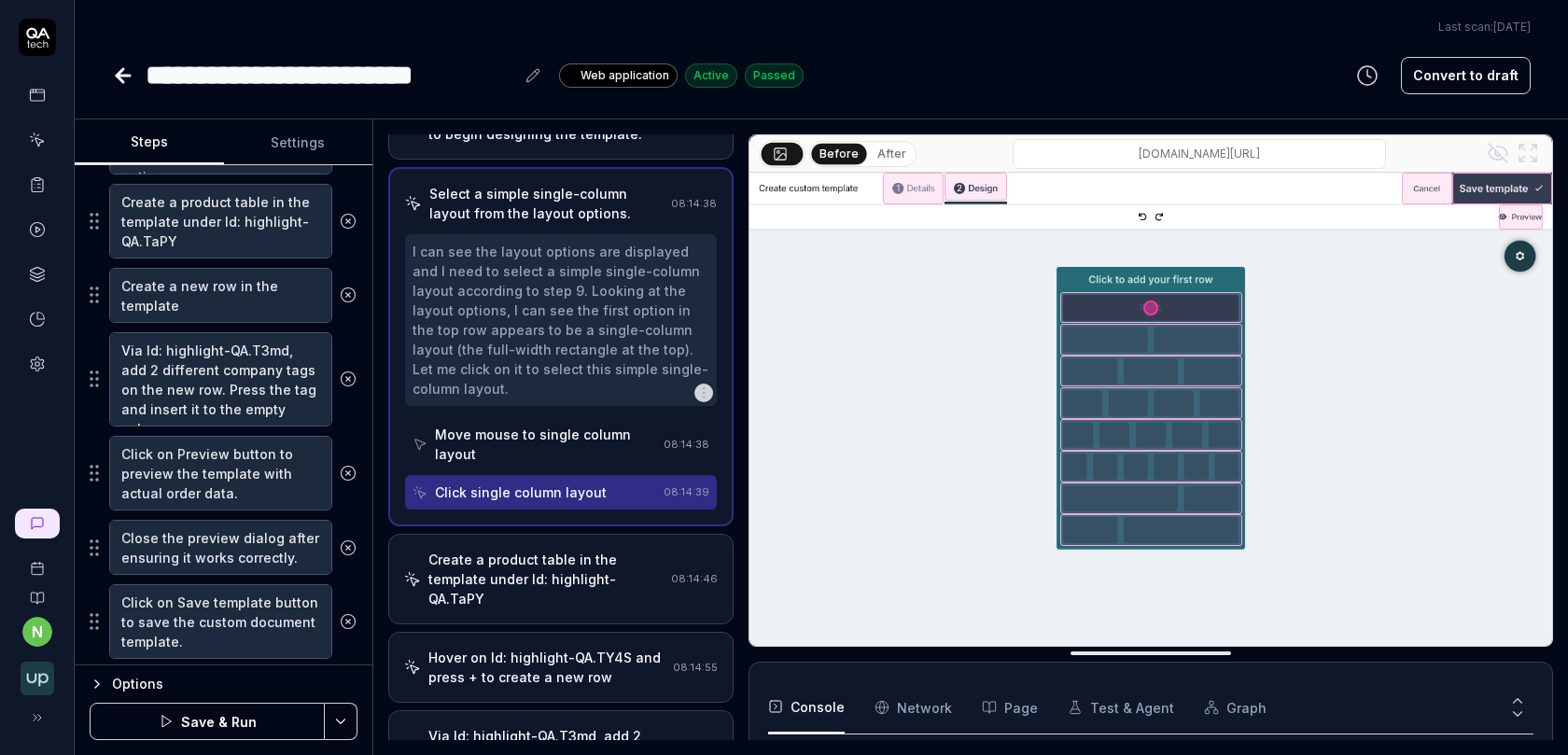
click at [594, 550] on div "Create a product table in the template under Id: highlight-QA.TaPY" at bounding box center [546, 579] width 235 height 59
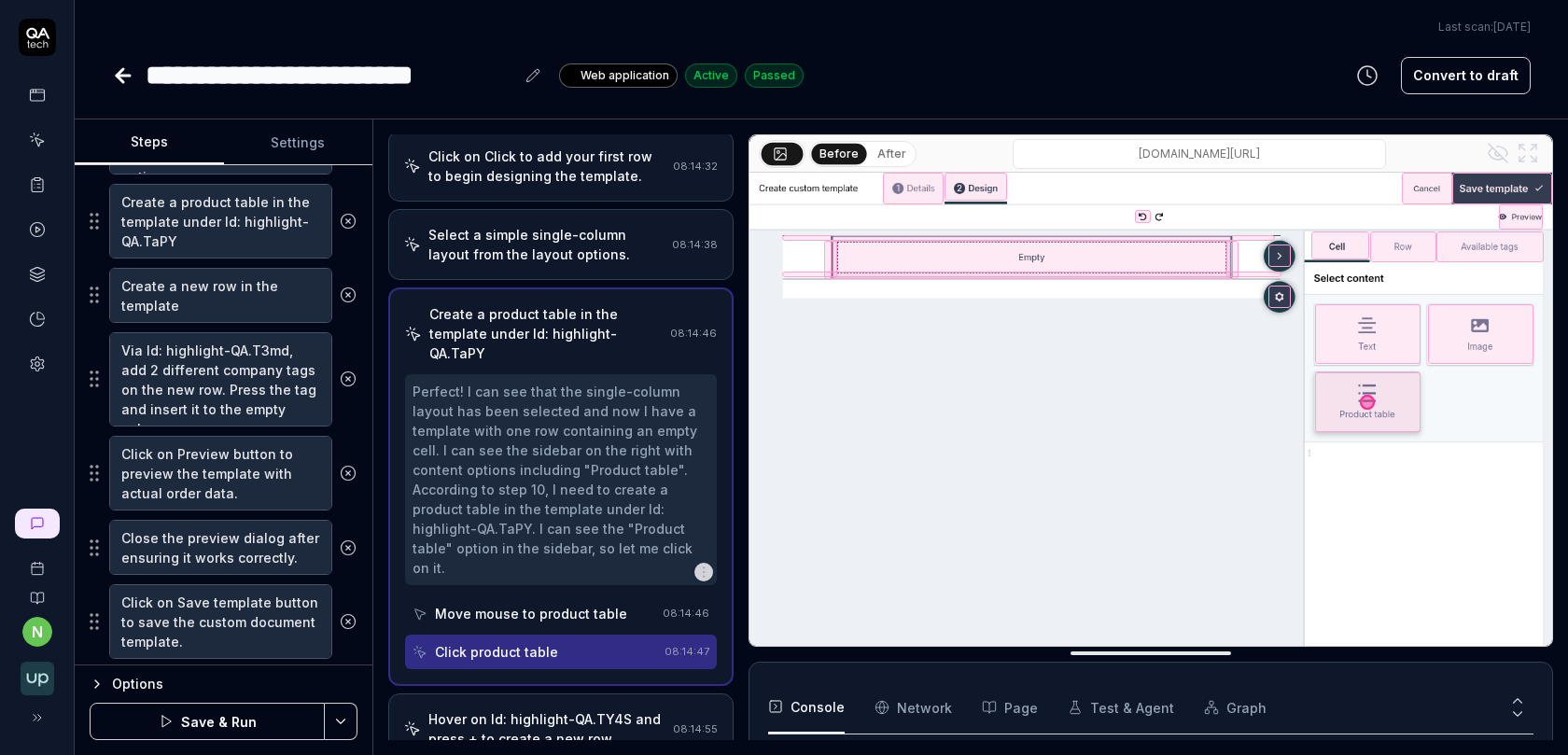
scroll to position [697, 0]
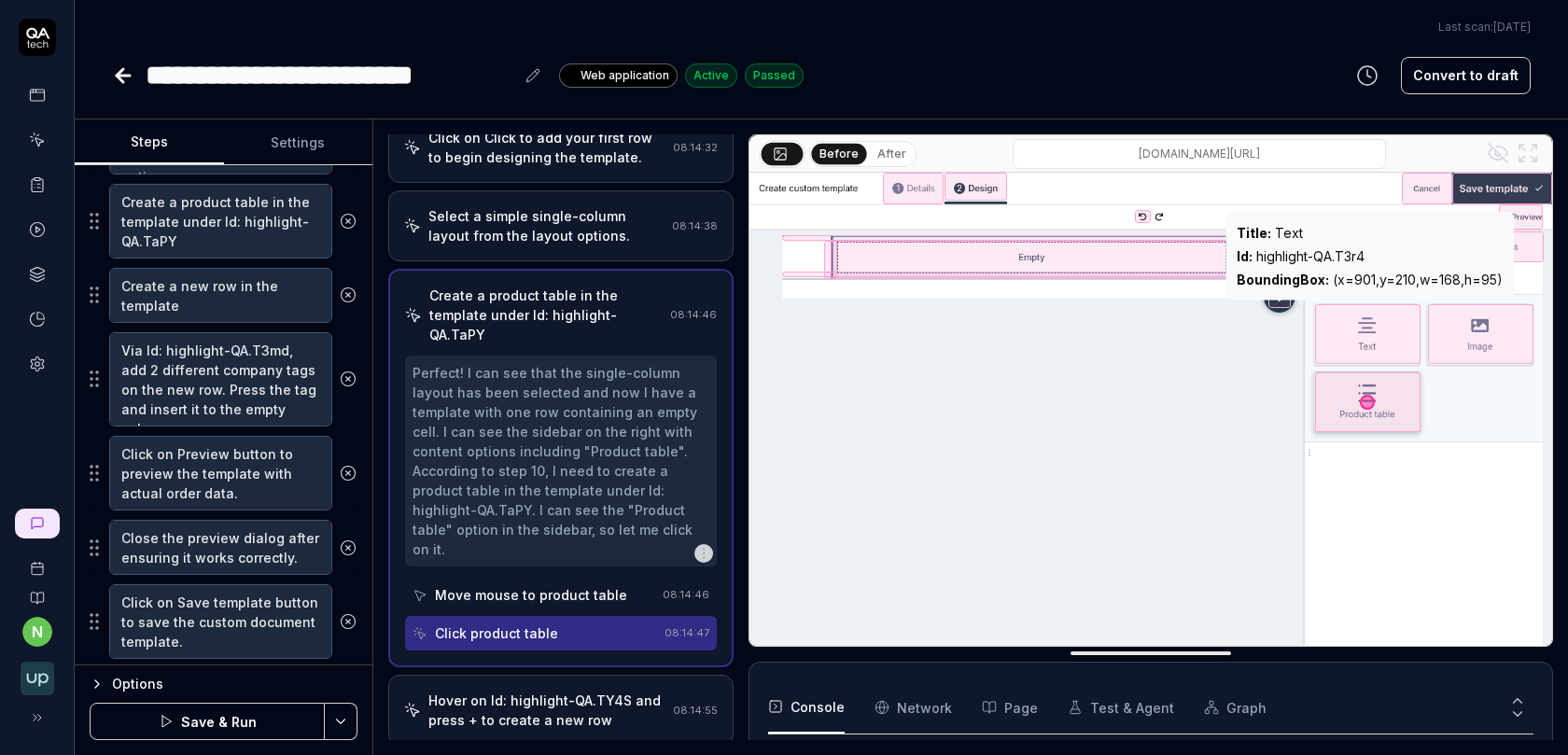
click at [1323, 255] on div "Id : highlight-QA.T3r4" at bounding box center [1369, 256] width 266 height 20
copy div "Id : highlight-QA.T3r4"
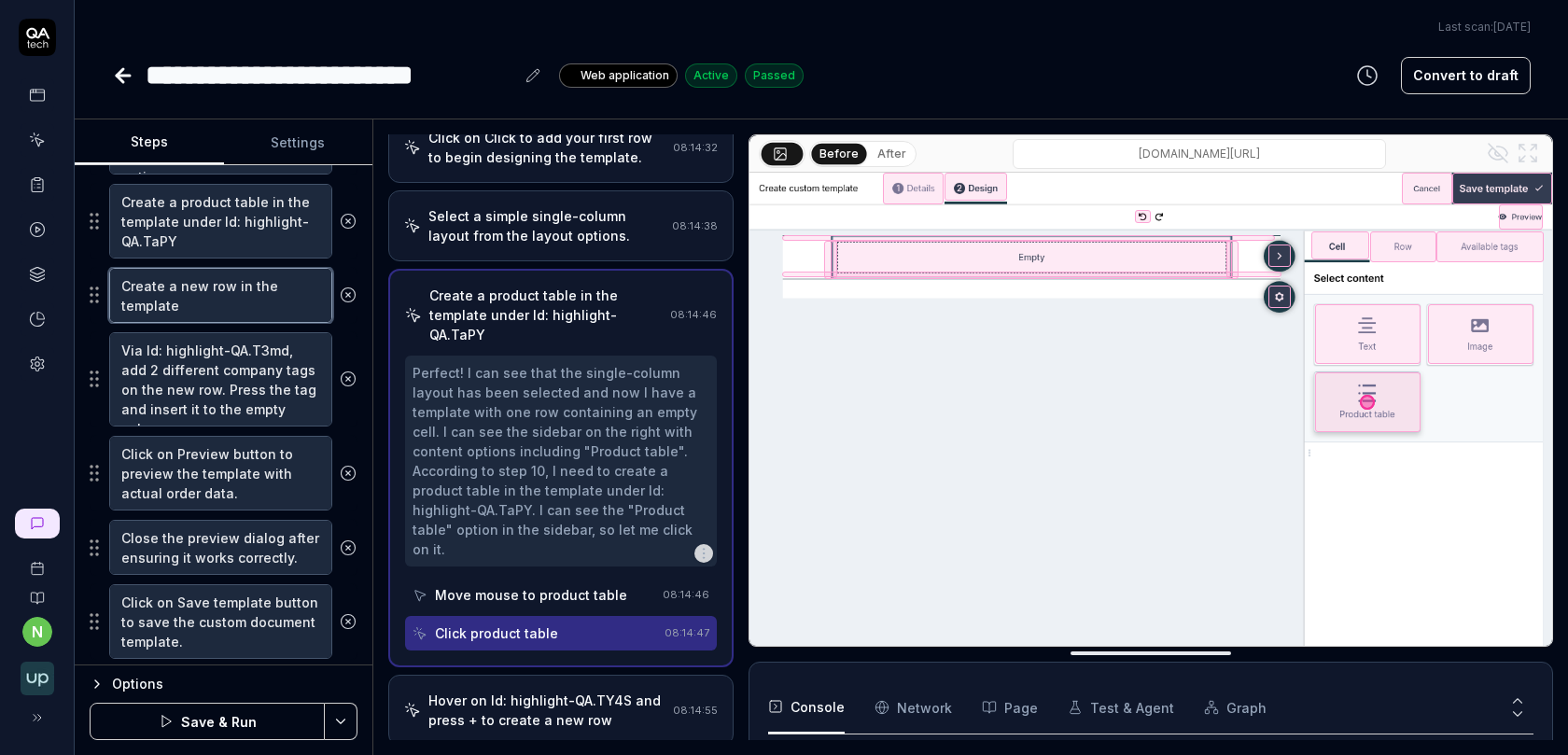
click at [264, 286] on textarea "Create a new row in the template" at bounding box center [221, 295] width 223 height 55
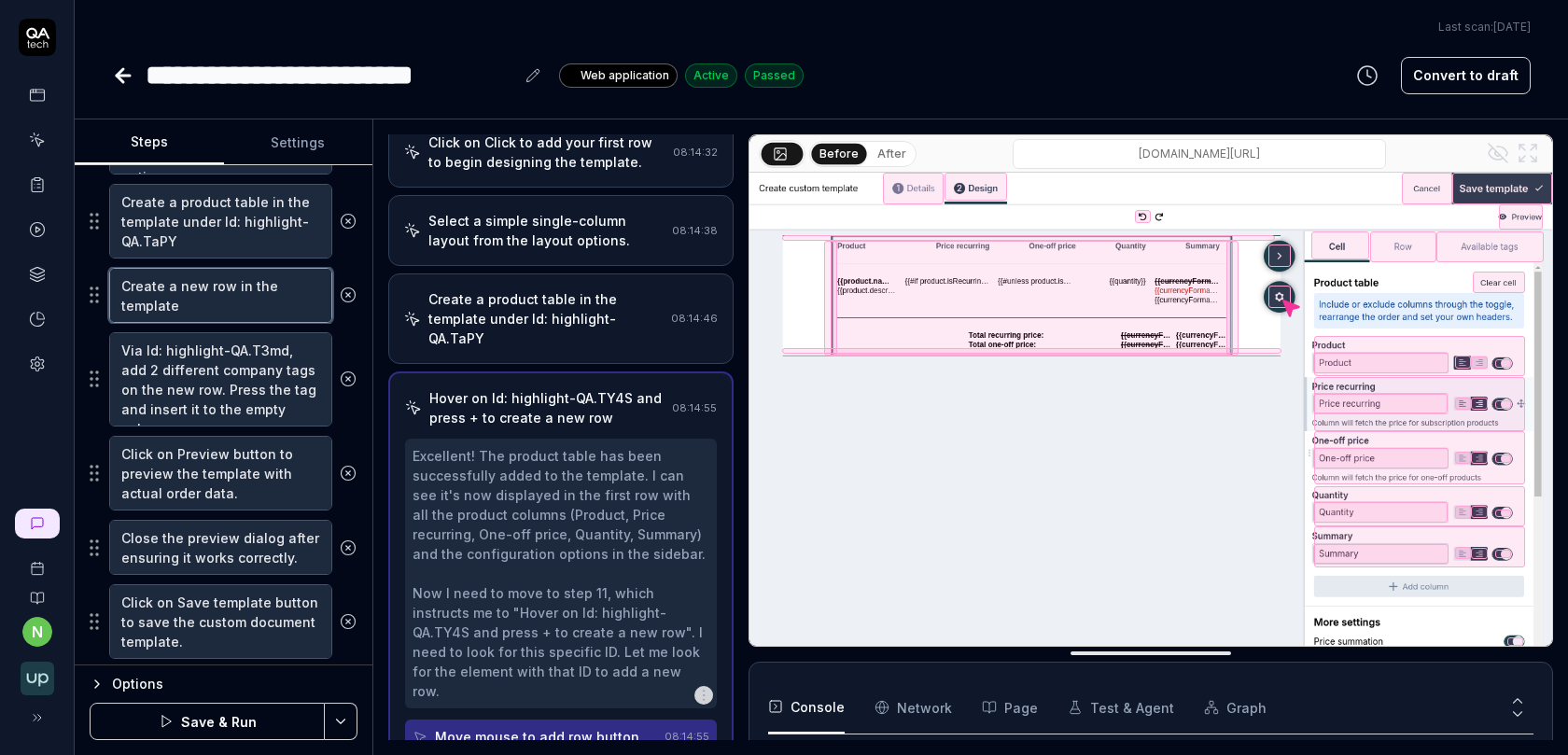
type textarea "*"
type textarea "Create a new row in the template a"
type textarea "*"
type textarea "Create a new row in the template an"
type textarea "*"
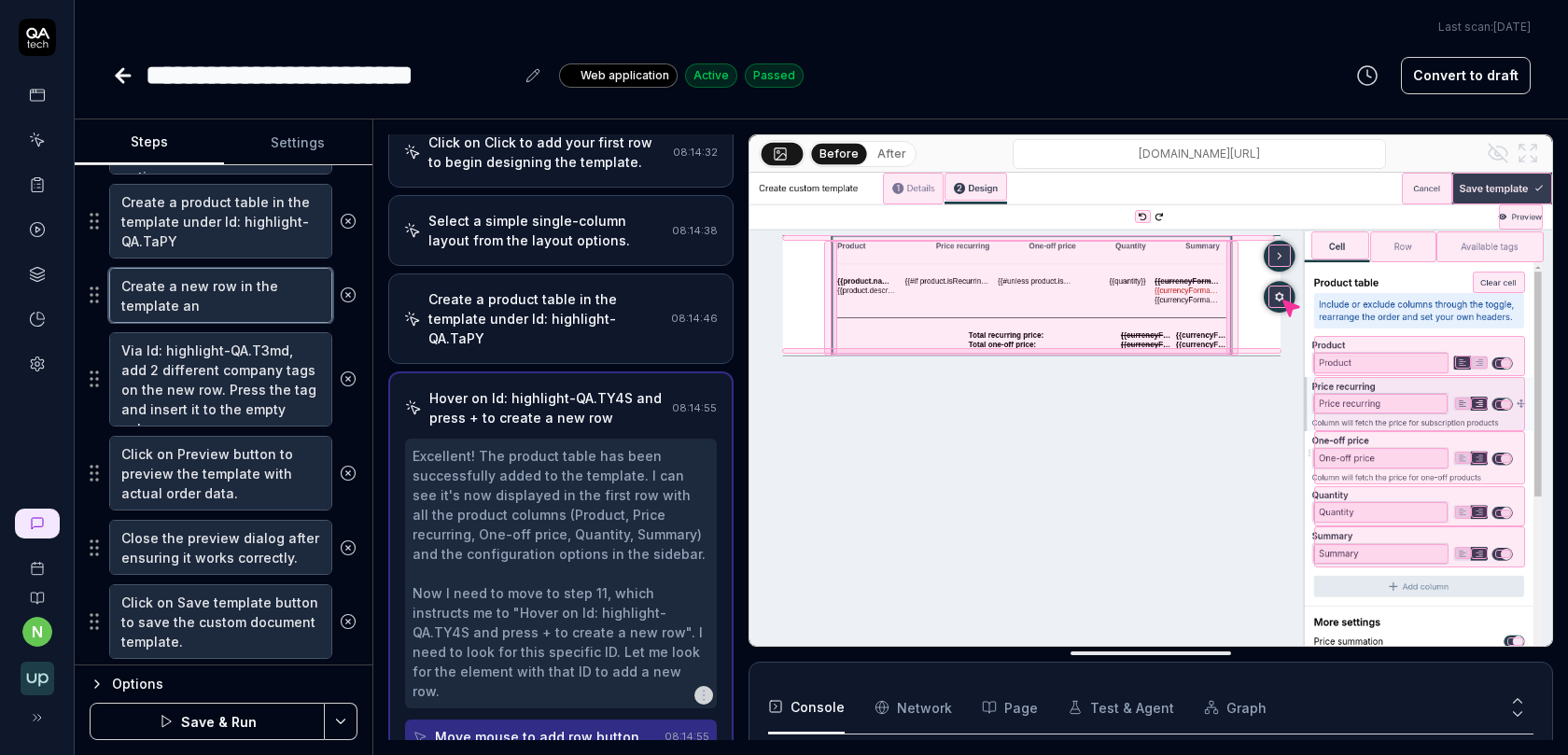
type textarea "Create a new row in the template and"
type textarea "*"
type textarea "Create a new row in the template and"
type textarea "*"
type textarea "Create a new row in the template and c"
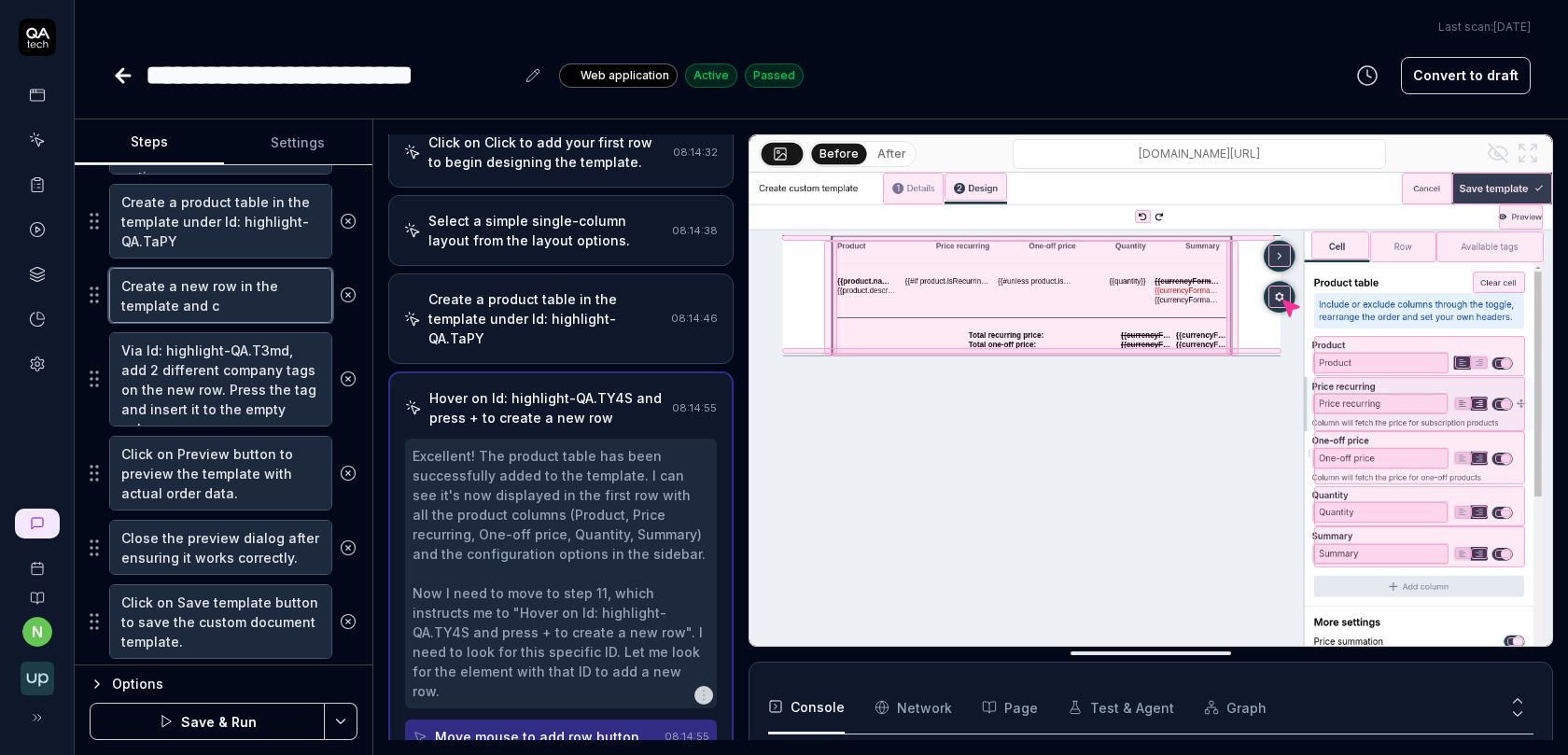
type textarea "*"
type textarea "Create a new row in the template and"
type textarea "*"
type textarea "Create a new row in the template and s"
type textarea "*"
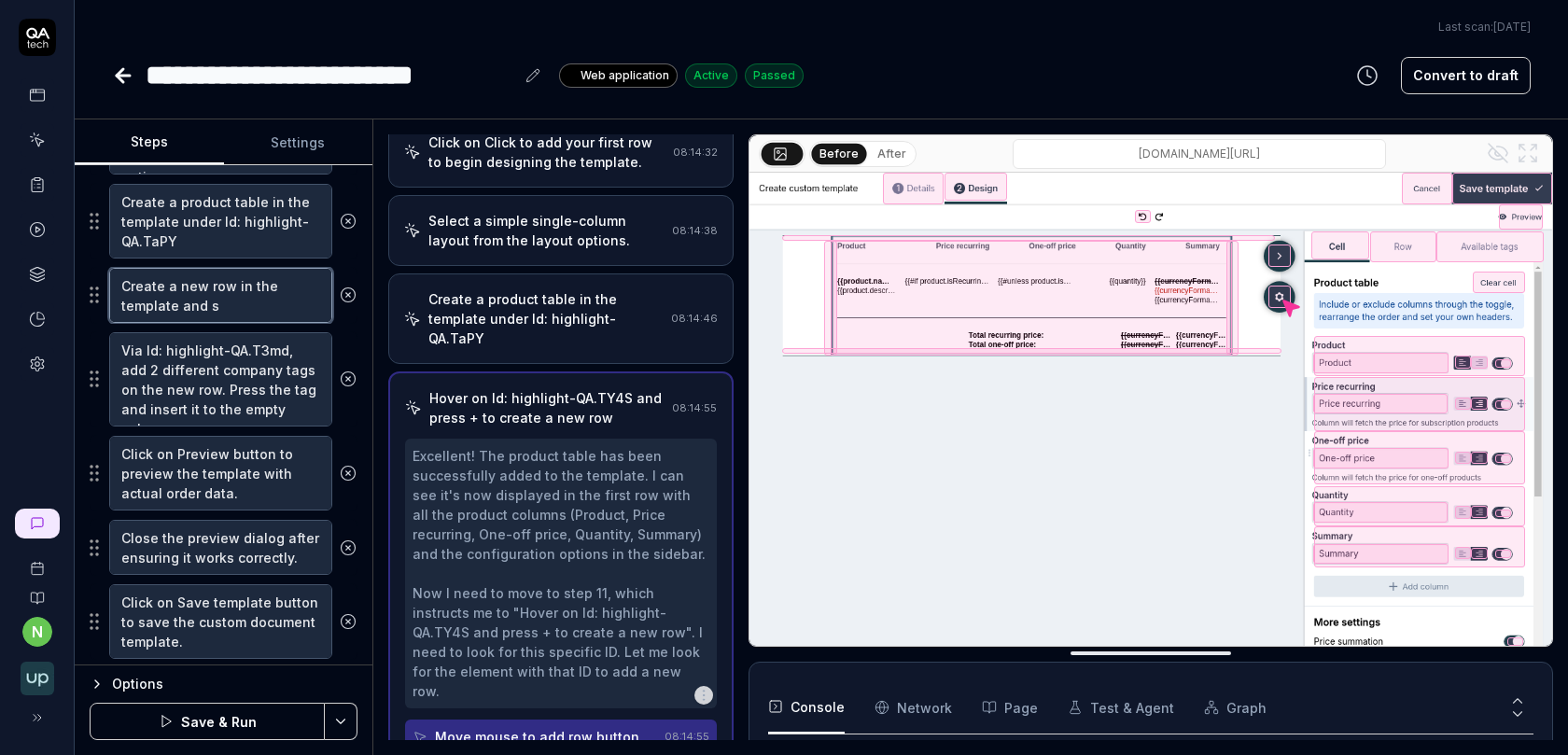
type textarea "Create a new row in the template and se"
type textarea "*"
type textarea "Create a new row in the template and sele"
type textarea "*"
type textarea "Create a new row in the template and selec"
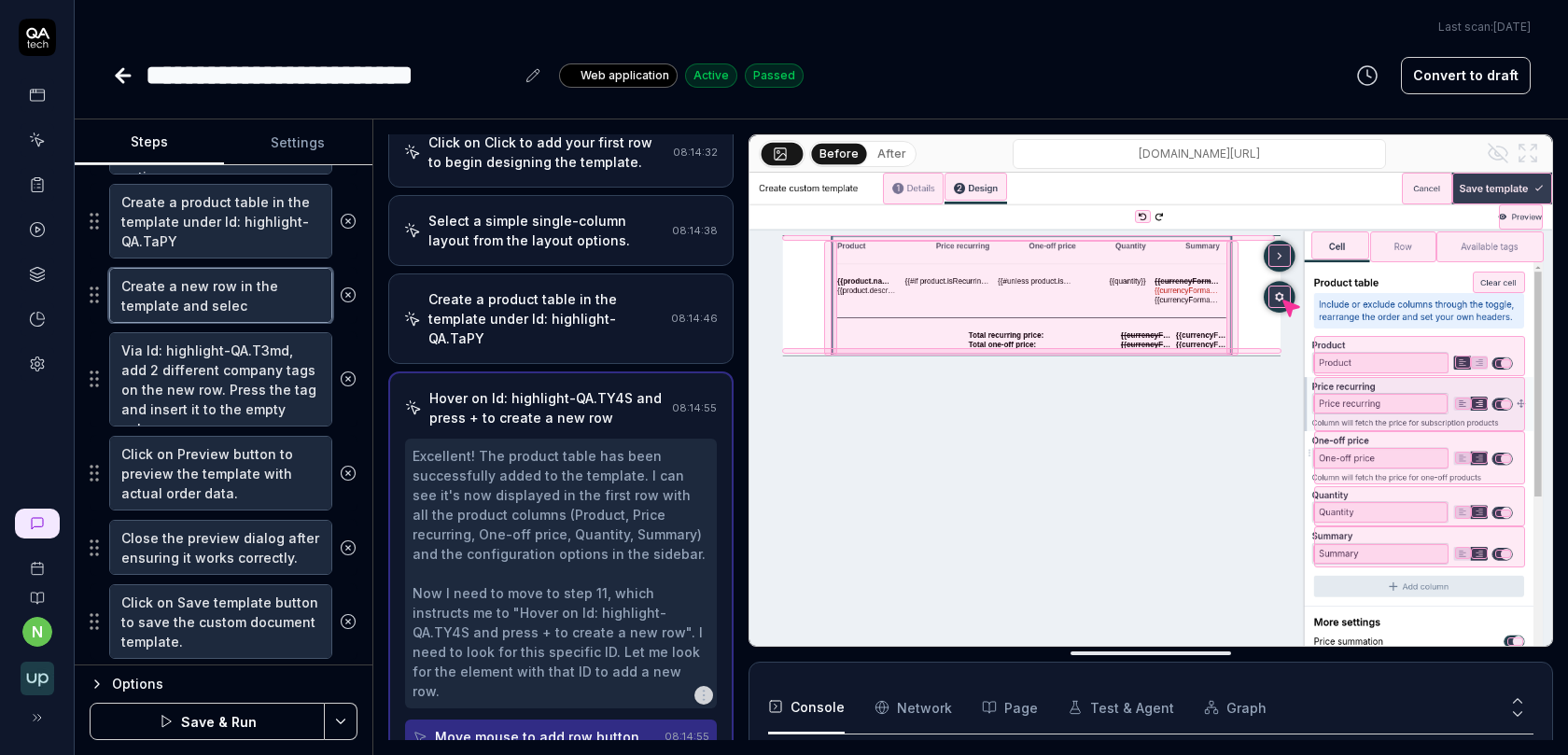
type textarea "*"
type textarea "Create a new row in the template and select"
type textarea "*"
type textarea "Create a new row in the template and select"
paste textarea "Id: highlight-QA.T3r4"
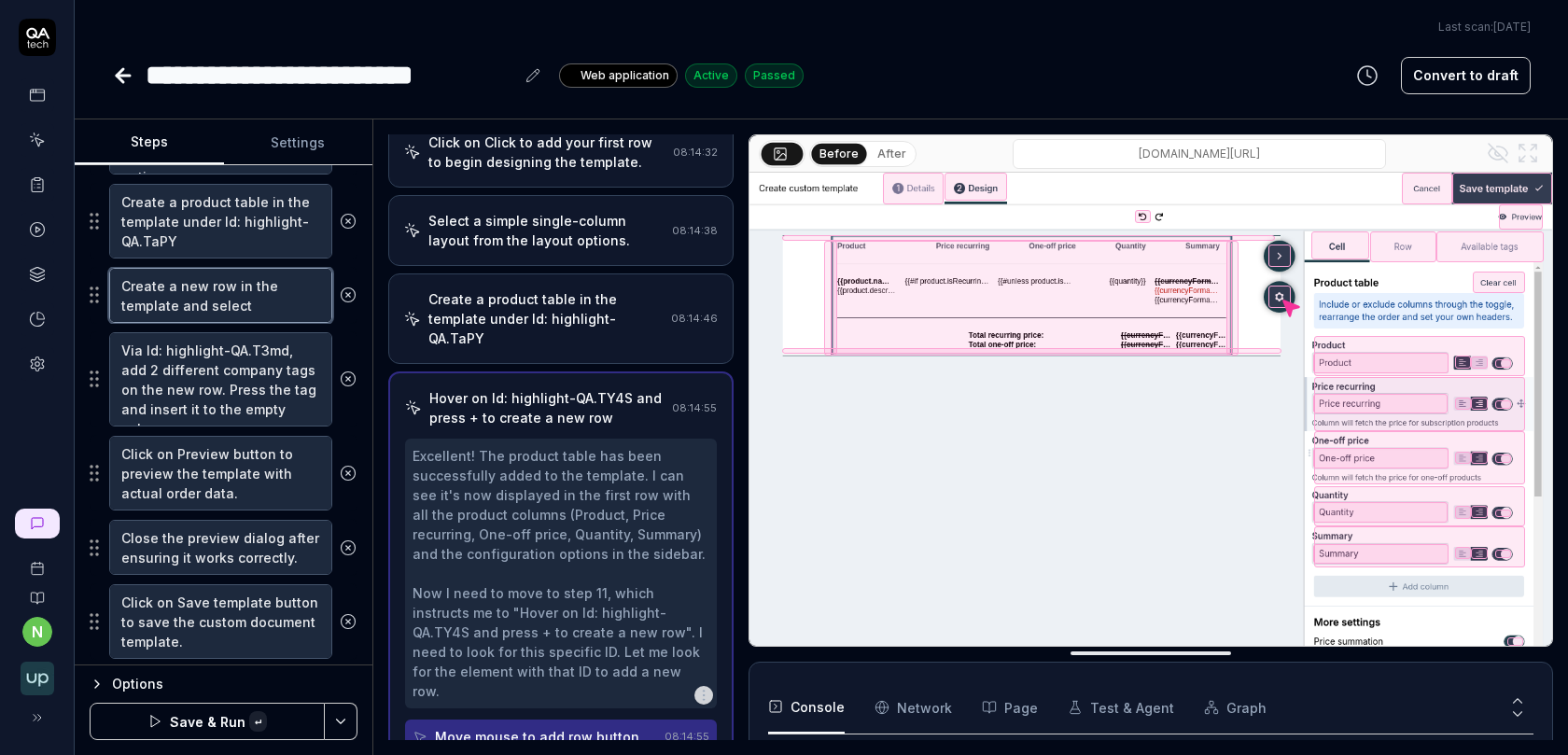
type textarea "*"
type textarea "Create a new row in the template and select Id: highlight-QA.T3r4"
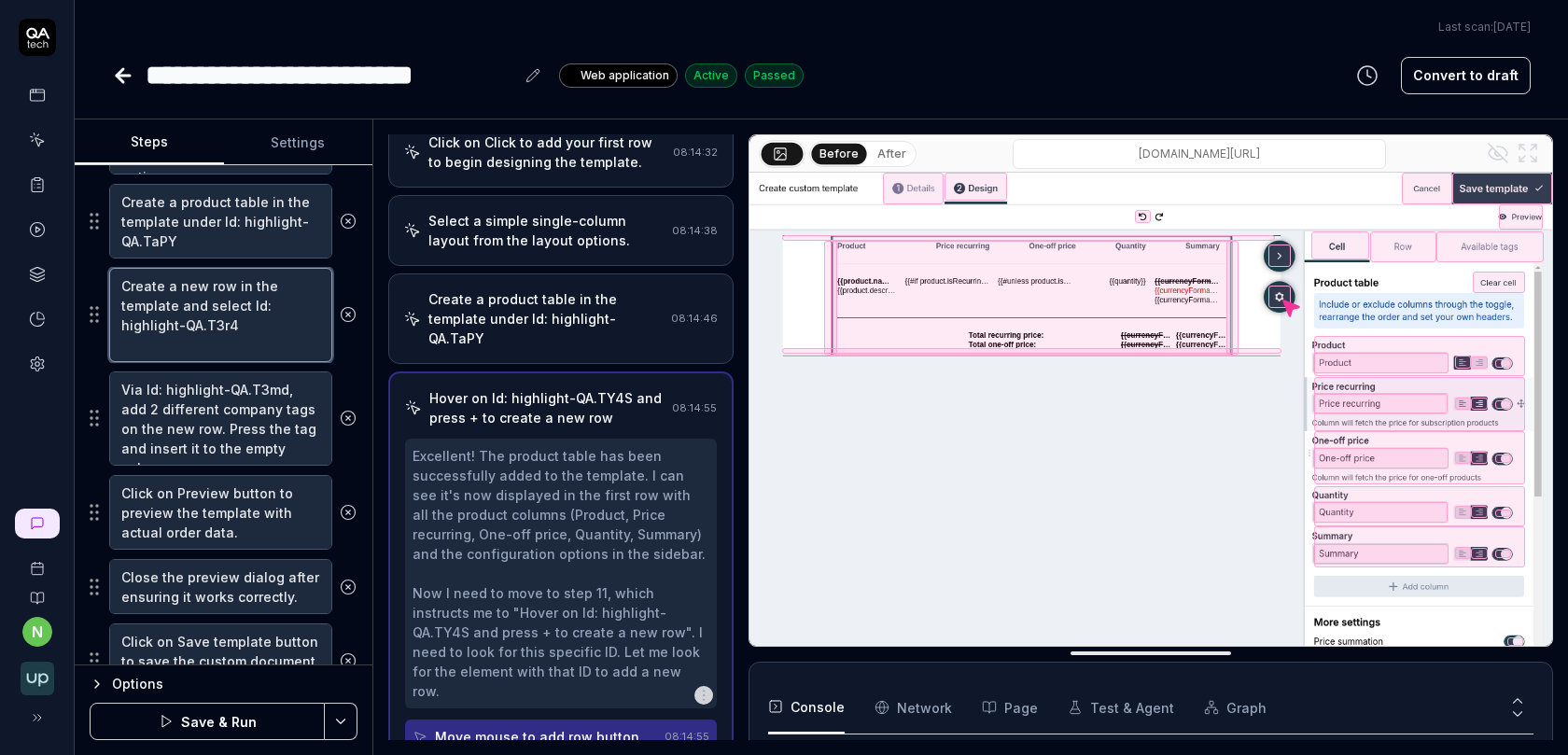
type textarea "*"
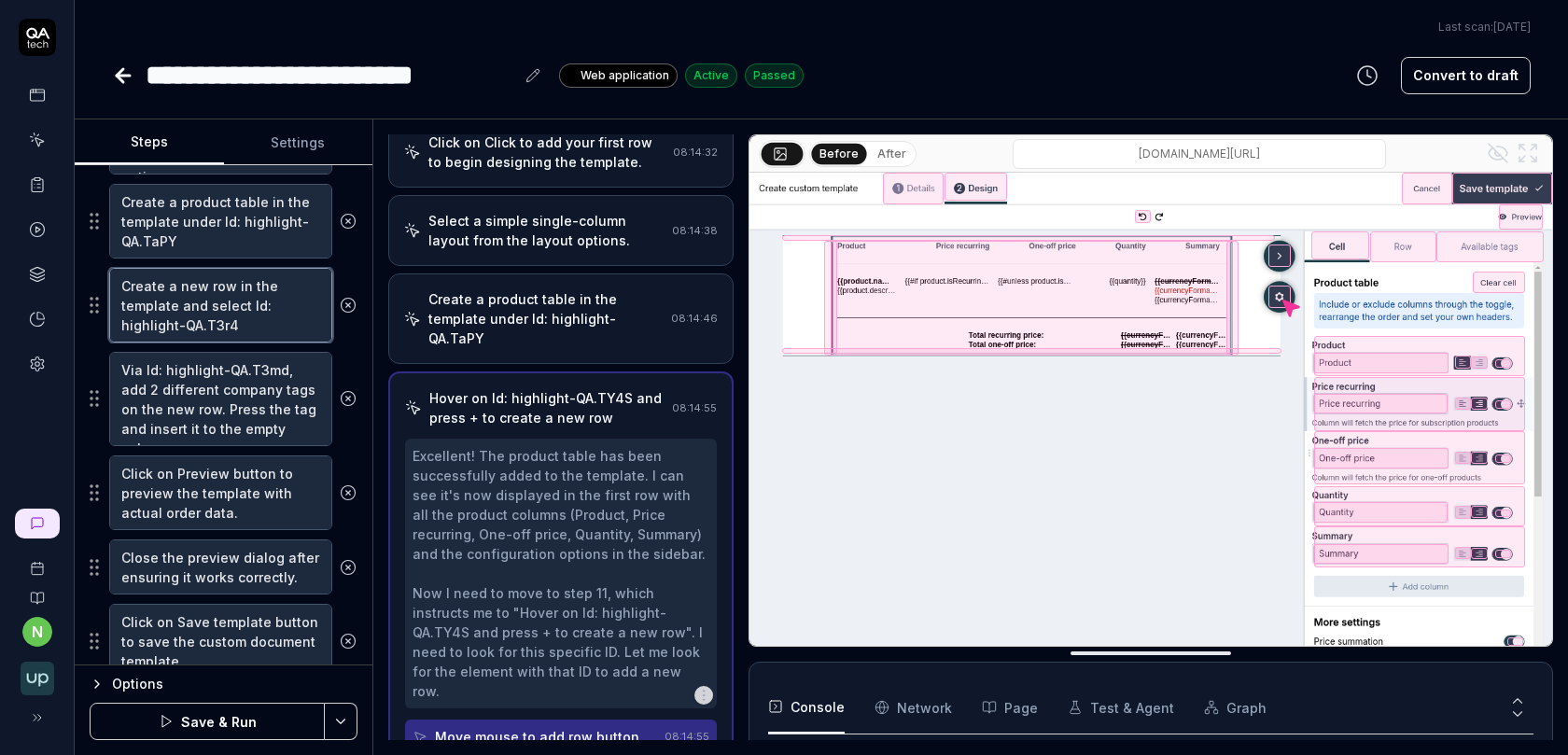
type textarea "Create a new row in the template and select Id: highlight-QA.T3r4"
click at [235, 724] on button "Save & Run" at bounding box center [207, 721] width 235 height 37
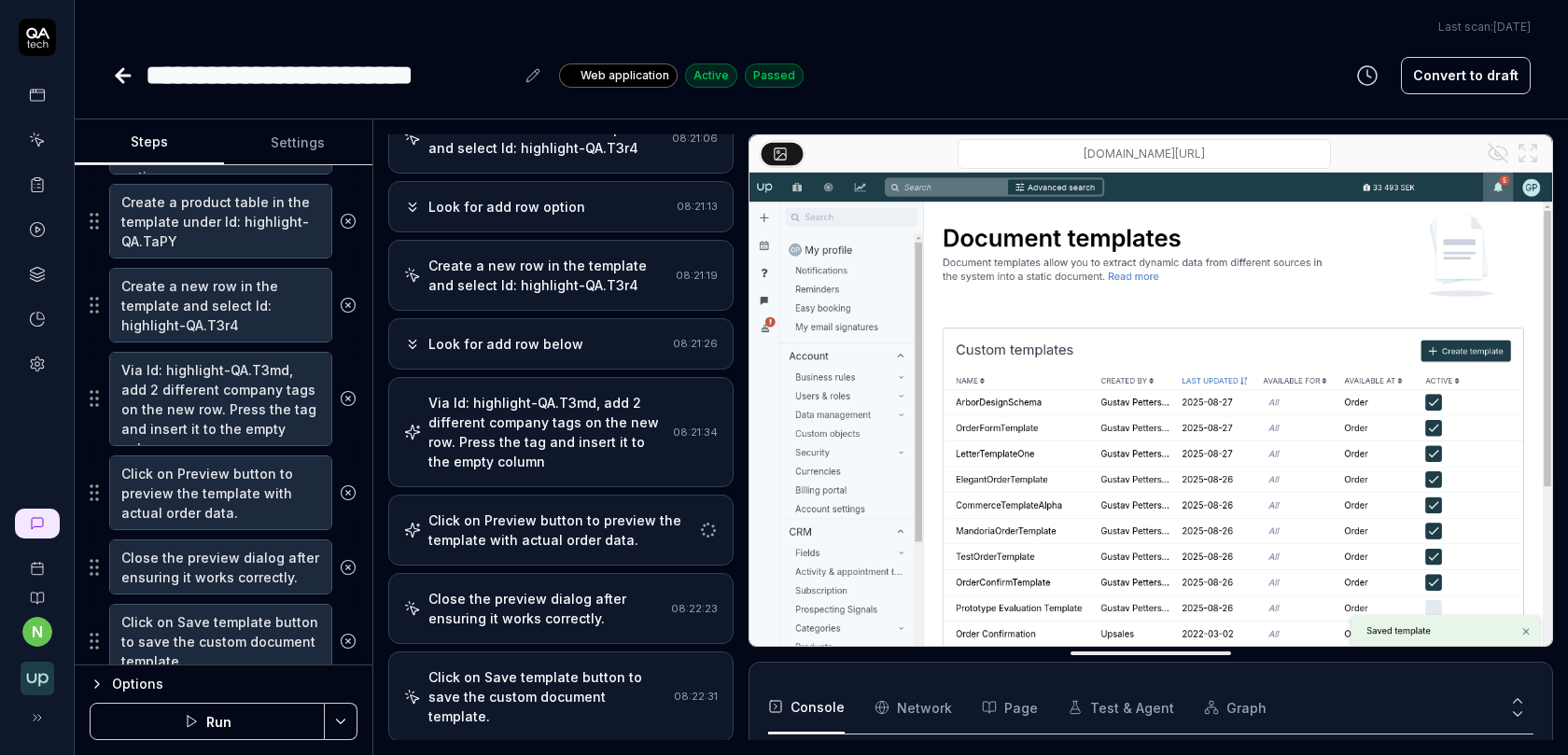
scroll to position [460, 0]
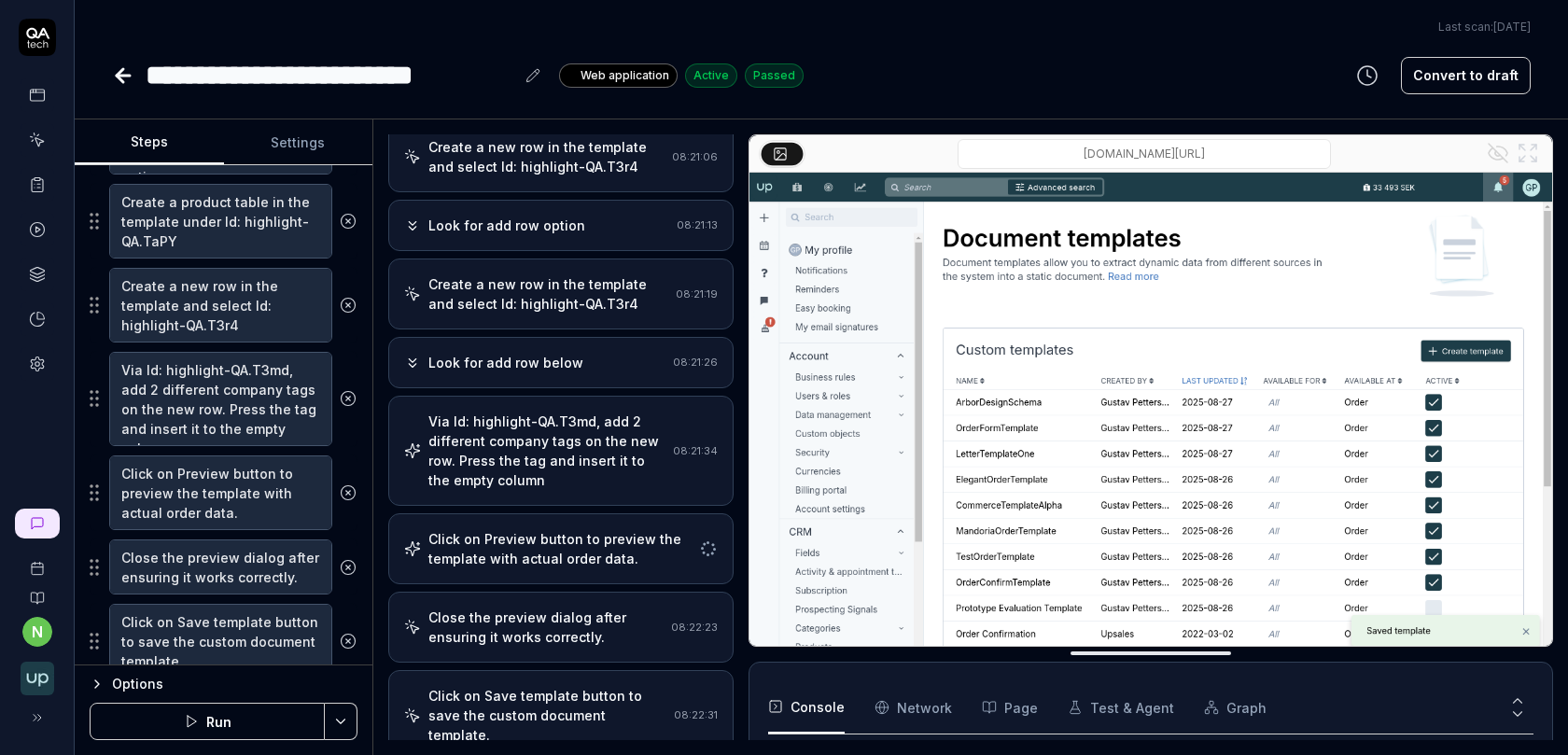
click at [457, 529] on div "Click on Preview button to preview the template with actual order data." at bounding box center [560, 549] width 263 height 39
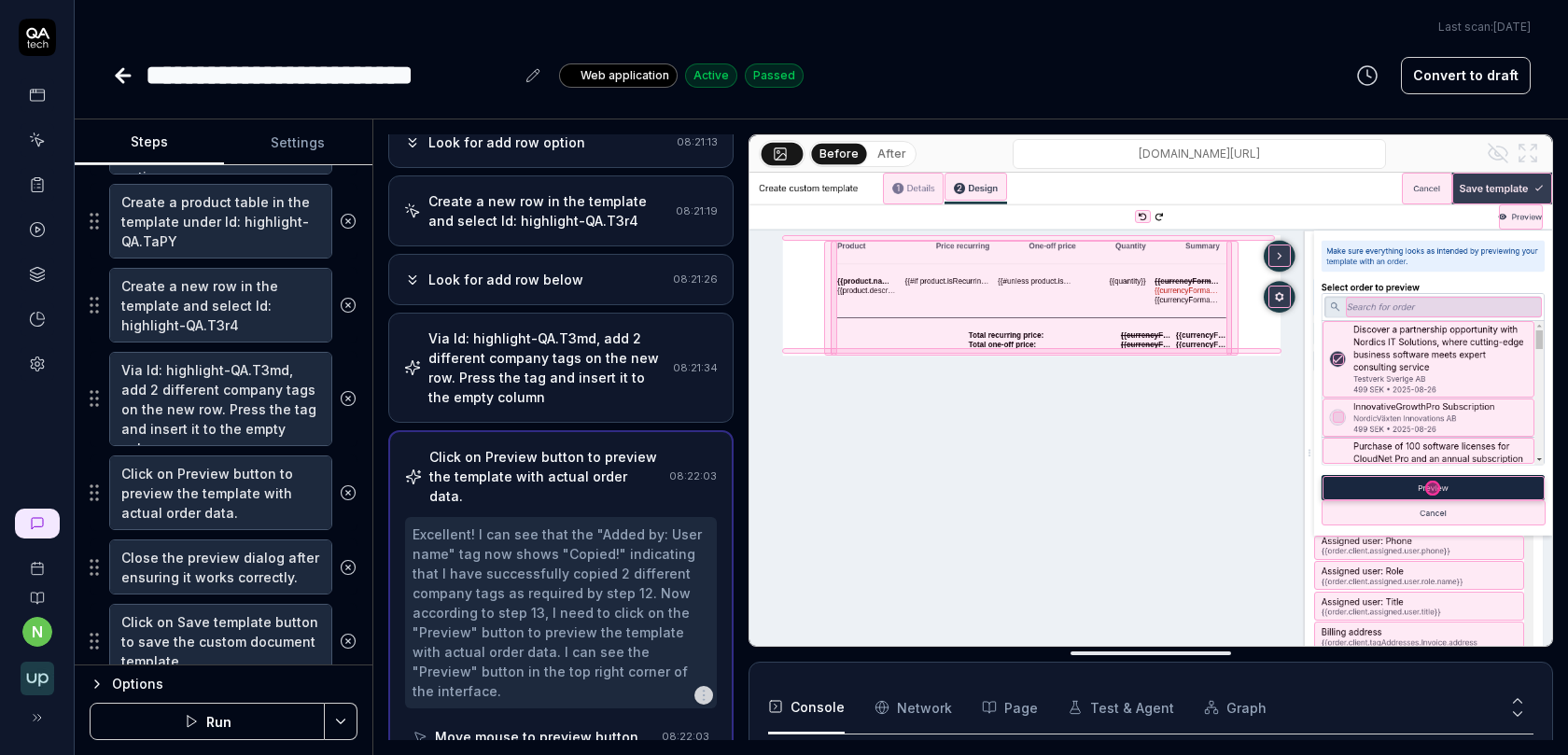
scroll to position [1408, 0]
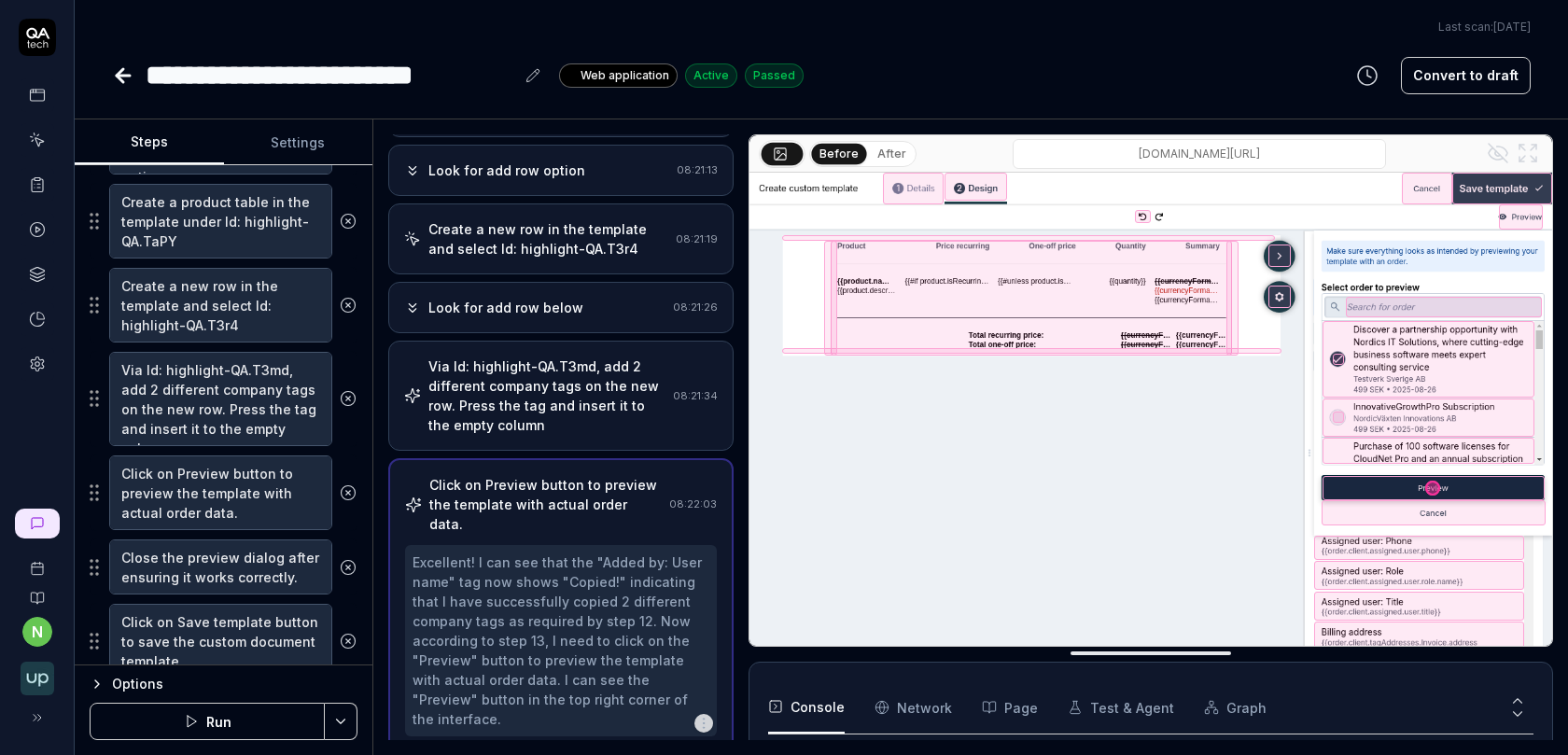
click at [583, 356] on div "Via Id: highlight-QA.T3md, add 2 different company tags on the new row. Press t…" at bounding box center [547, 395] width 237 height 78
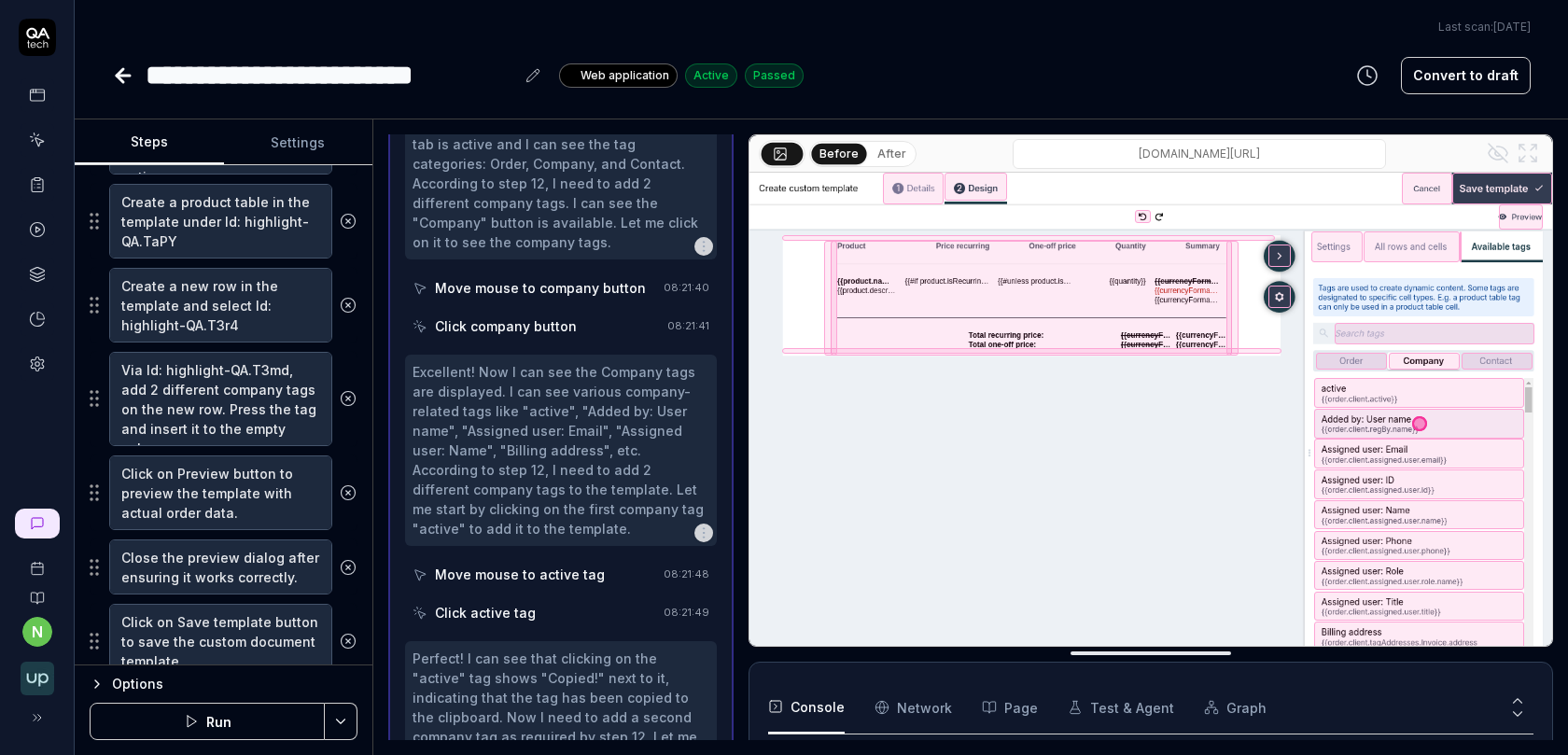
scroll to position [2070, 0]
click at [593, 599] on div "Click active tag" at bounding box center [534, 615] width 244 height 34
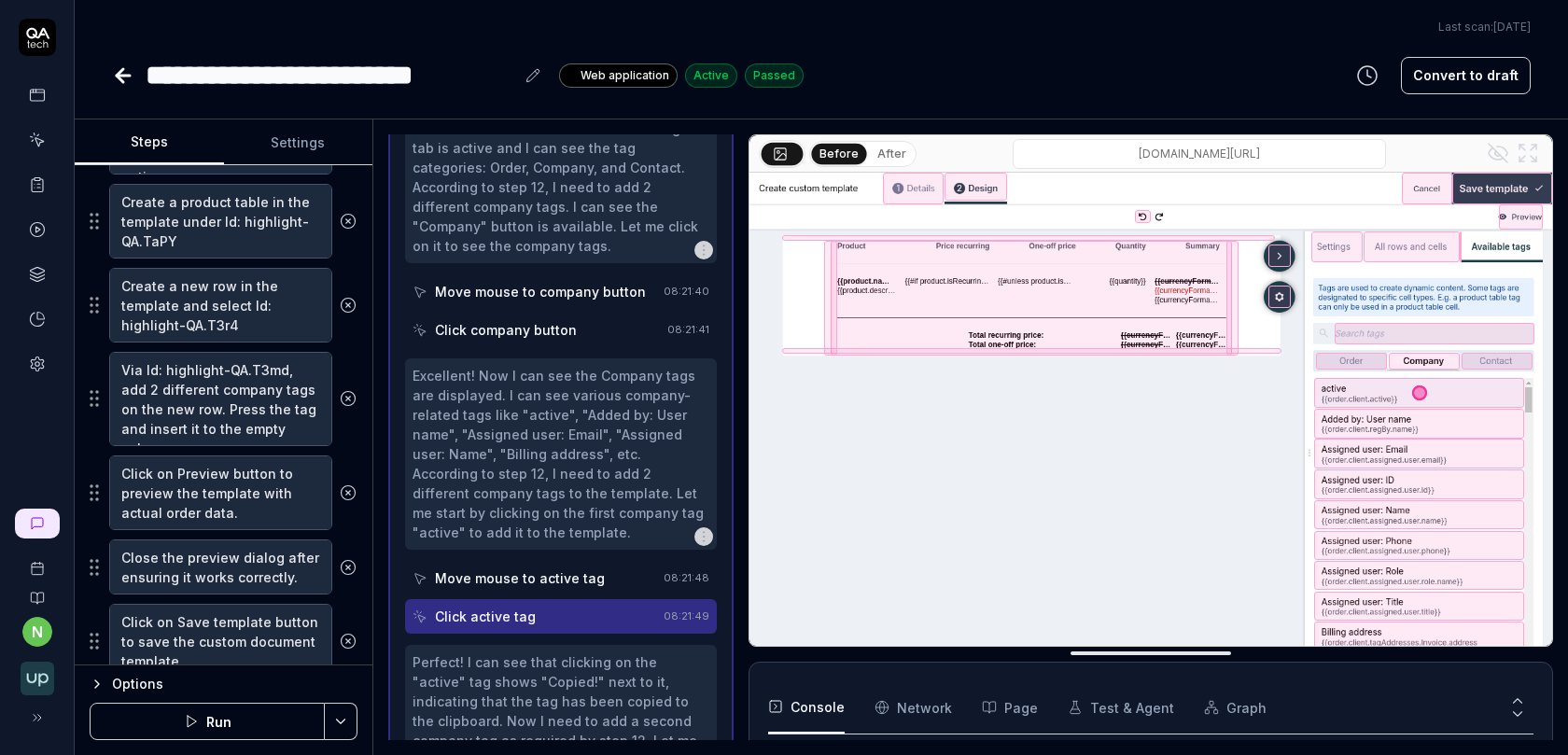
click at [884, 154] on button "After" at bounding box center [891, 154] width 44 height 21
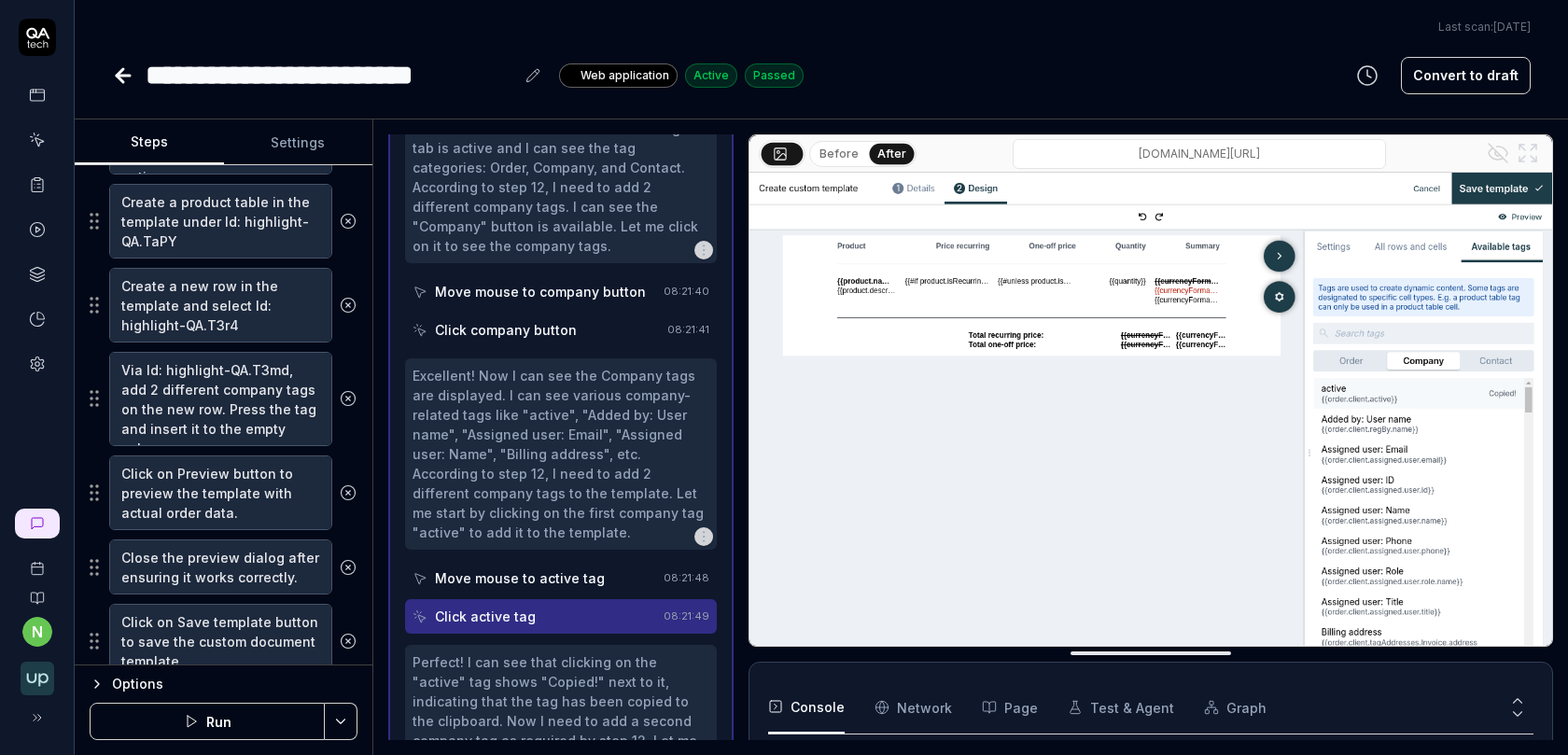
click at [839, 155] on button "Before" at bounding box center [838, 154] width 54 height 21
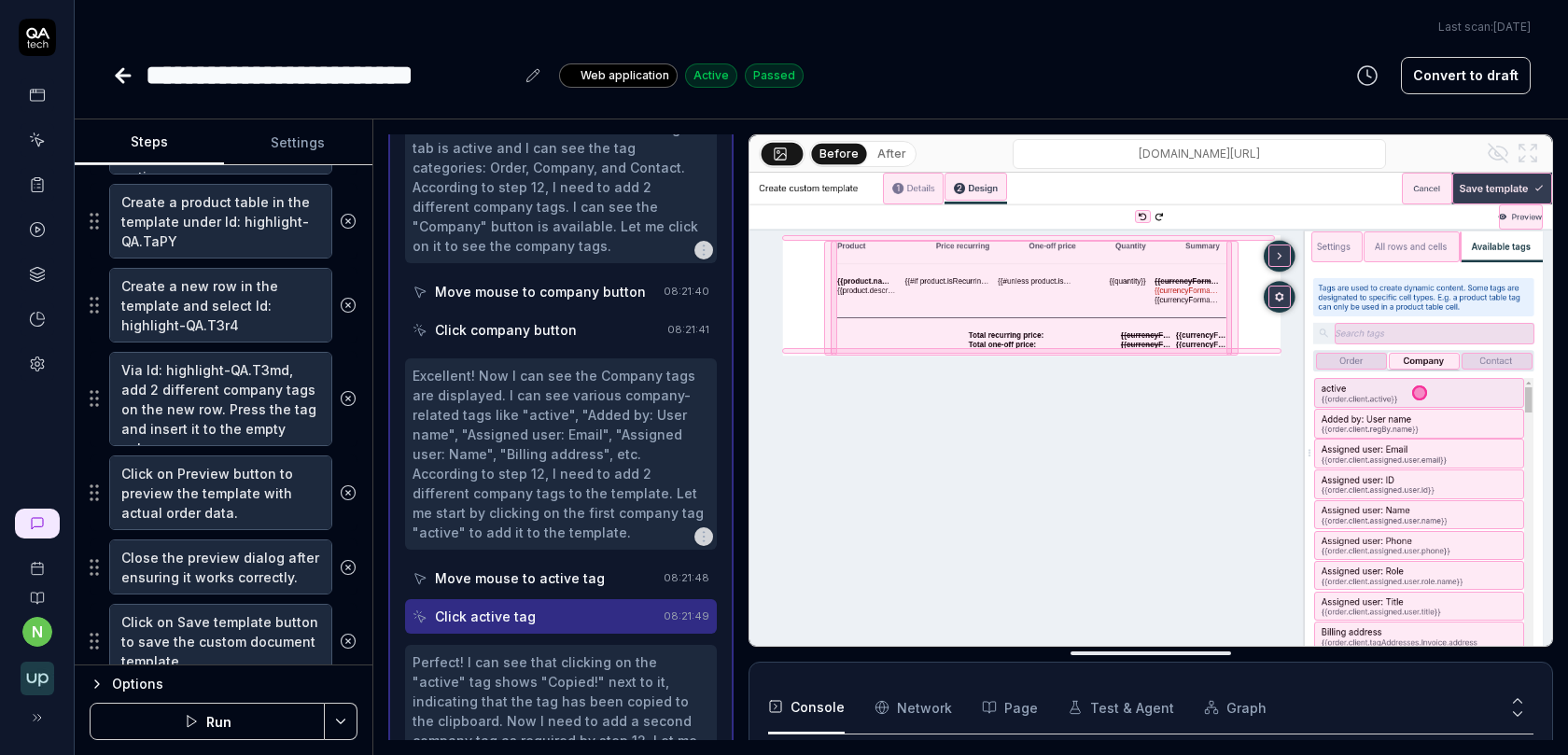
click at [902, 155] on button "After" at bounding box center [891, 154] width 44 height 21
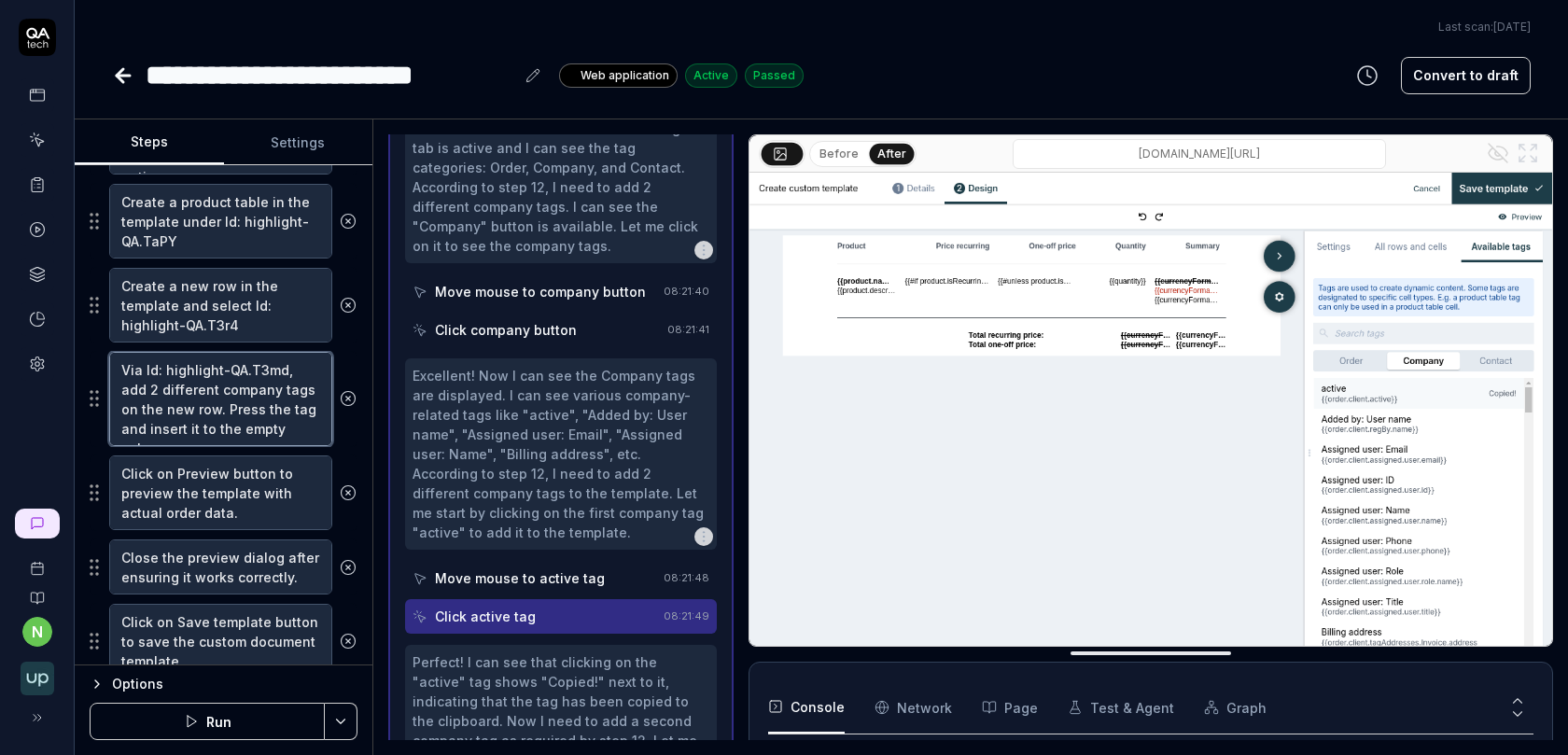
type textarea "*"
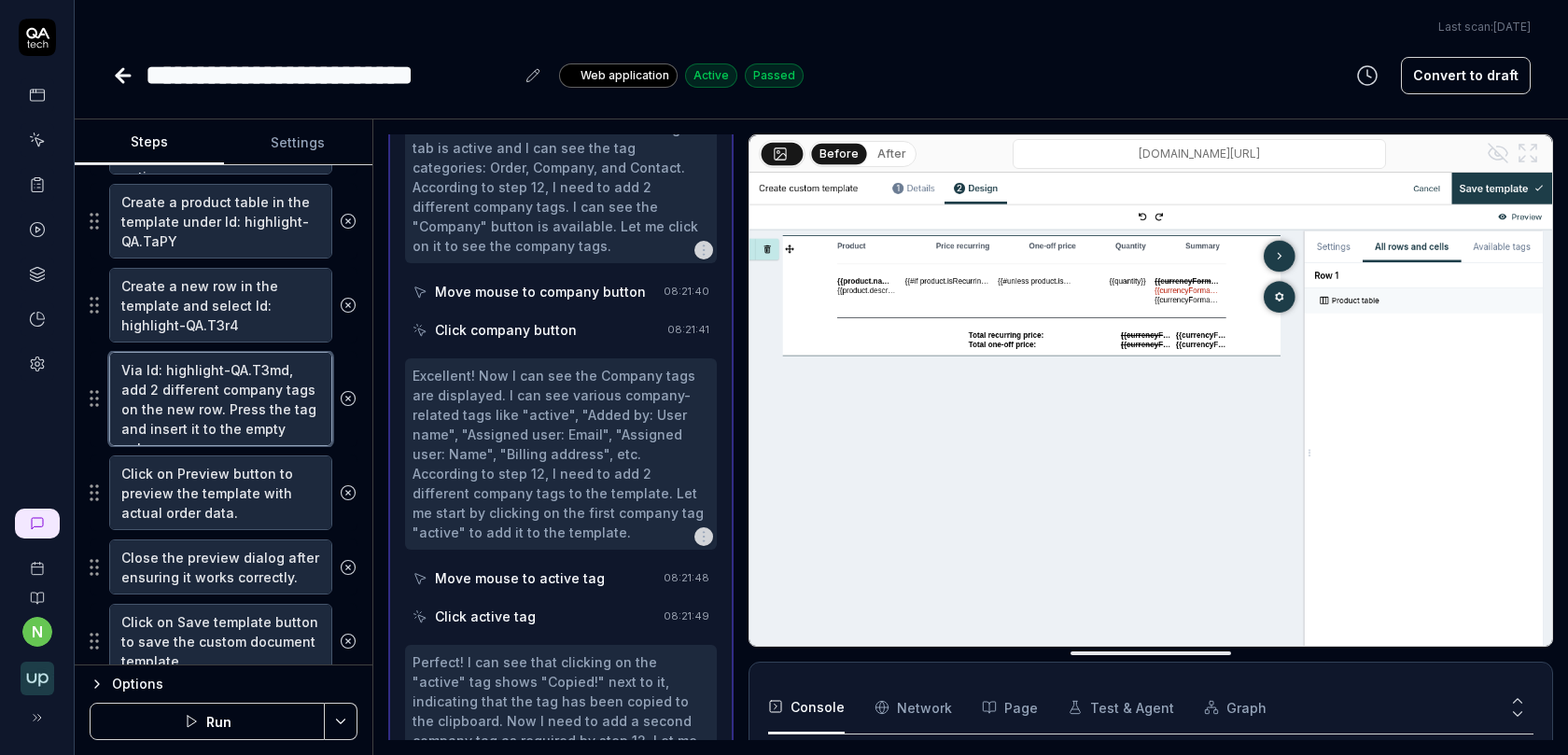
click at [194, 399] on textarea "Via Id: highlight-QA.T3md, add 2 different company tags on the new row. Press t…" at bounding box center [221, 399] width 223 height 94
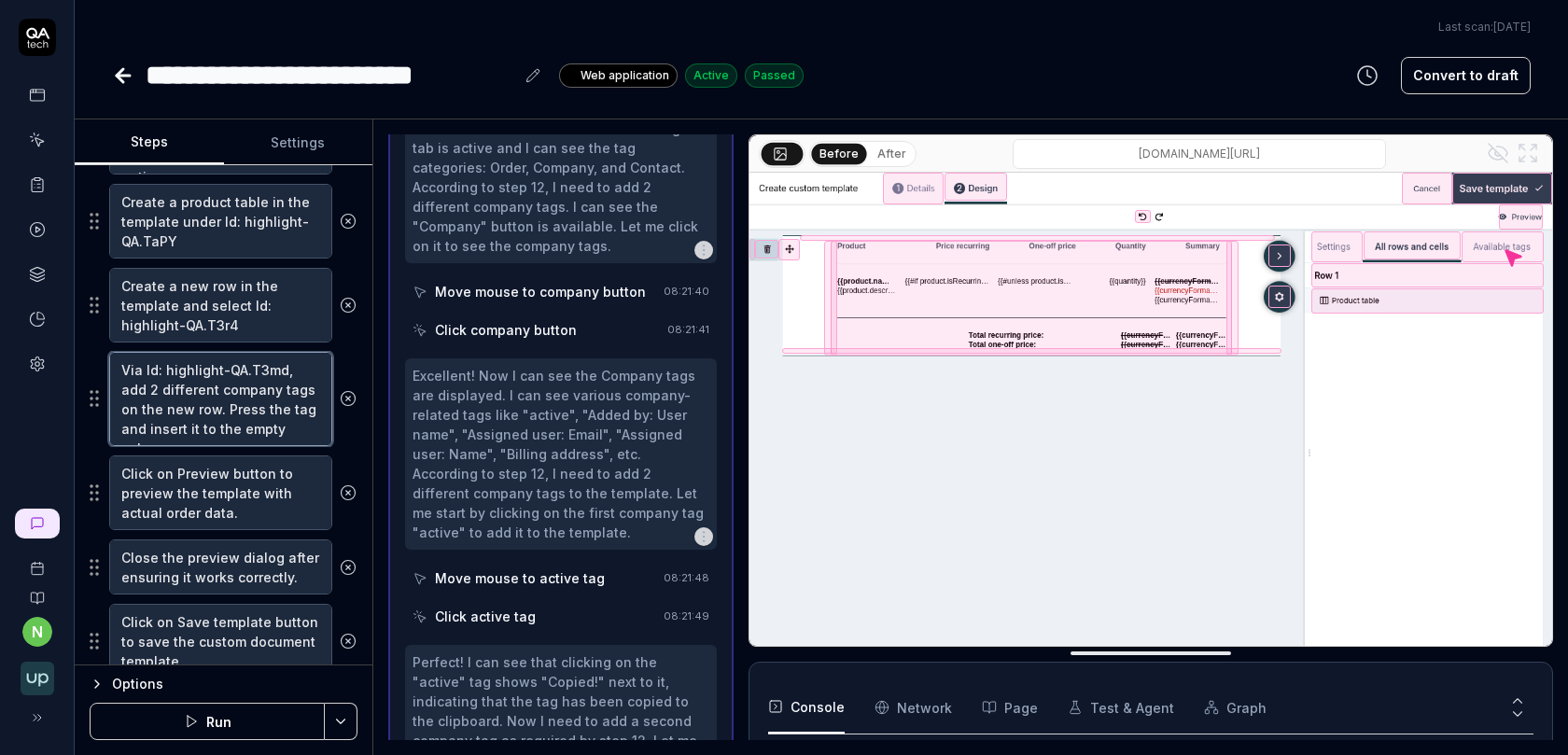
click at [215, 398] on textarea "Via Id: highlight-QA.T3md, add 2 different company tags on the new row. Press t…" at bounding box center [221, 399] width 223 height 94
type textarea "Via Id: highlight-QA.T3md, add 2 different company tags on the new row. Pressa …"
type textarea "*"
type textarea "Via Id: highlight-QA.T3md, add 2 different company tags on the new row. Pressa …"
type textarea "*"
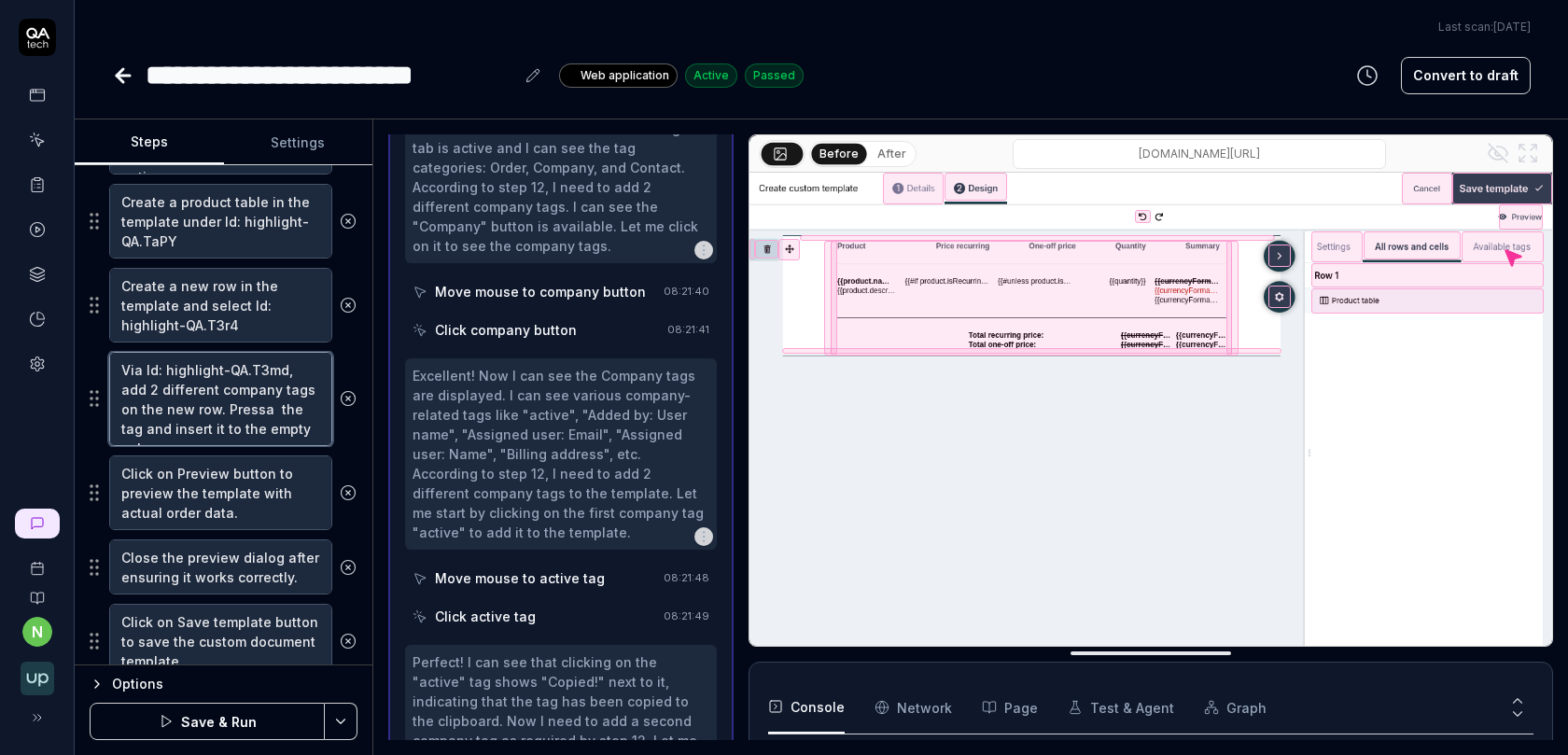
type textarea "Via Id: highlight-QA.T3md, add 2 different company tags on the new row. Pressa …"
type textarea "*"
type textarea "Via Id: highlight-QA.T3md, add 2 different company tags on the new row. Press t…"
type textarea "*"
type textarea "Via Id: highlight-QA.T3md, add 2 different company tags on the new row. Press t…"
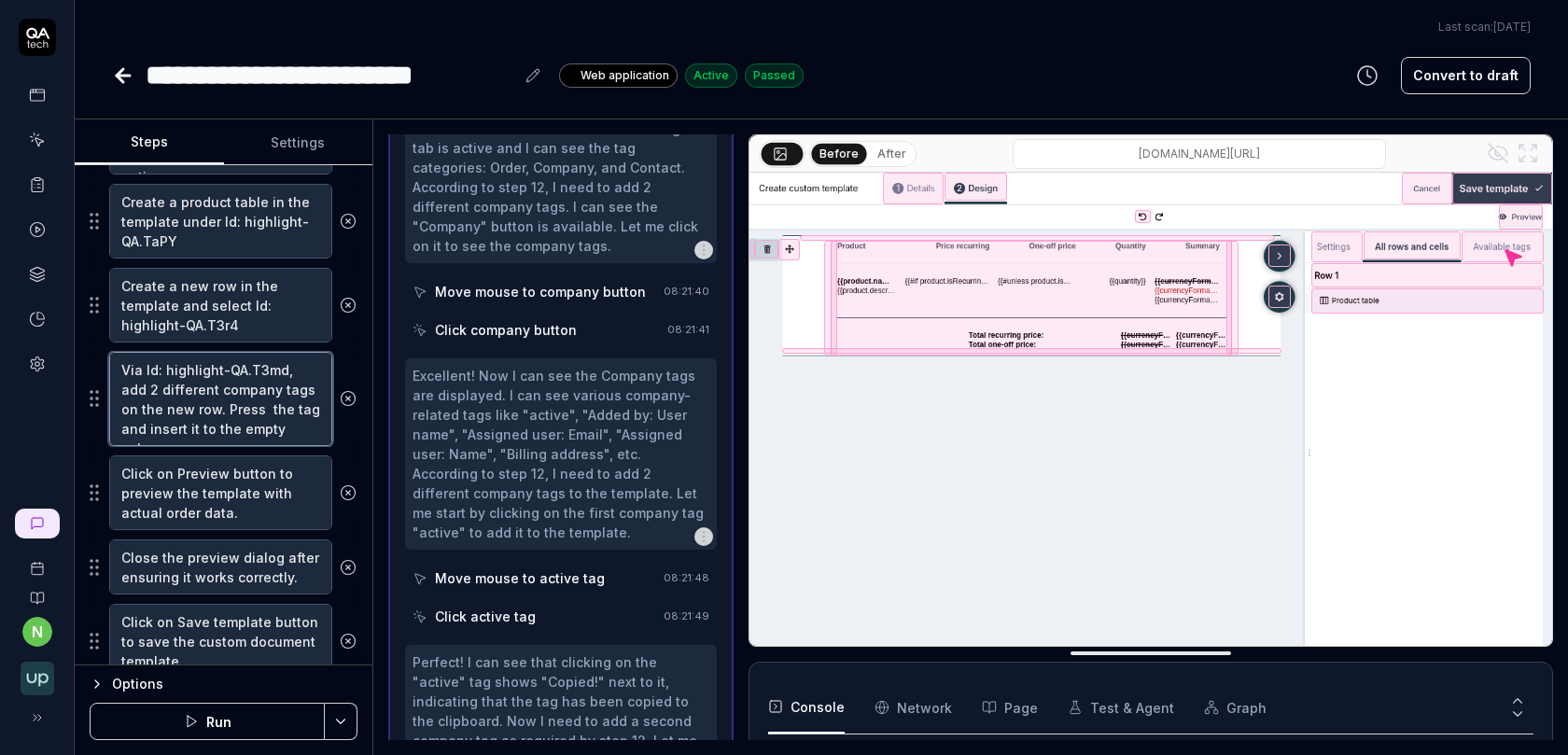
type textarea "*"
type textarea "Via Id: highlight-QA.T3md, add 2 different company tags on the new row. Press a…"
type textarea "*"
type textarea "Via Id: highlight-QA.T3md, add 2 different company tags on the new row. Press a…"
type textarea "*"
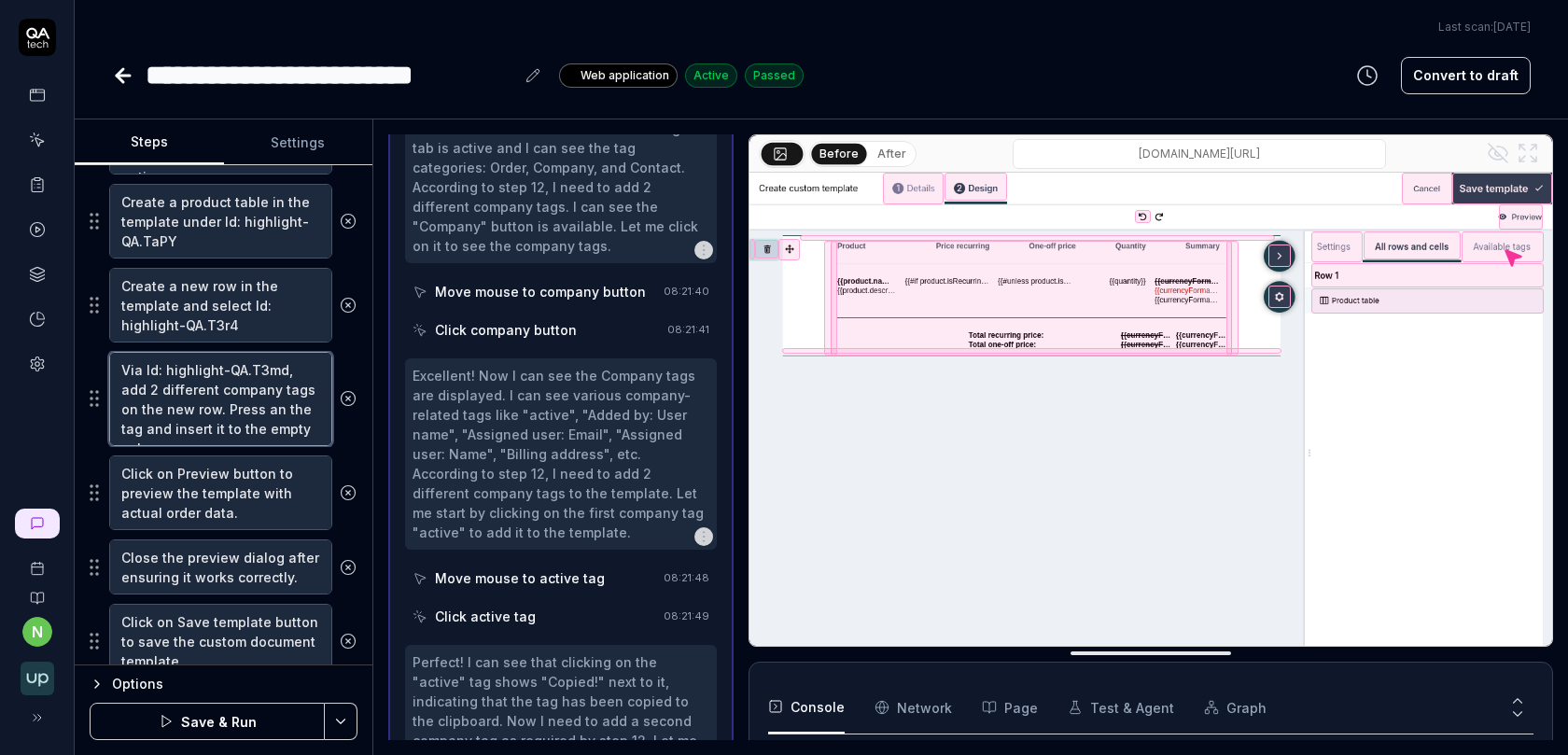
type textarea "Via Id: highlight-QA.T3md, add 2 different company tags on the new row. Press a…"
type textarea "*"
type textarea "Via Id: highlight-QA.T3md, add 2 different company tags on the new row. Press a…"
type textarea "*"
type textarea "Via Id: highlight-QA.T3md, add 2 different company tags on the new row. Press a…"
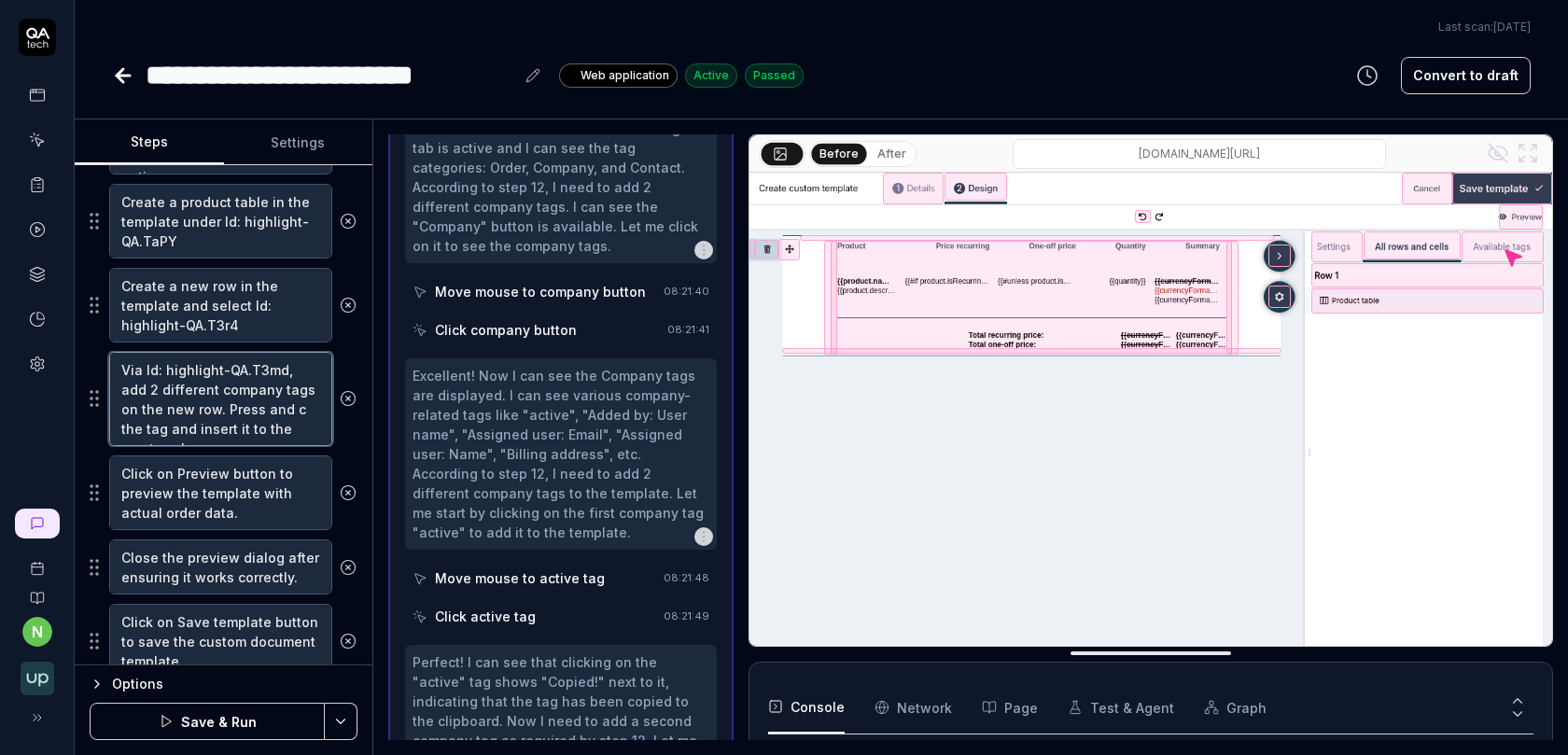
type textarea "*"
type textarea "Via Id: highlight-QA.T3md, add 2 different company tags on the new row. Press a…"
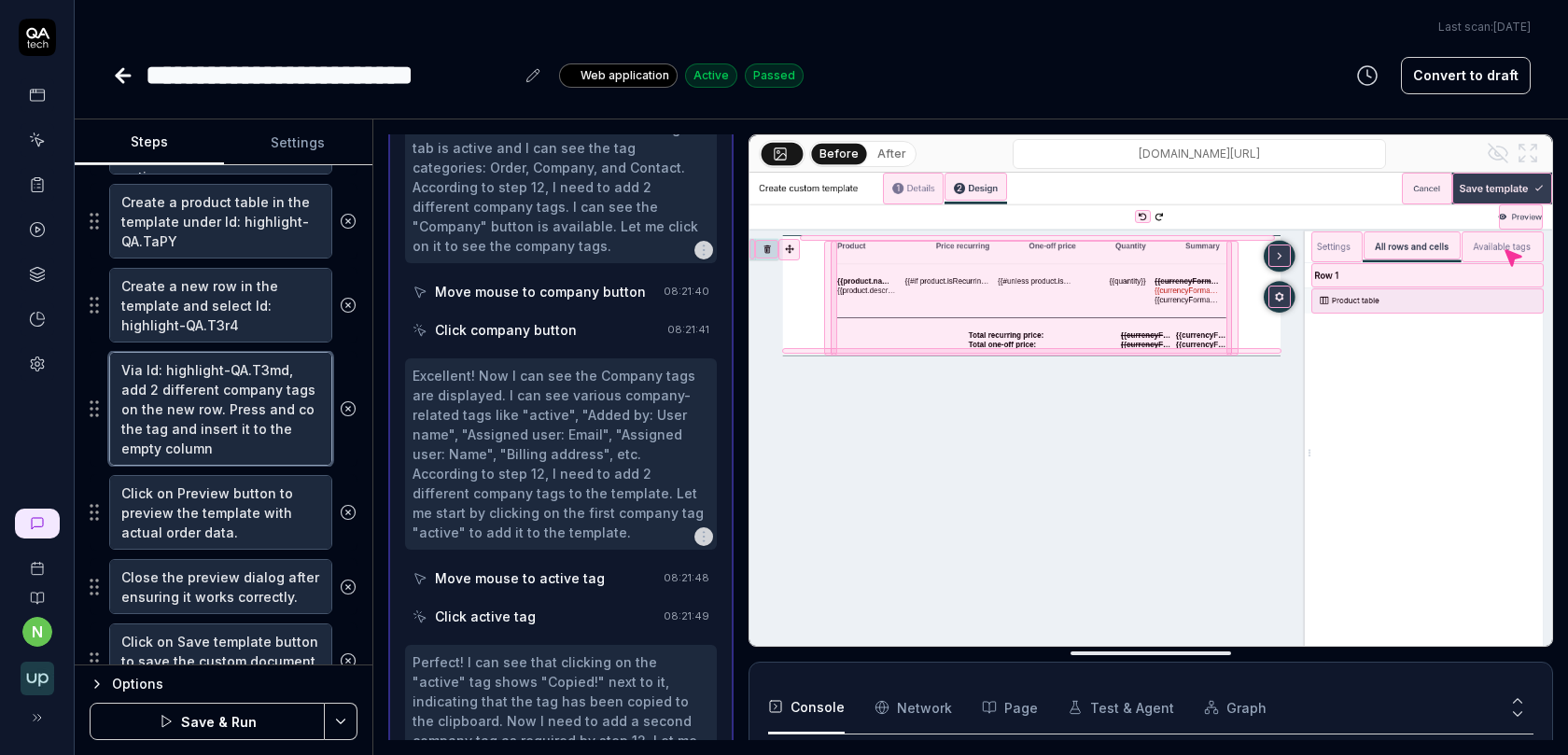
type textarea "*"
type textarea "Via Id: highlight-QA.T3md, add 2 different company tags on the new row. Press a…"
type textarea "*"
click at [218, 432] on textarea "Via Id: highlight-QA.T3md, add 2 different company tags on the new row. Press a…" at bounding box center [221, 409] width 223 height 113
type textarea "Via Id: highlight-QA.T3md, add 2 different company tags on the new row. Press a…"
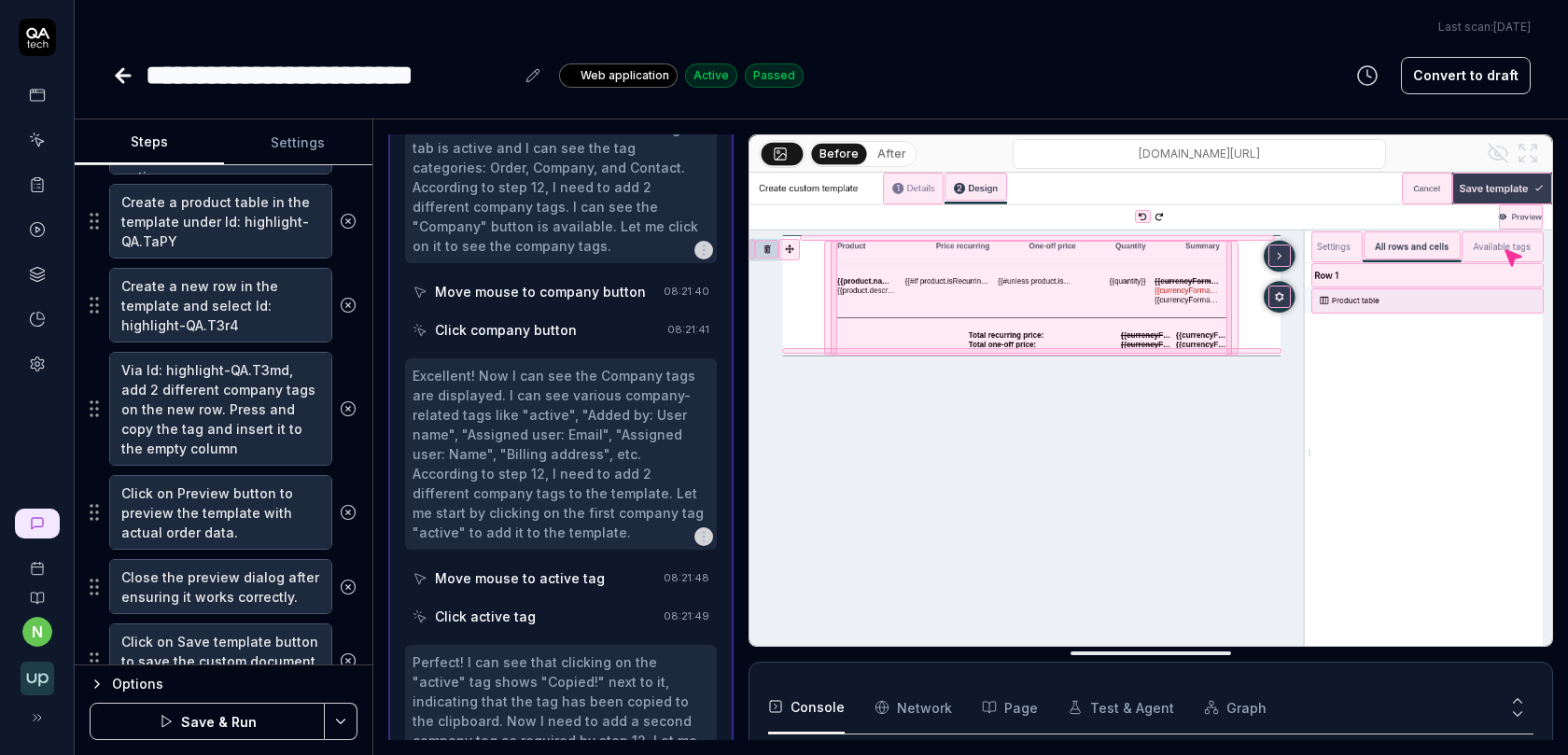
click at [232, 725] on button "Save & Run" at bounding box center [207, 721] width 235 height 37
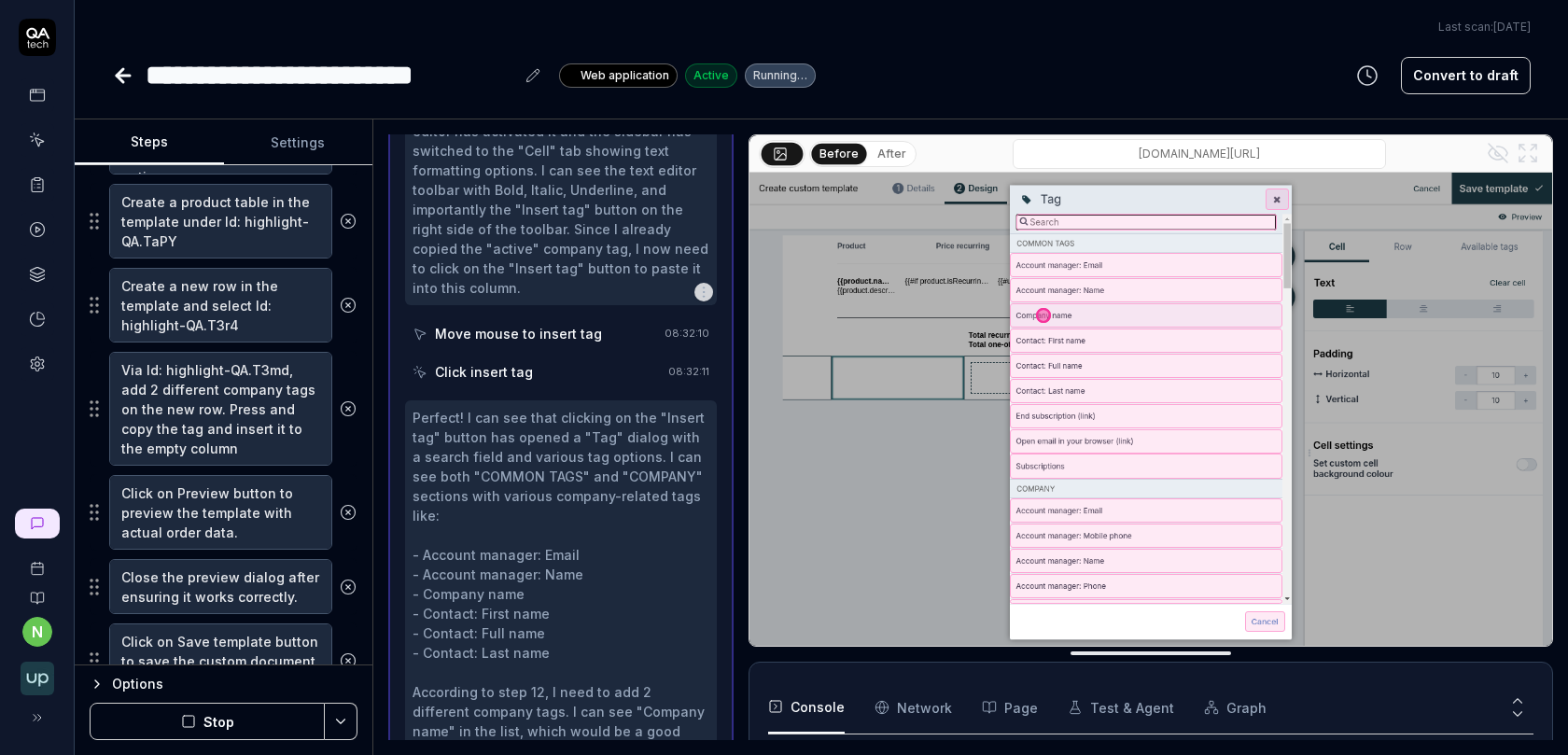
scroll to position [476, 0]
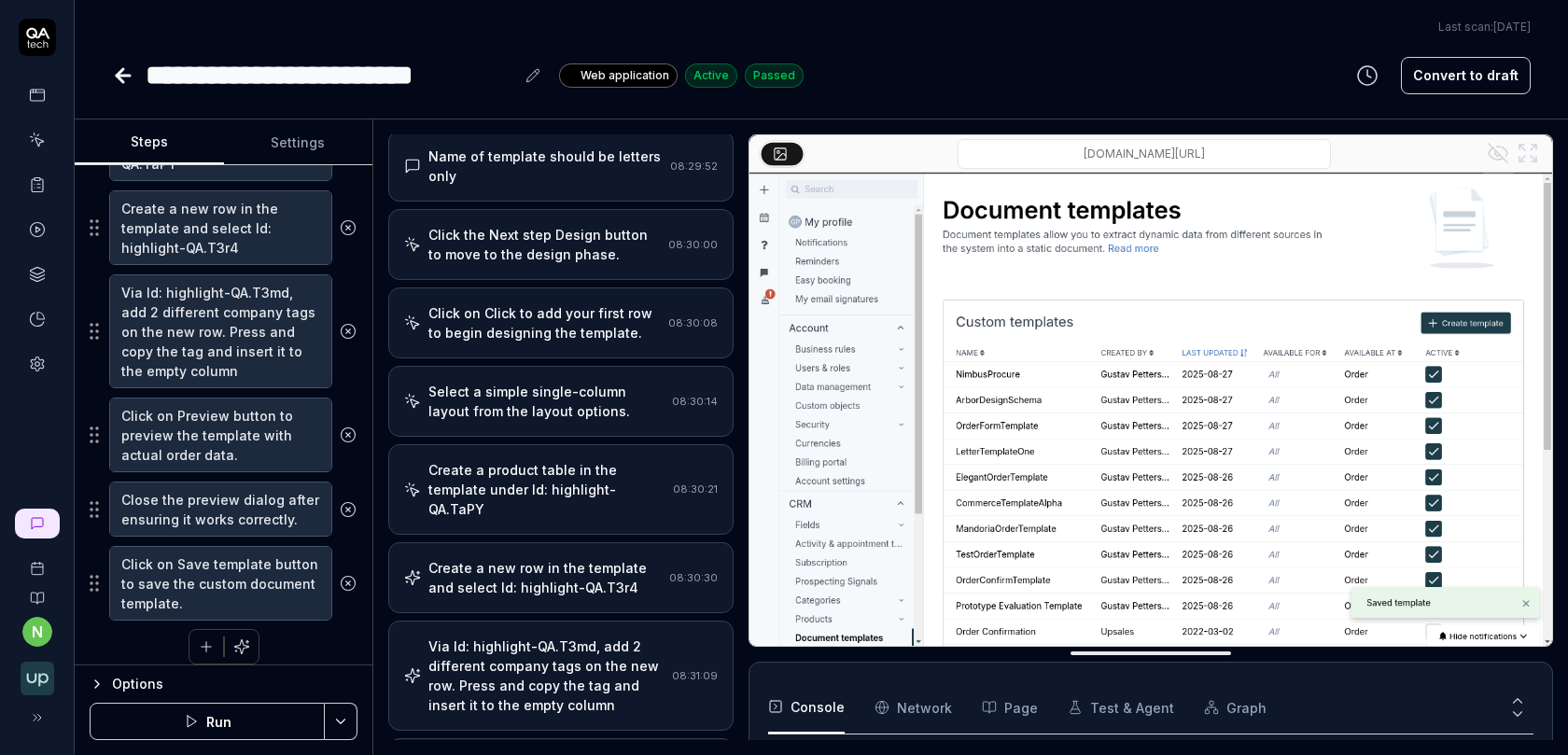
scroll to position [0, 0]
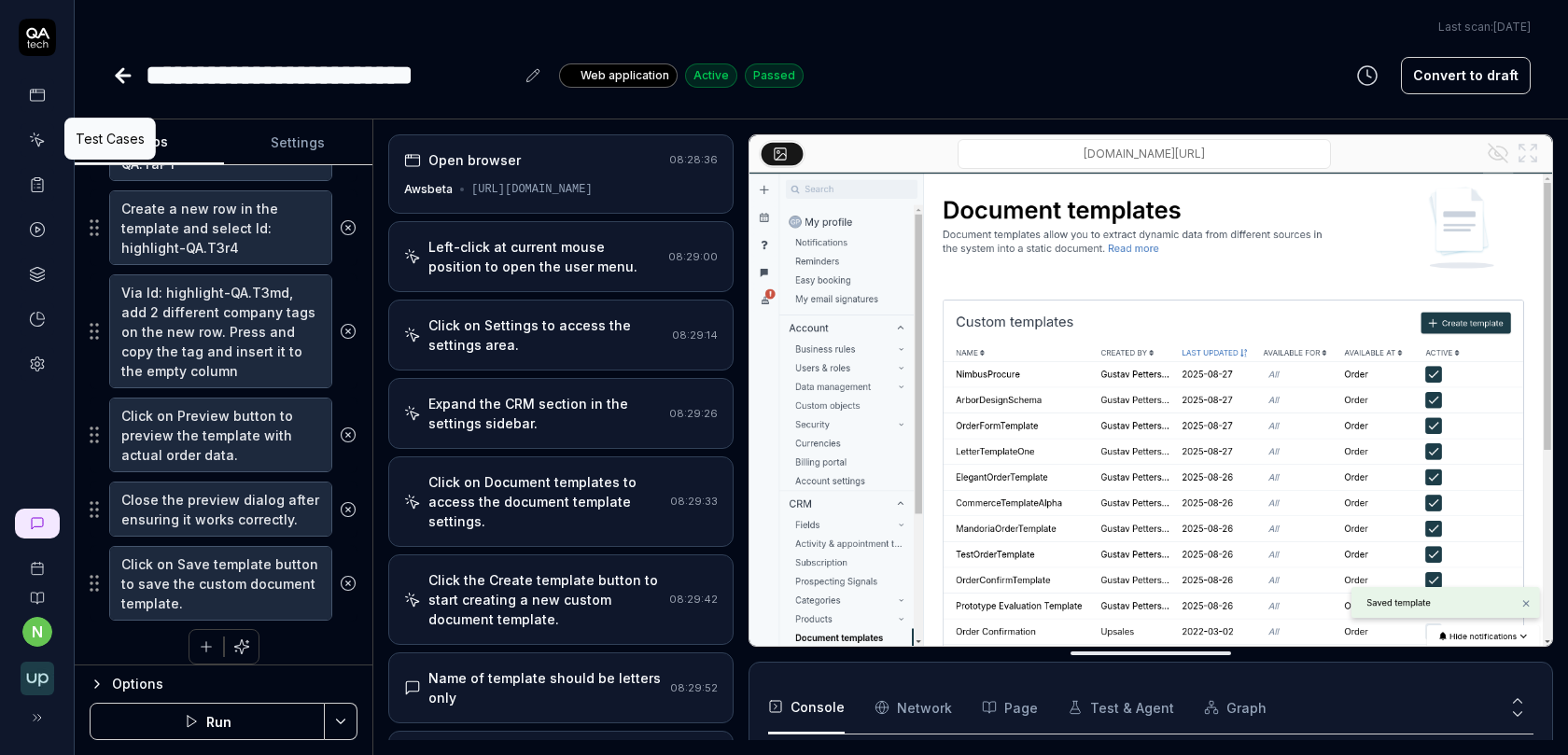
click at [38, 142] on icon at bounding box center [38, 142] width 9 height 9
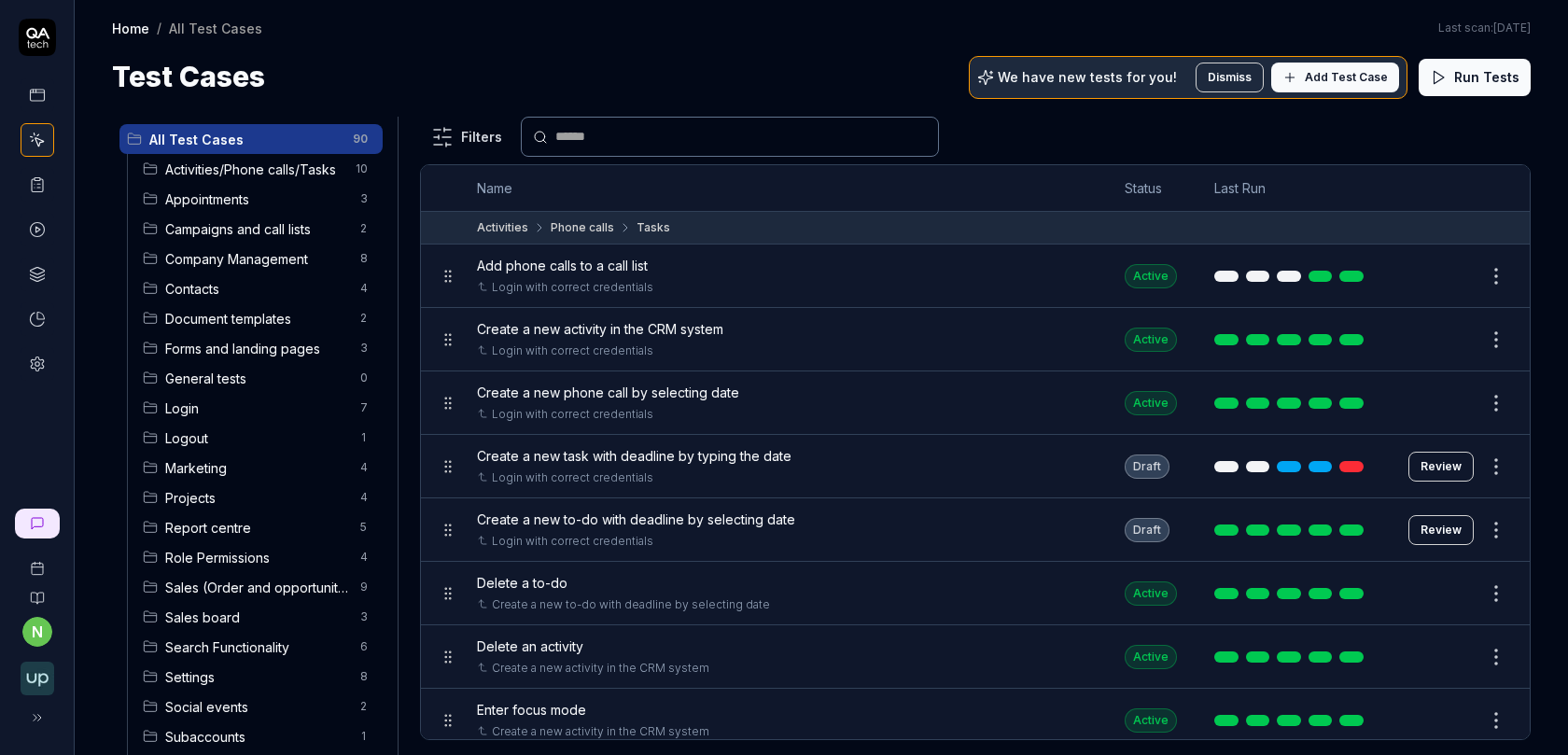
click at [266, 321] on span "Document templates" at bounding box center [257, 319] width 184 height 20
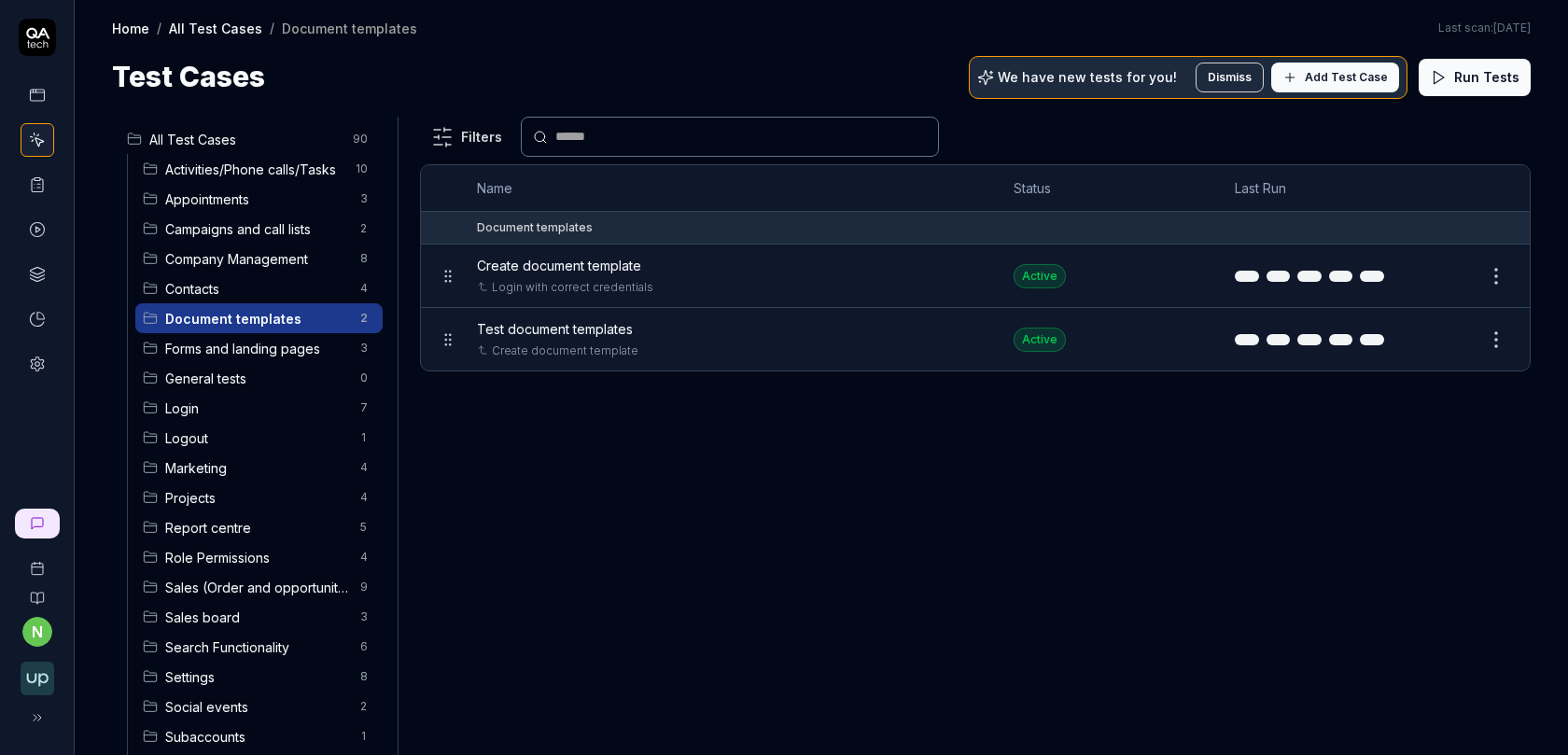
click at [557, 328] on span "Test document templates" at bounding box center [554, 329] width 156 height 20
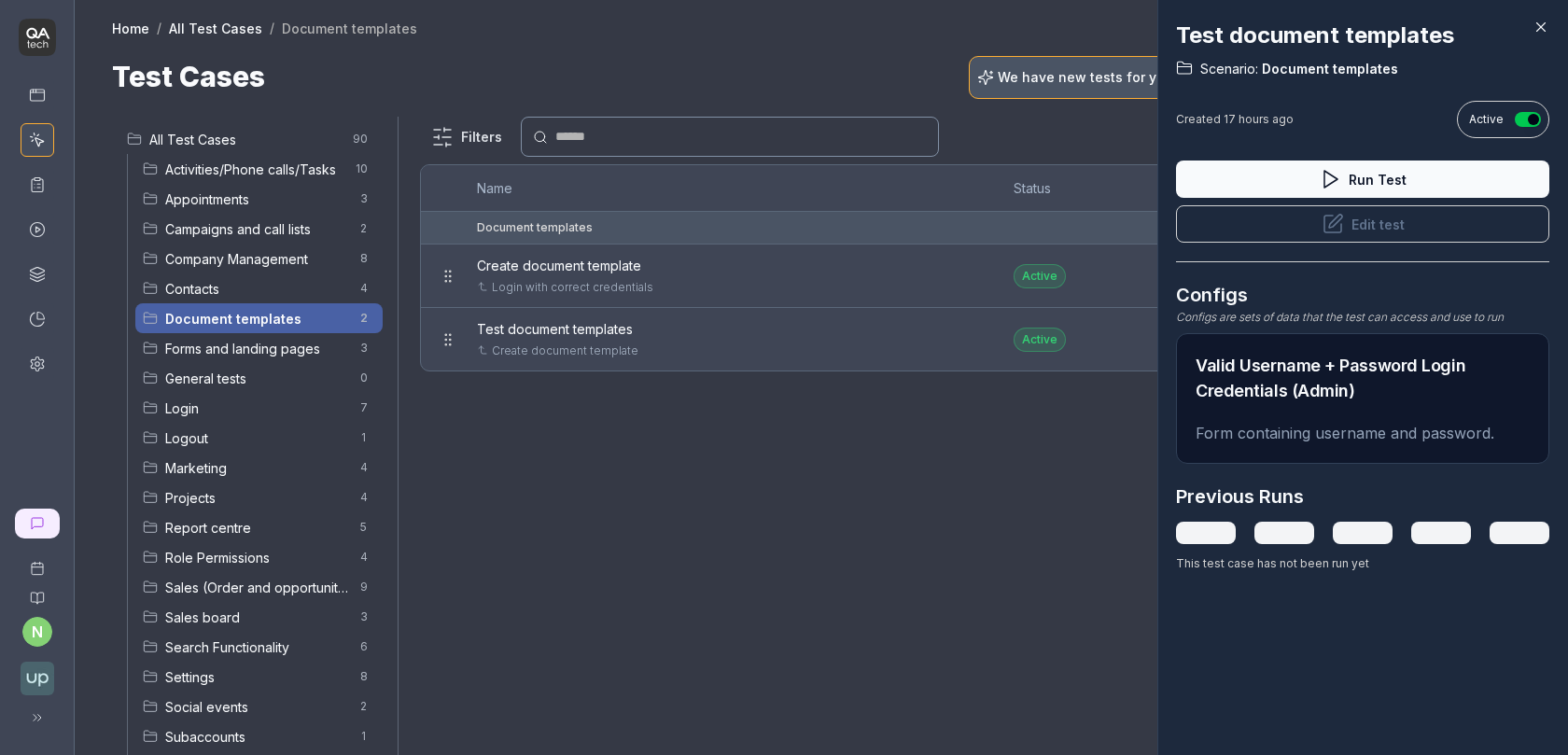
click at [1311, 228] on button "Edit test" at bounding box center [1363, 224] width 374 height 37
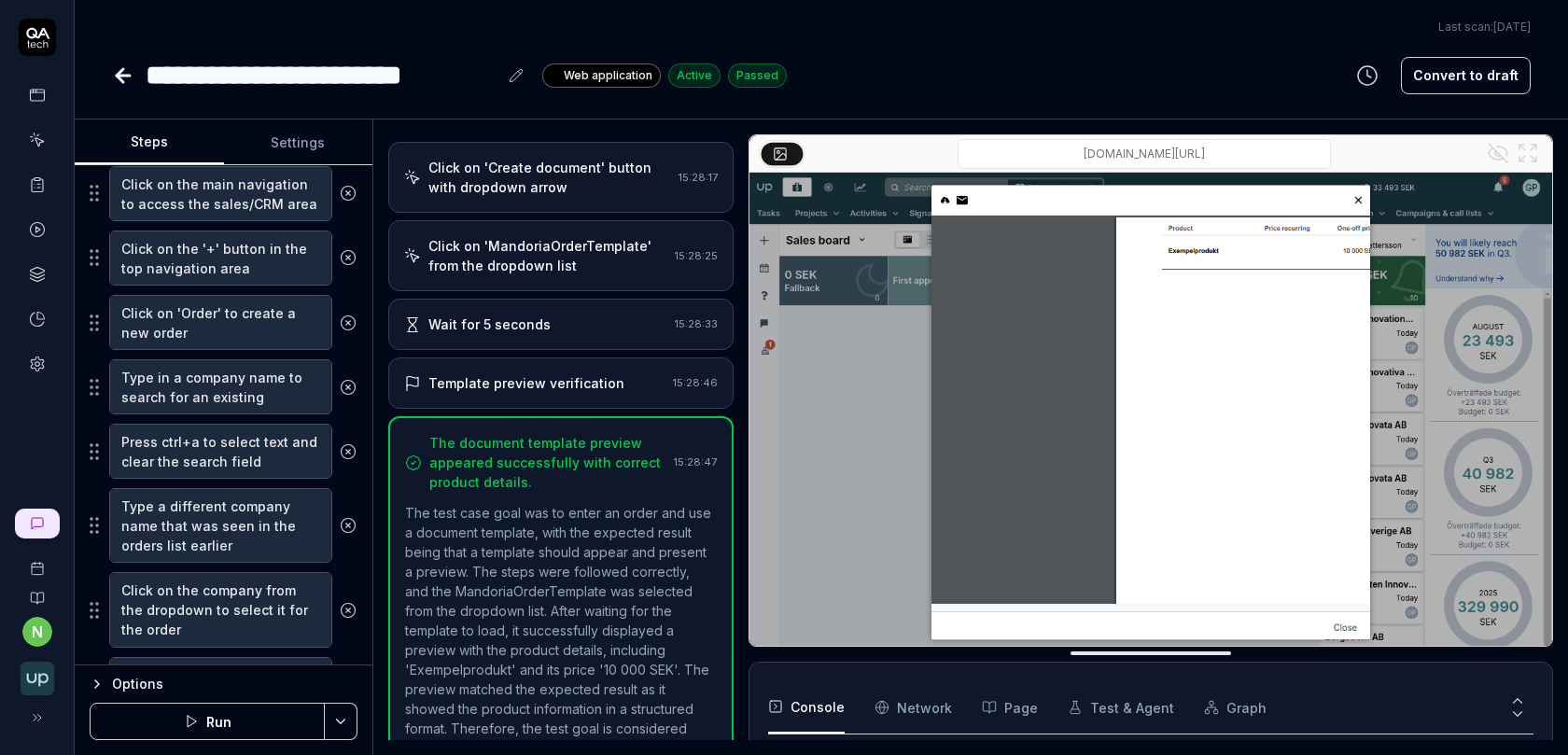
scroll to position [321, 0]
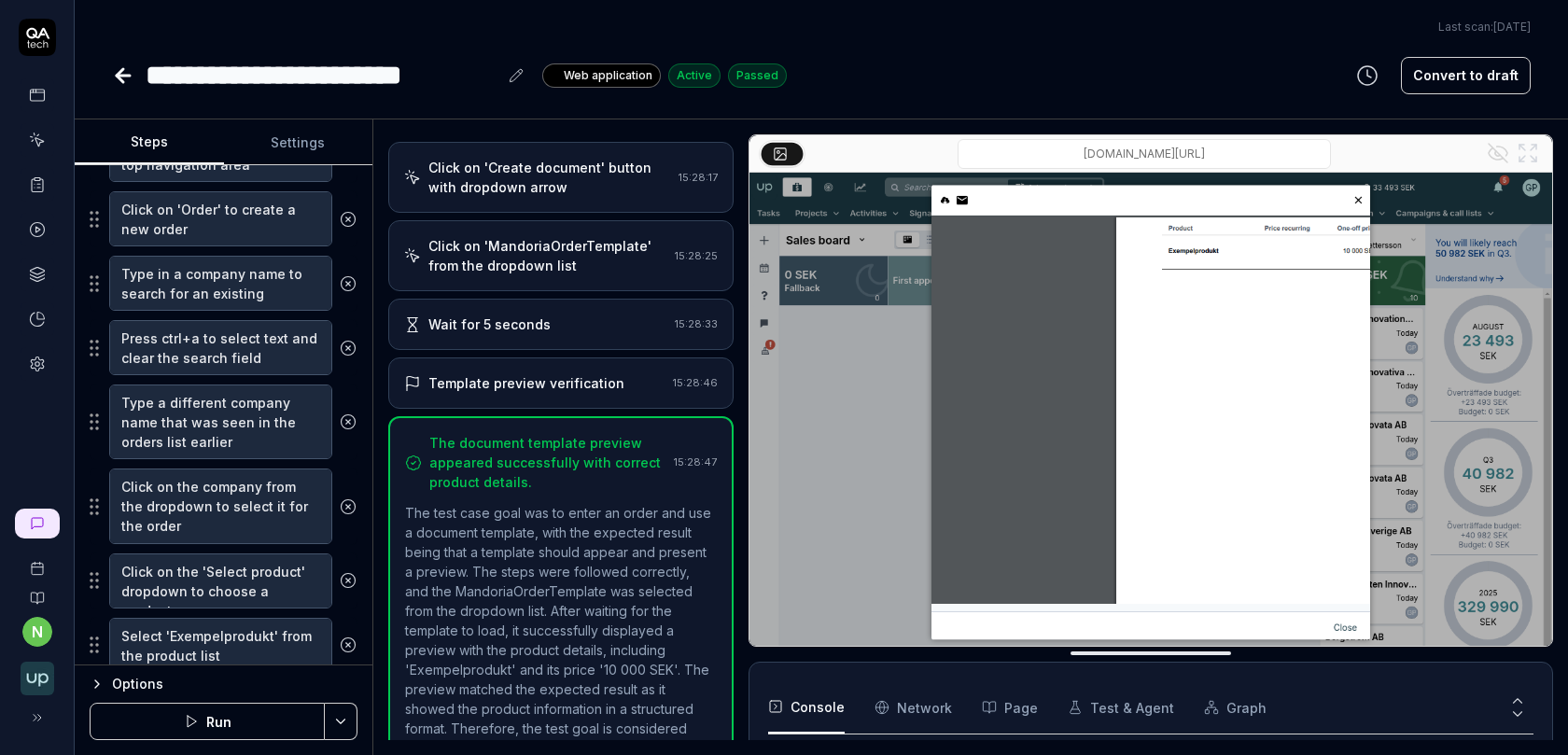
click at [260, 724] on button "Run" at bounding box center [207, 721] width 235 height 37
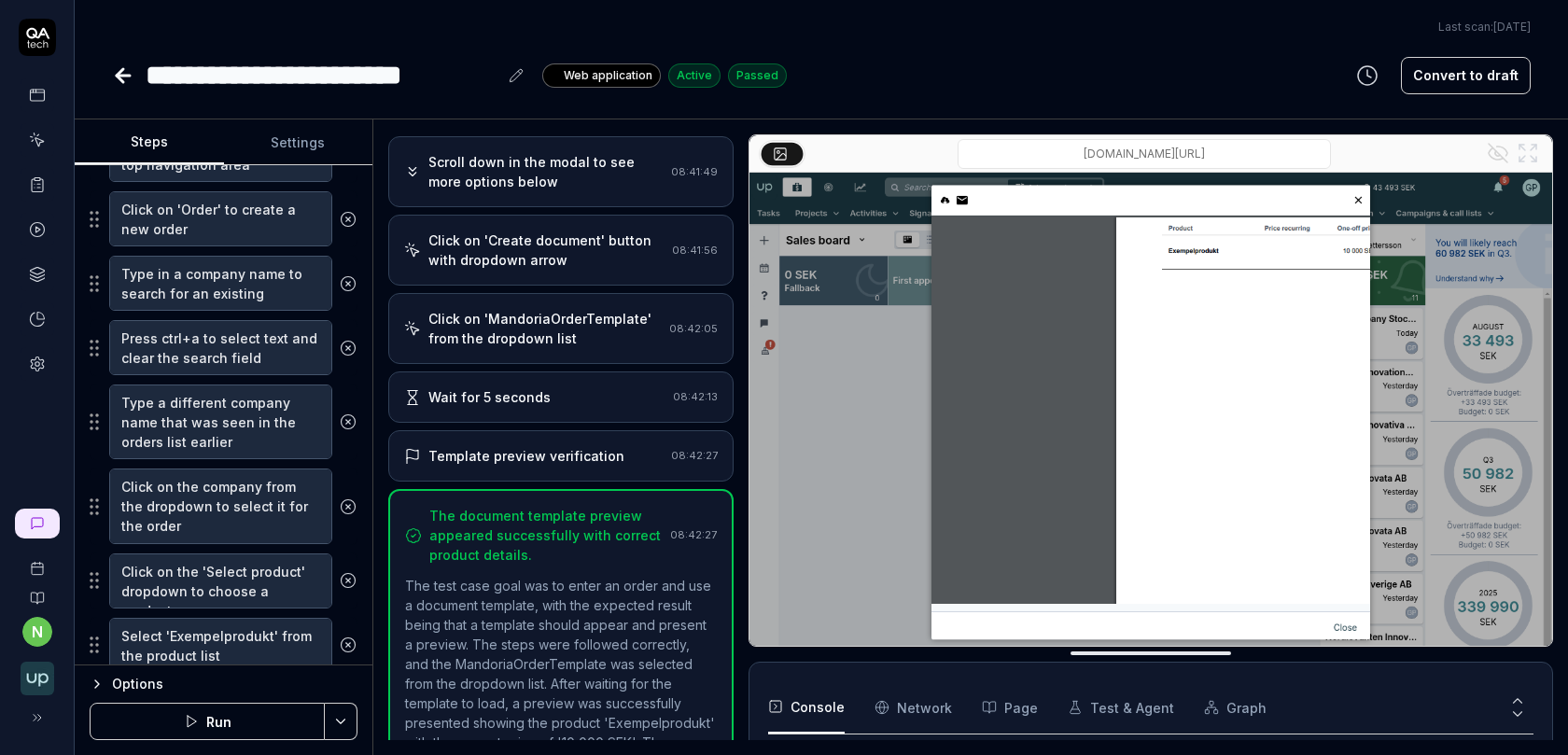
scroll to position [831, 0]
type textarea "*"
